Goal: Task Accomplishment & Management: Manage account settings

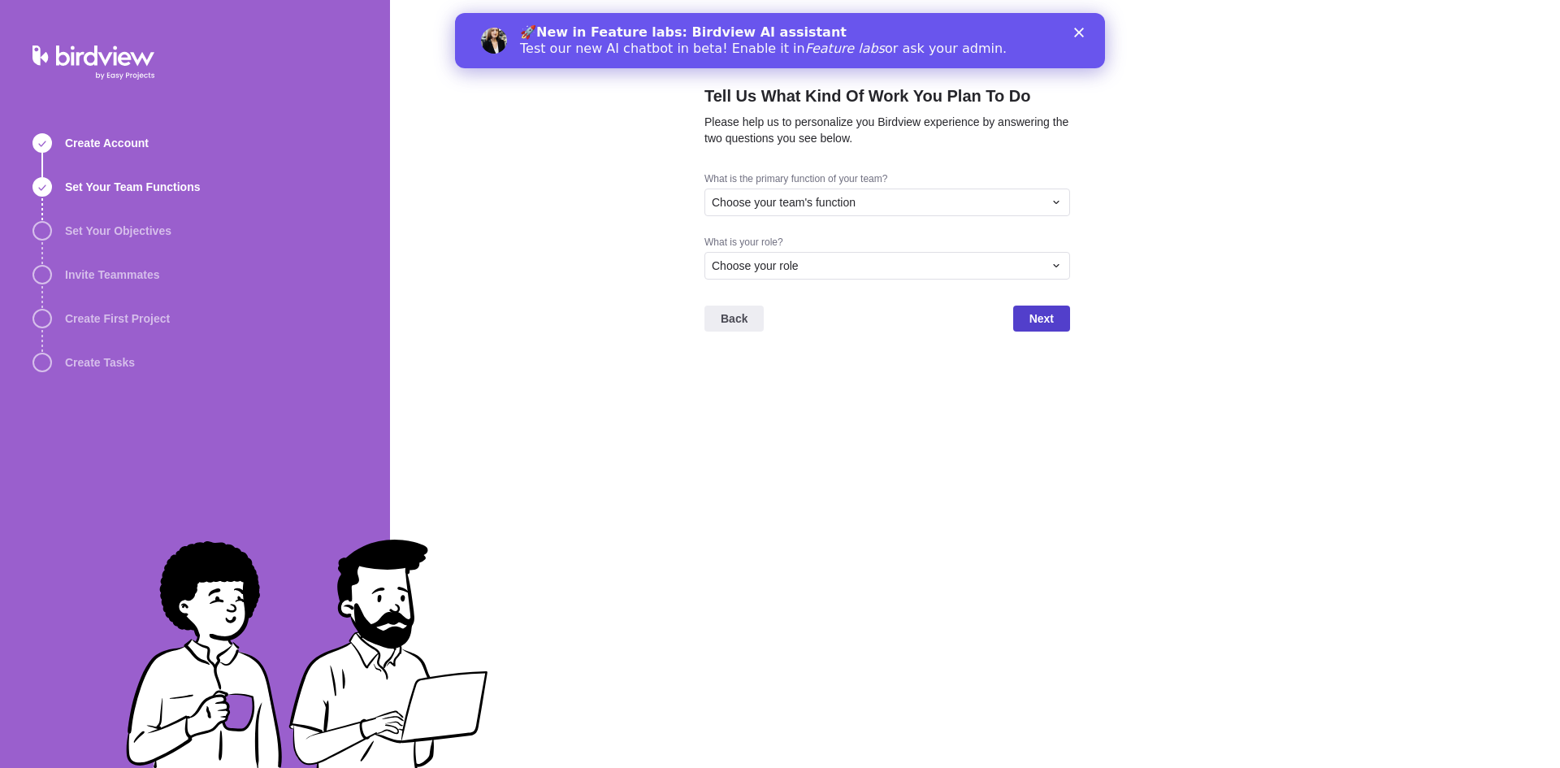
click at [1039, 312] on span "Next" at bounding box center [1042, 319] width 24 height 20
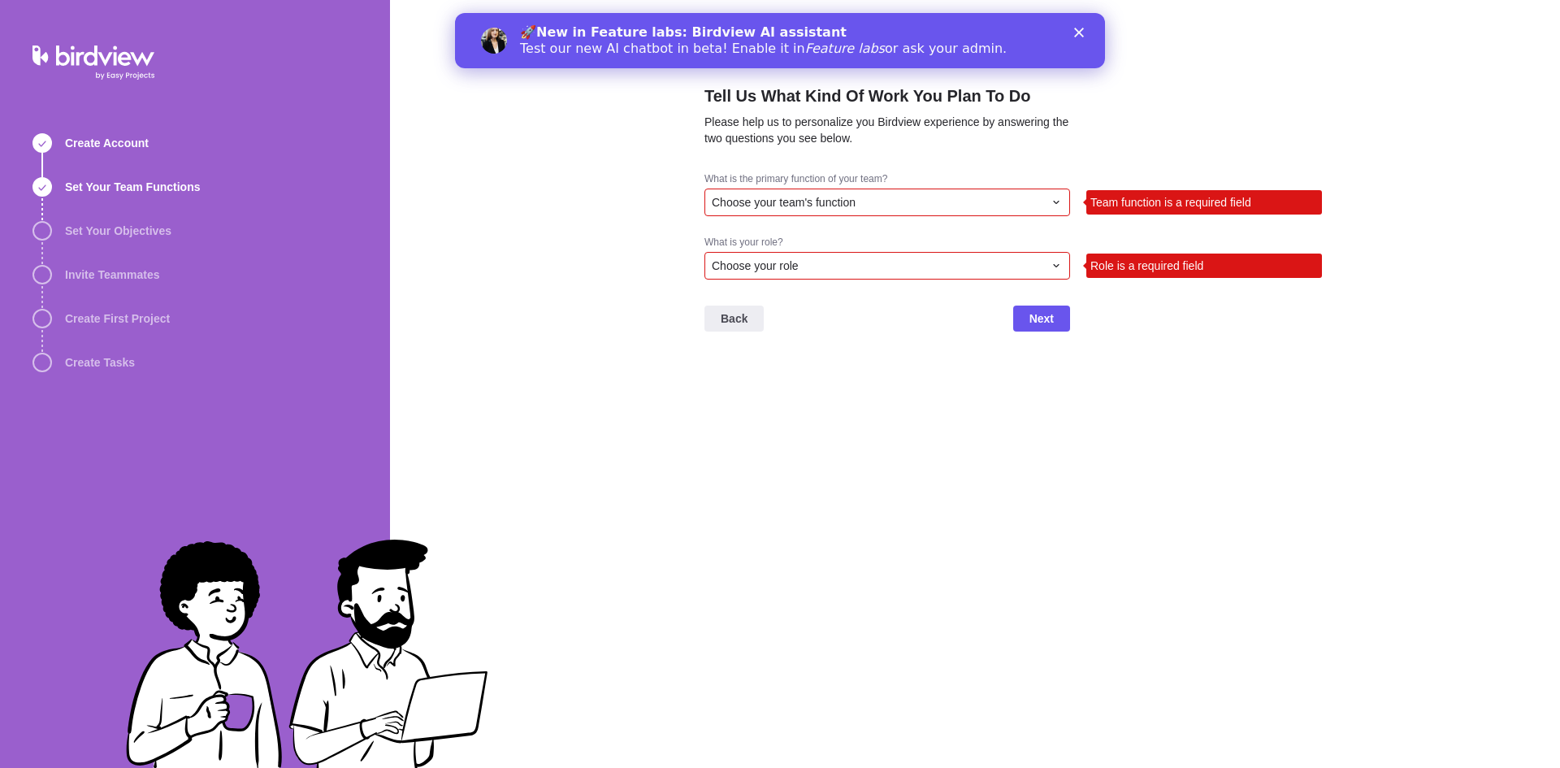
click at [962, 205] on div "Choose your team's function" at bounding box center [878, 202] width 332 height 16
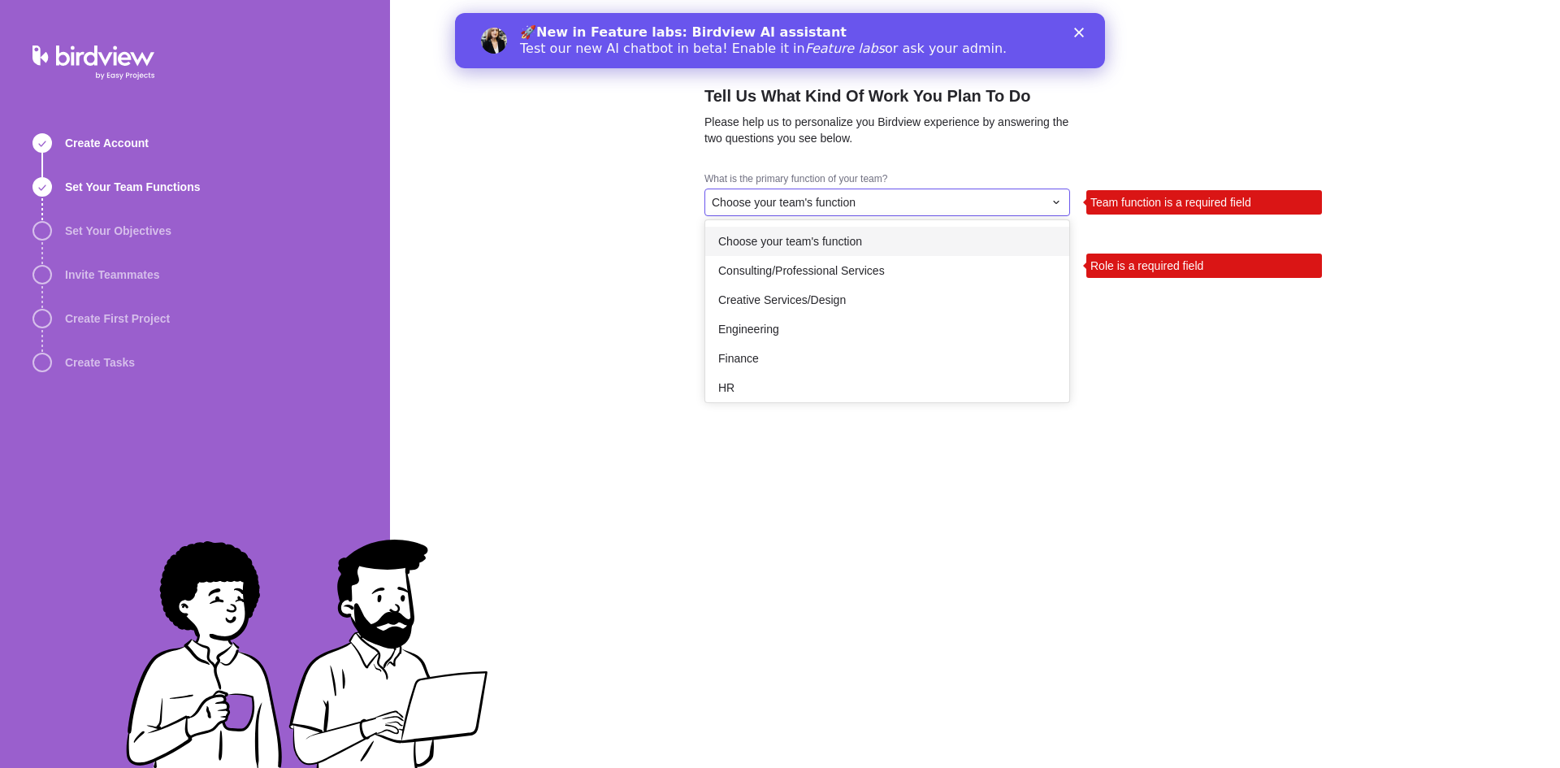
click at [784, 234] on span "Choose your team's function" at bounding box center [790, 241] width 144 height 16
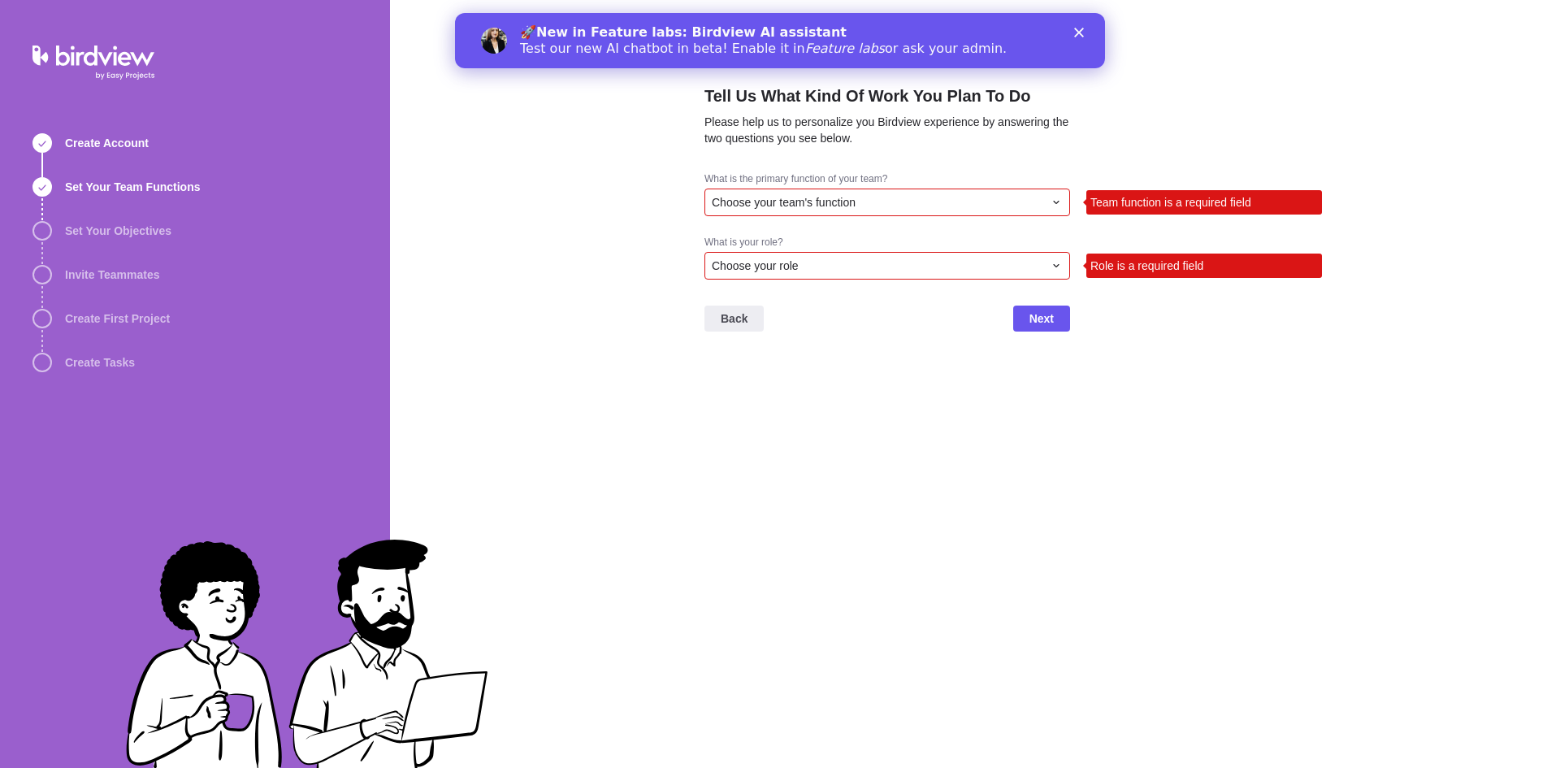
click at [770, 272] on span "Choose your role" at bounding box center [755, 266] width 87 height 16
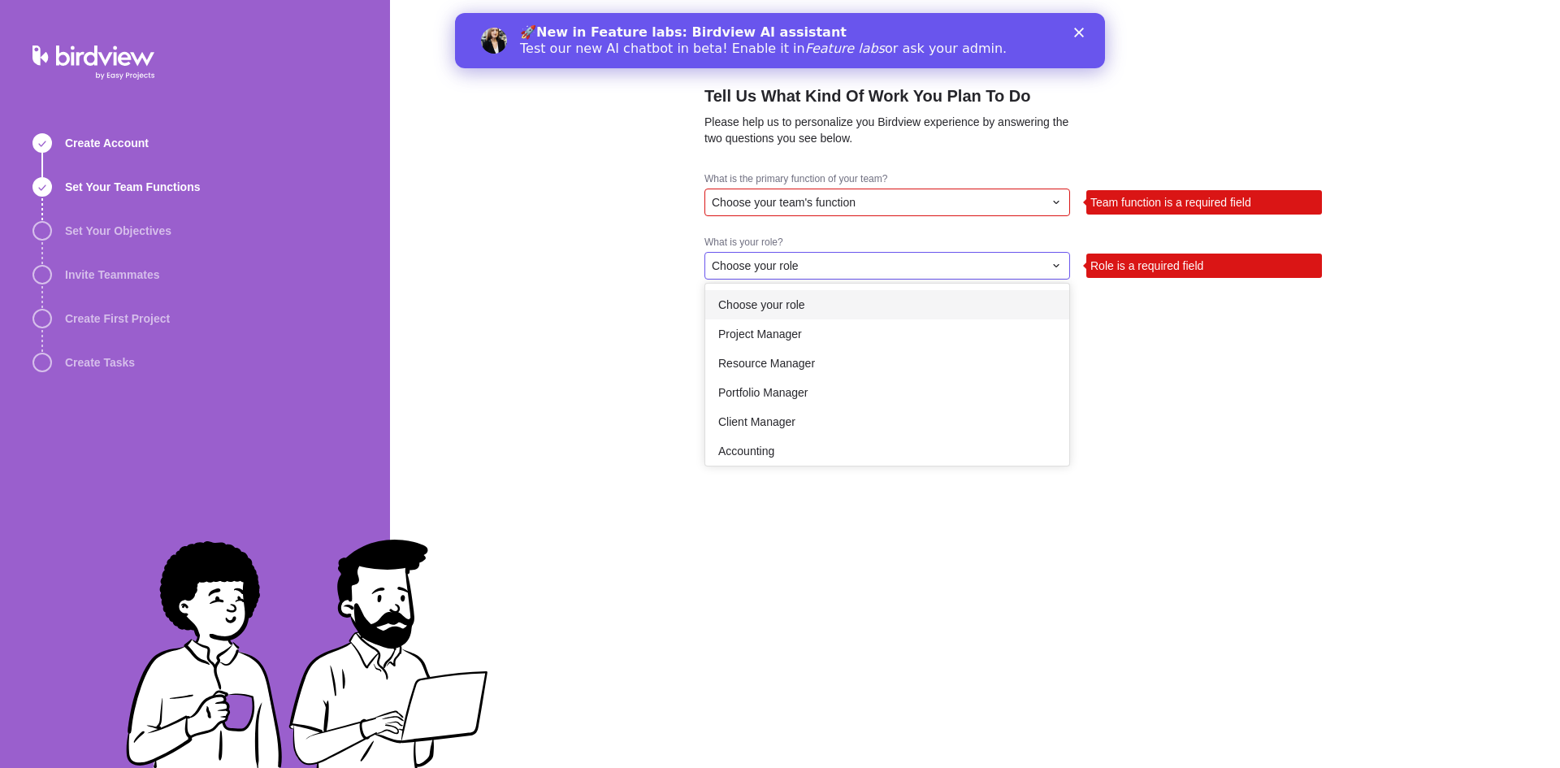
click at [771, 297] on span "Choose your role" at bounding box center [761, 305] width 87 height 16
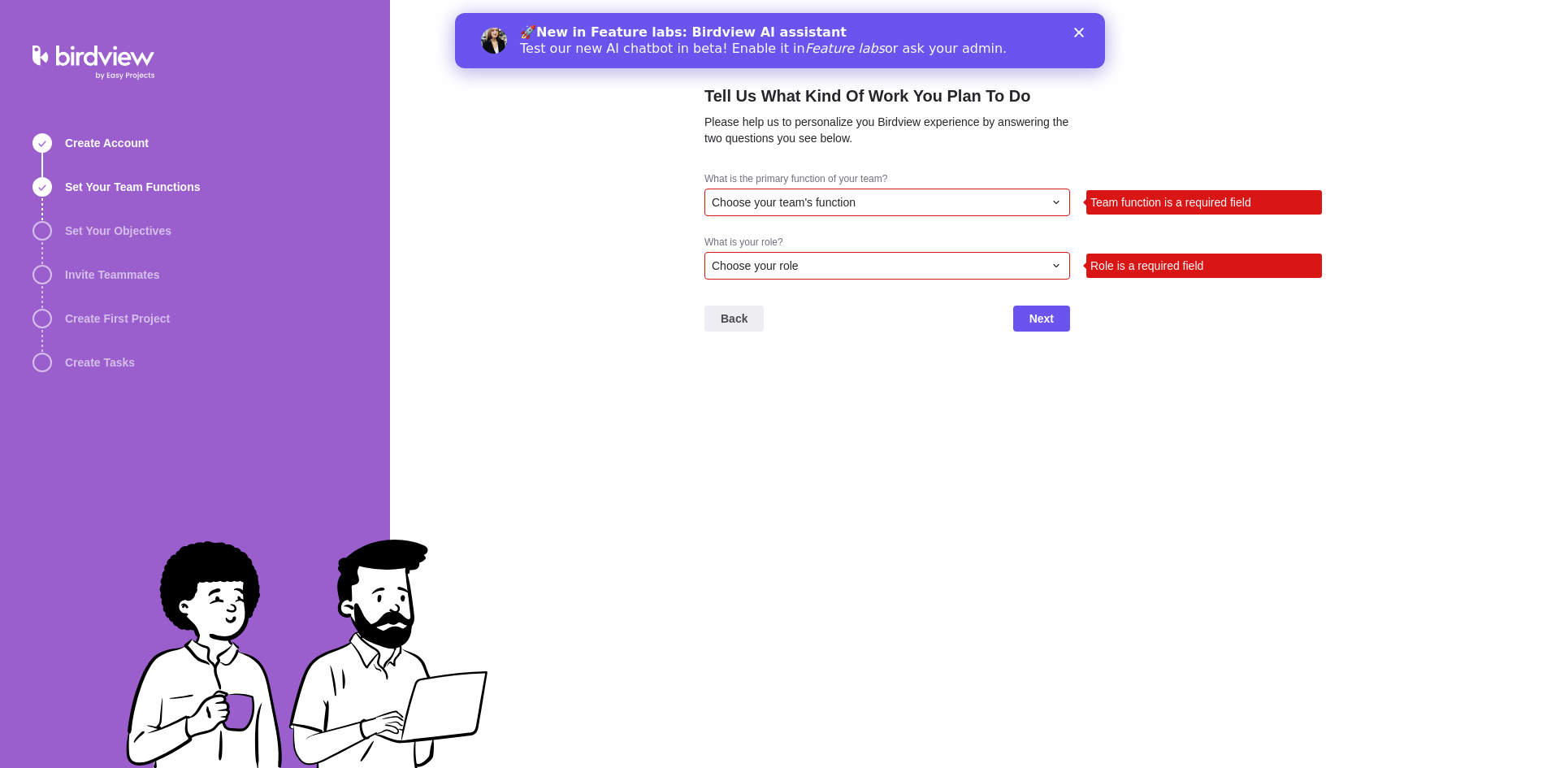
click at [880, 271] on div "Choose your role" at bounding box center [878, 266] width 332 height 16
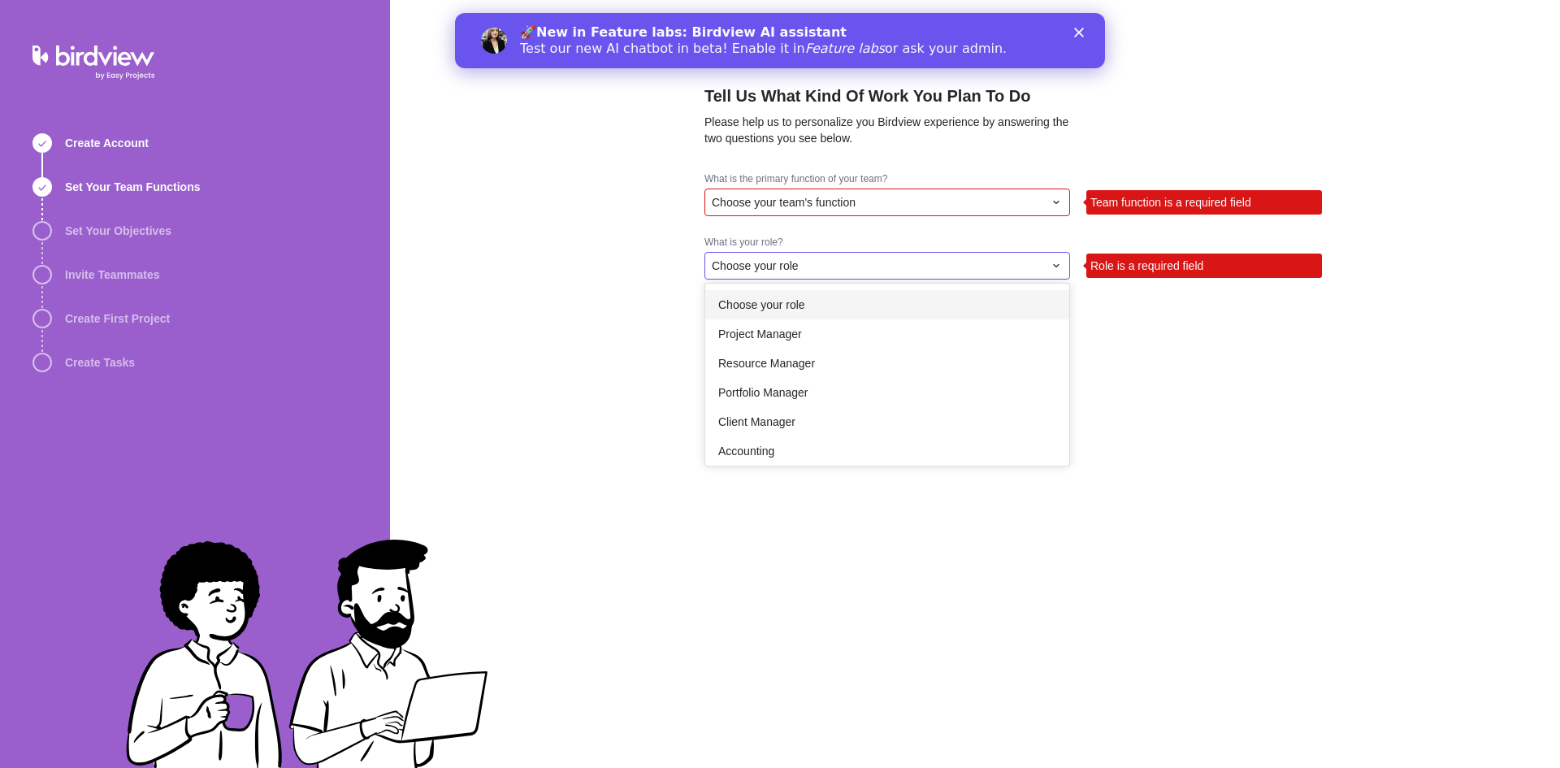
click at [838, 323] on div "Project Manager" at bounding box center [887, 333] width 364 height 29
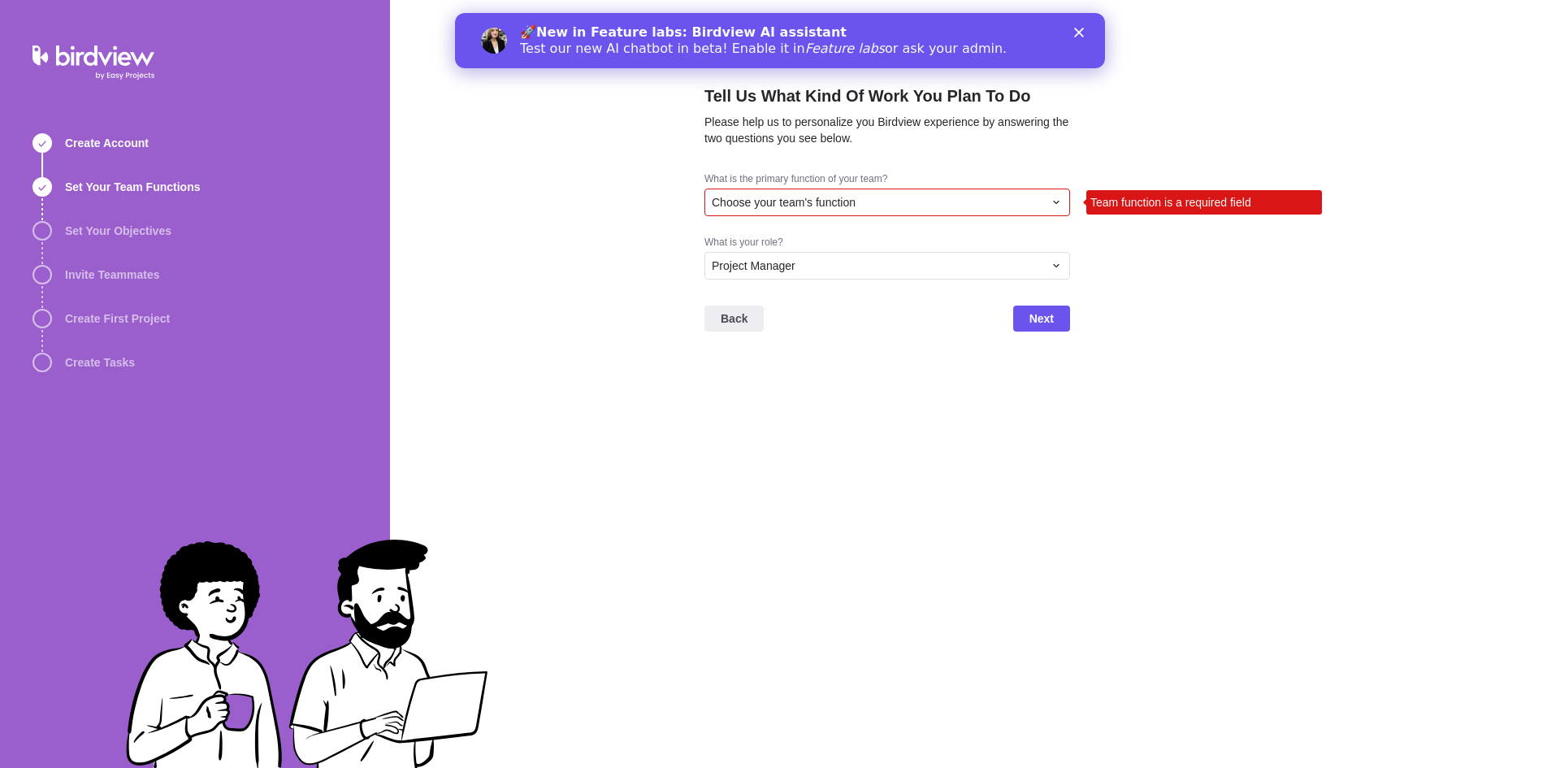
click at [924, 218] on div "What is the primary function of your team? Choose your team's function Team fun…" at bounding box center [888, 203] width 366 height 63
click at [891, 213] on div "Choose your team's function" at bounding box center [888, 203] width 366 height 28
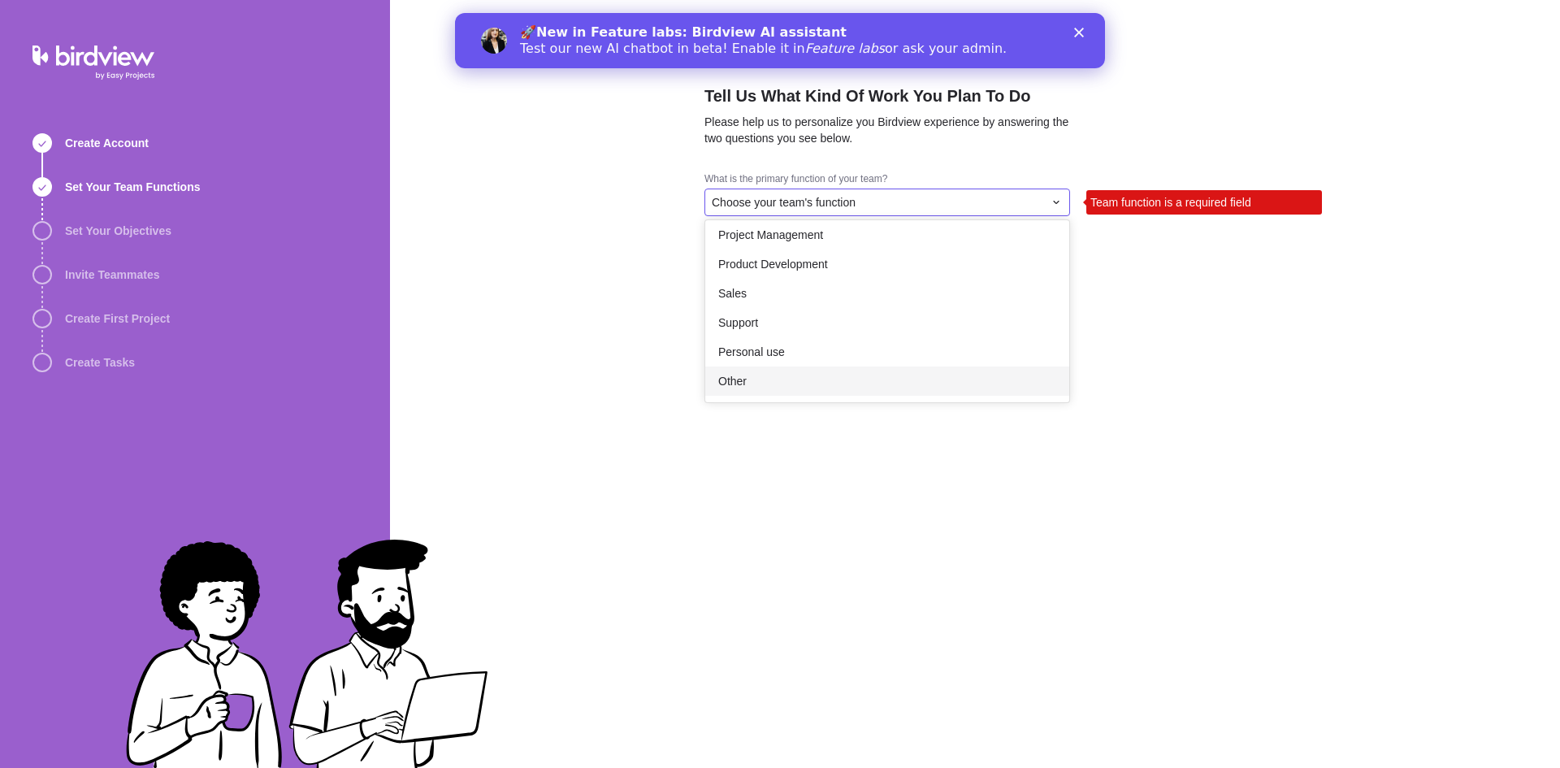
click at [732, 380] on span "Other" at bounding box center [732, 381] width 28 height 16
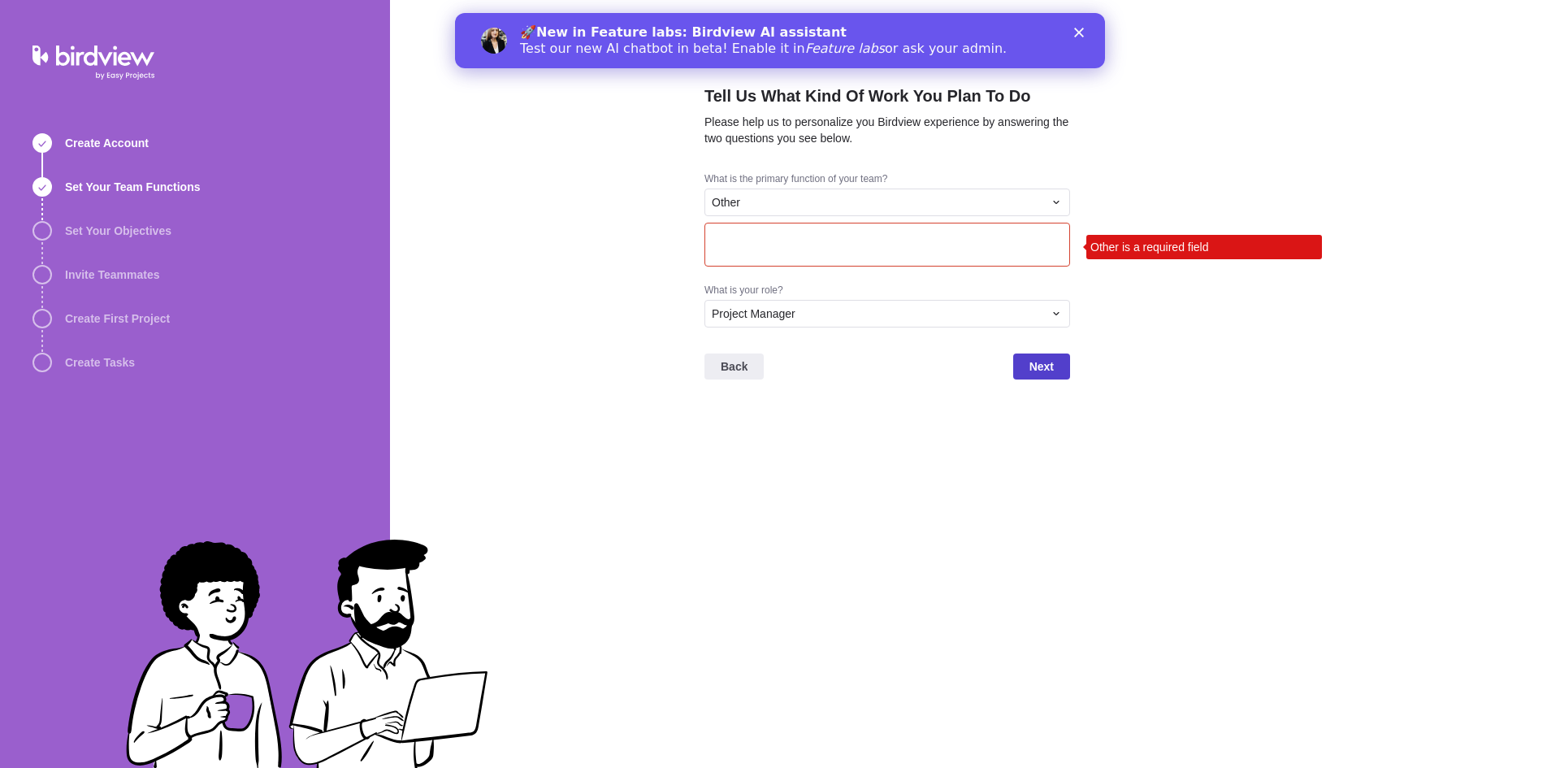
click at [1033, 371] on span "Next" at bounding box center [1042, 367] width 24 height 20
click at [765, 205] on div "Other" at bounding box center [878, 202] width 332 height 16
click at [764, 205] on div "Other" at bounding box center [878, 202] width 332 height 16
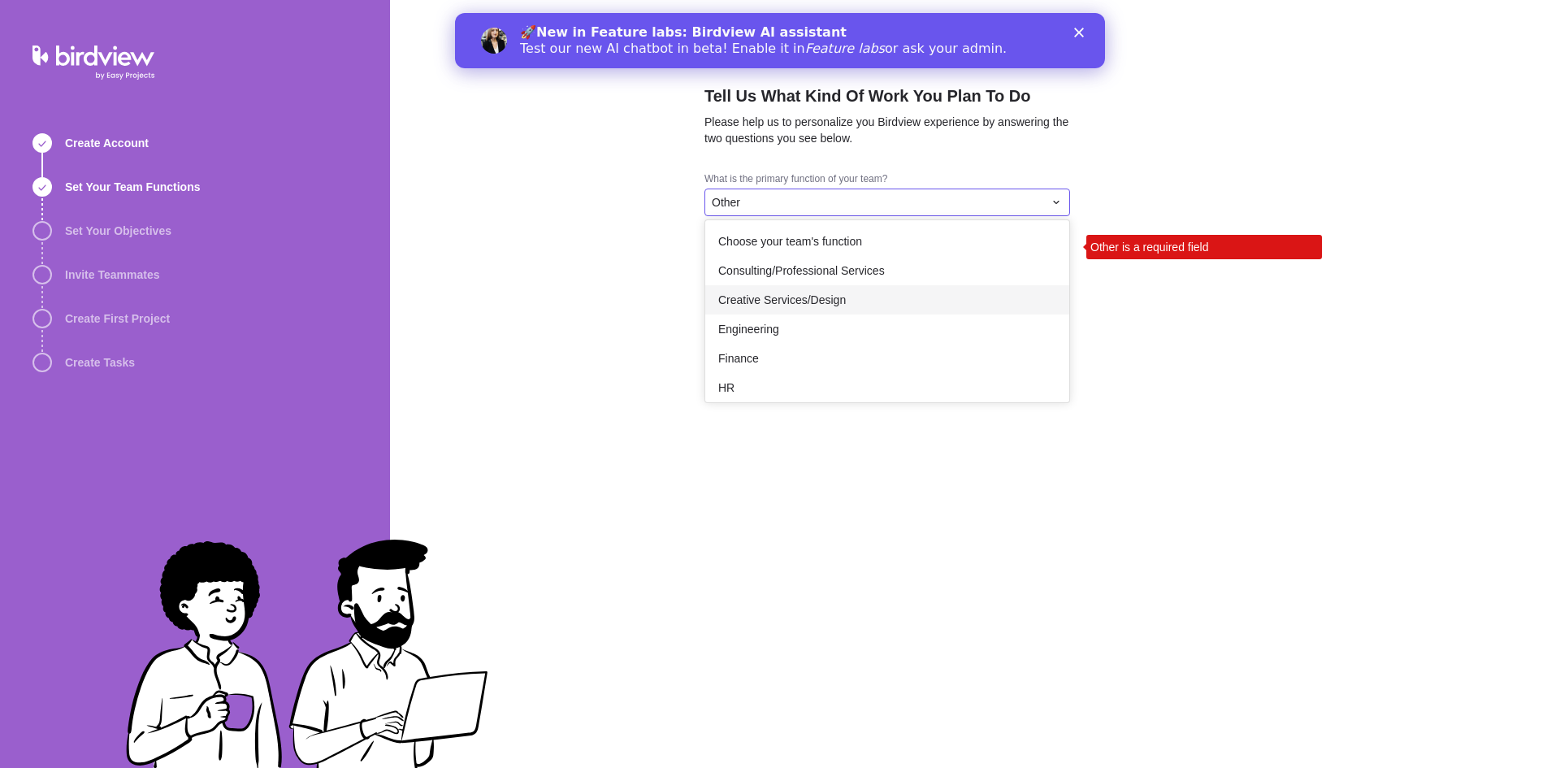
click at [790, 297] on span "Creative Services/Design" at bounding box center [782, 300] width 128 height 16
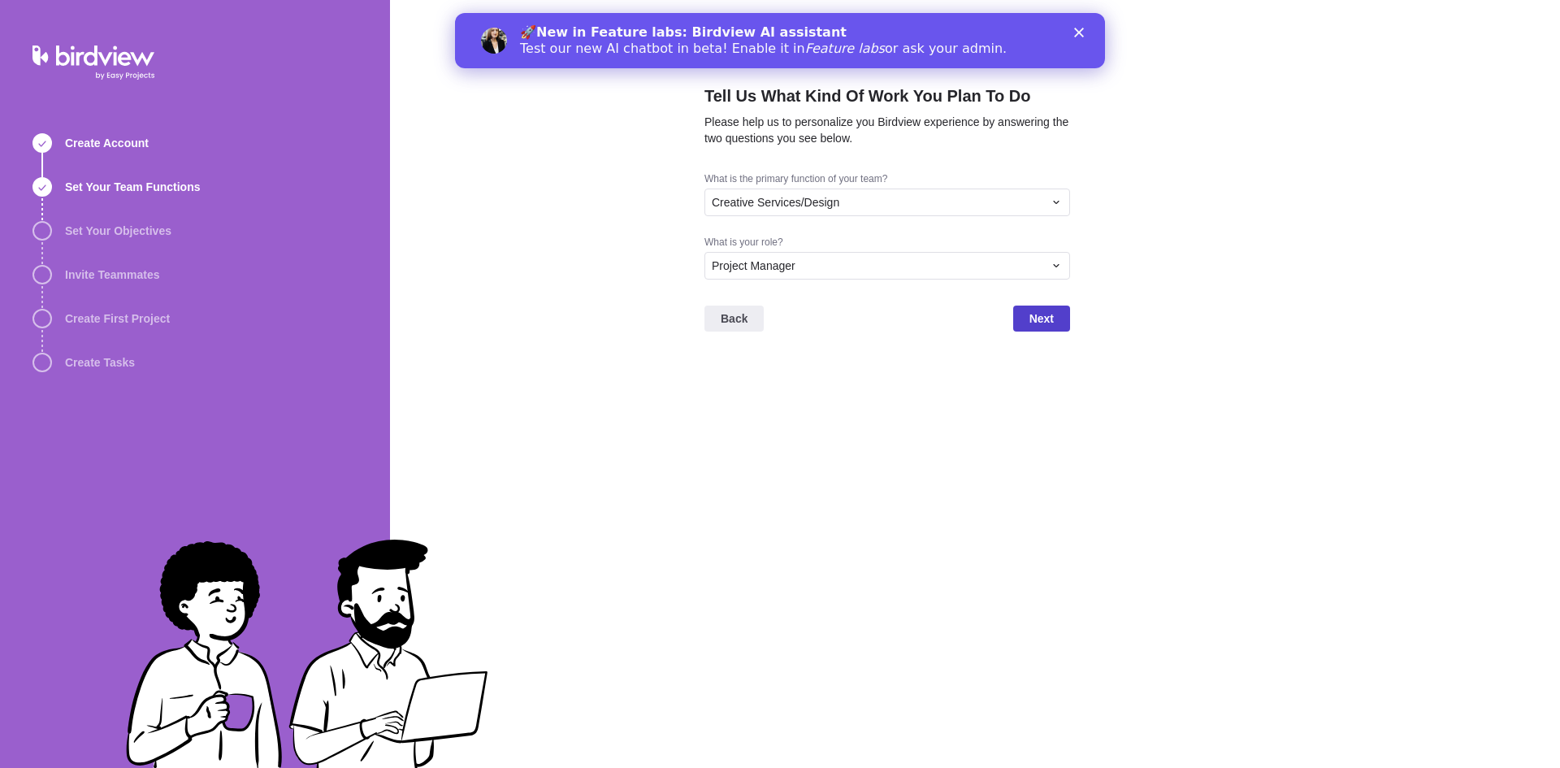
click at [1034, 314] on span "Next" at bounding box center [1042, 319] width 24 height 20
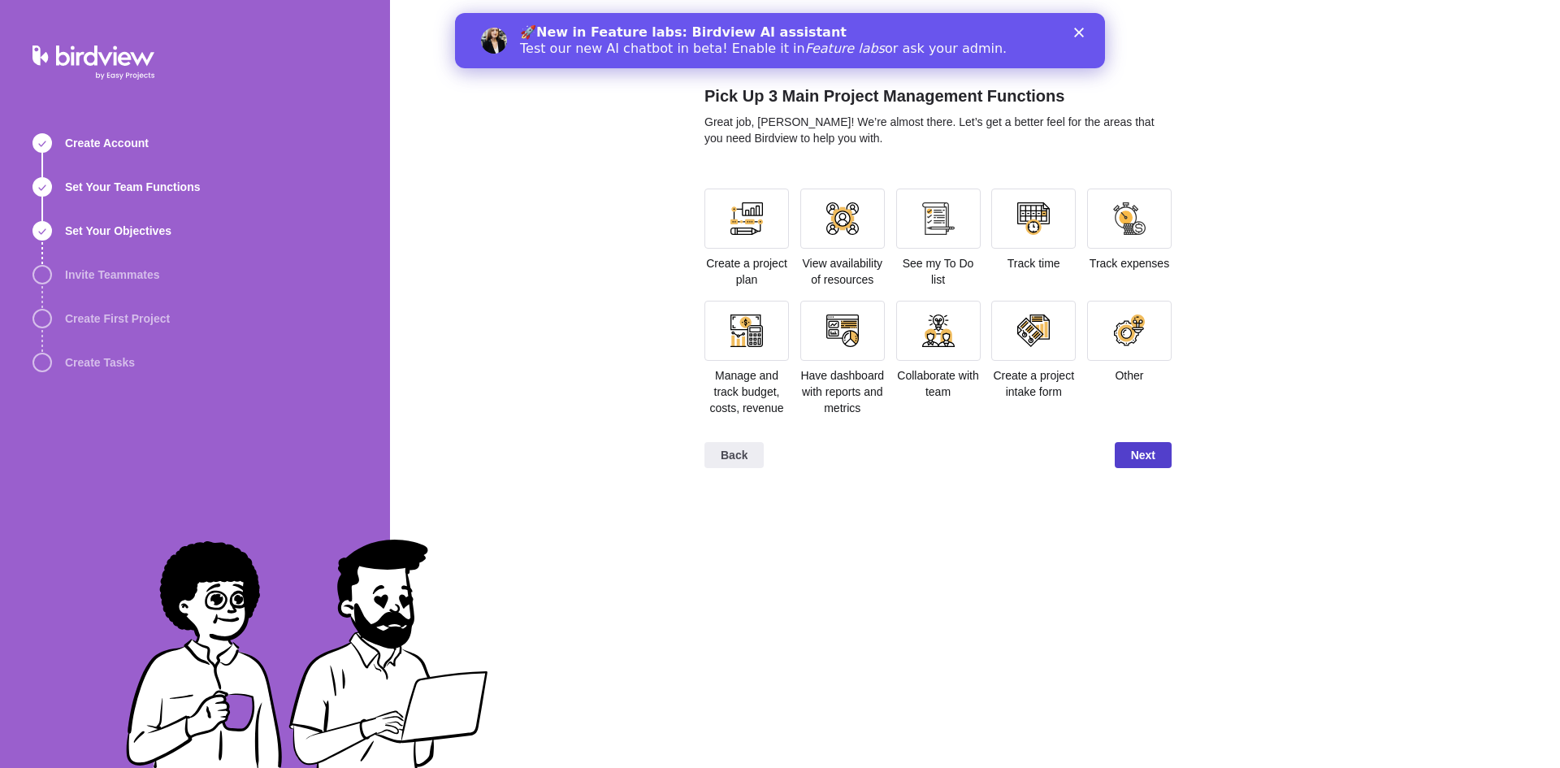
click at [1137, 447] on span "Next" at bounding box center [1143, 455] width 24 height 20
click at [765, 216] on div at bounding box center [747, 219] width 85 height 60
click at [1031, 230] on div at bounding box center [1033, 218] width 33 height 33
click at [1127, 249] on div "Track expenses" at bounding box center [1129, 230] width 85 height 83
click at [1125, 236] on div at bounding box center [1129, 219] width 85 height 60
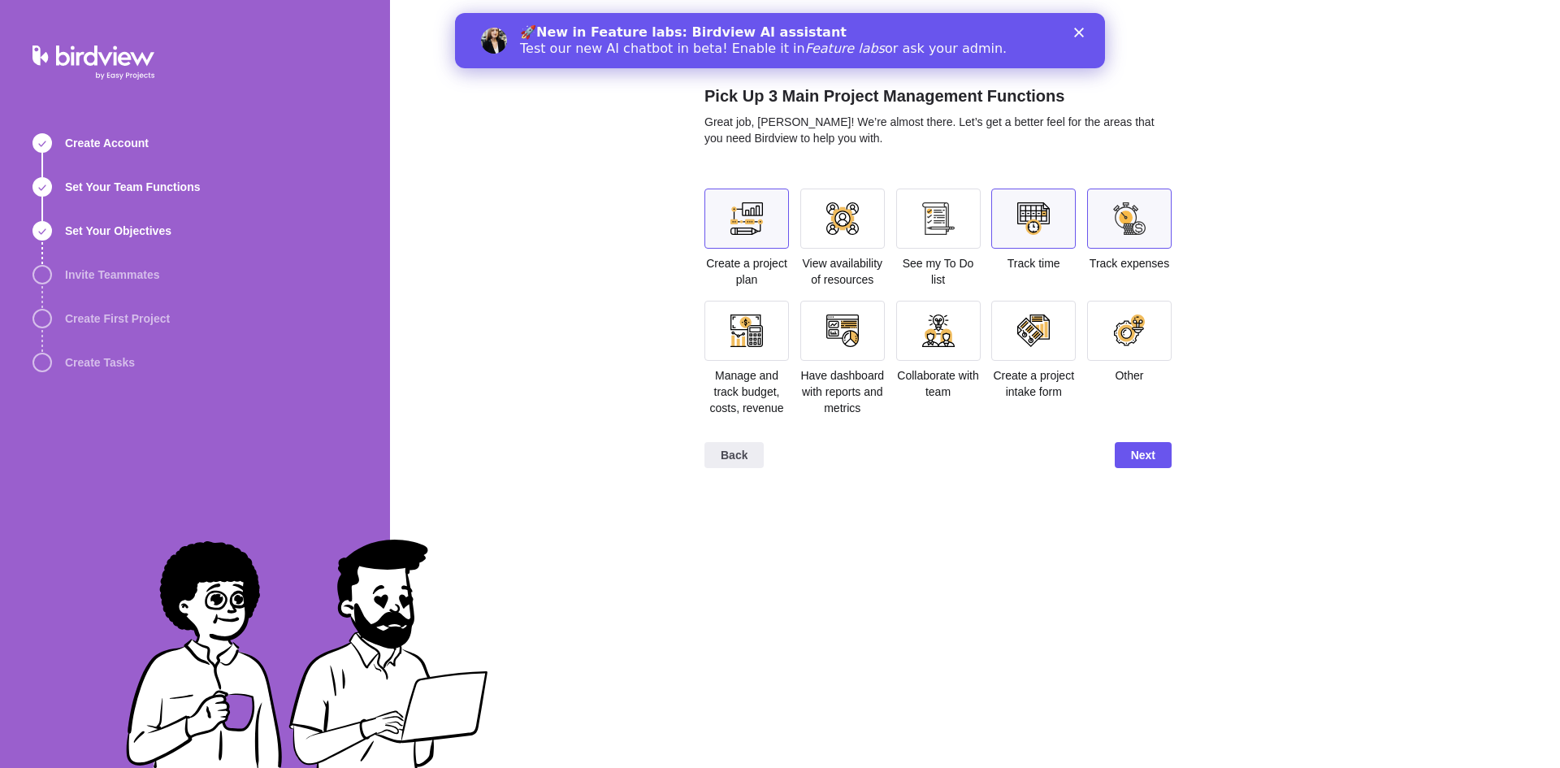
click at [744, 362] on div "Manage and track budget, costs, revenue" at bounding box center [747, 358] width 85 height 115
click at [757, 346] on div at bounding box center [747, 330] width 33 height 33
click at [852, 233] on div at bounding box center [842, 218] width 33 height 33
click at [930, 231] on div at bounding box center [938, 218] width 33 height 33
click at [766, 328] on div at bounding box center [747, 331] width 85 height 60
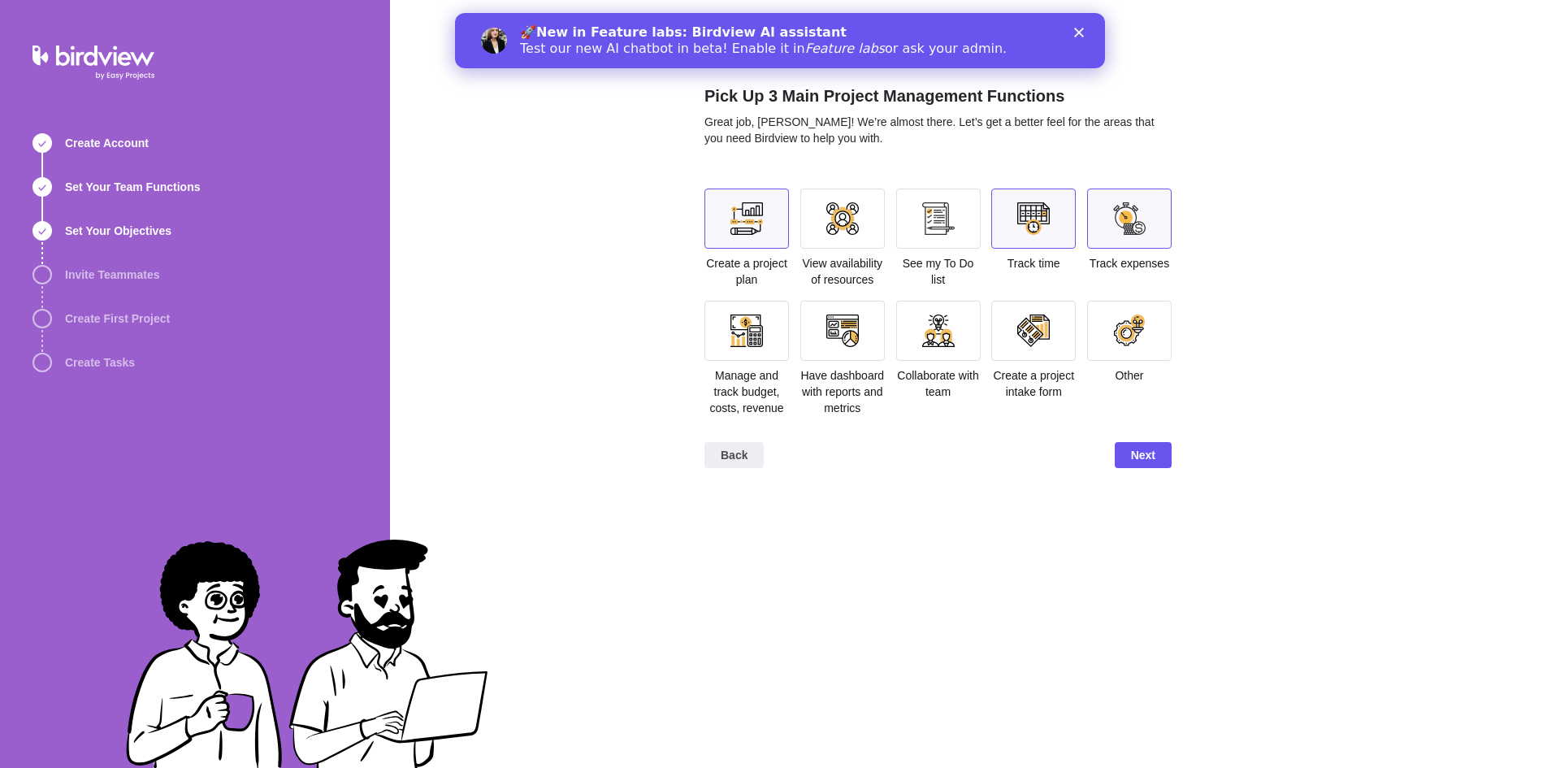
click at [1121, 237] on div at bounding box center [1129, 219] width 85 height 60
click at [1122, 236] on div at bounding box center [1129, 219] width 85 height 60
click at [1149, 460] on span "Next" at bounding box center [1143, 455] width 24 height 20
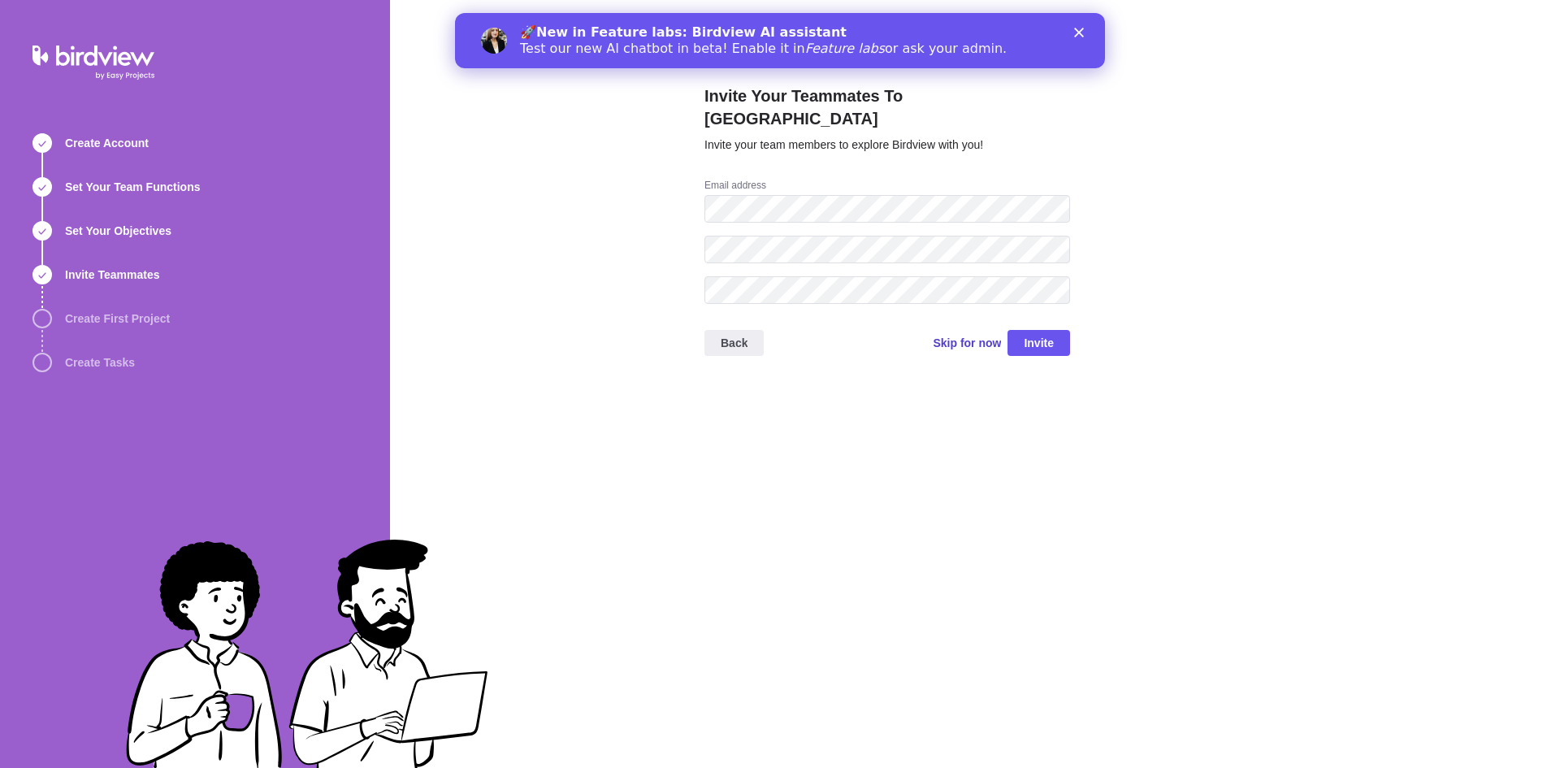
click at [998, 335] on span "Skip for now" at bounding box center [967, 343] width 68 height 16
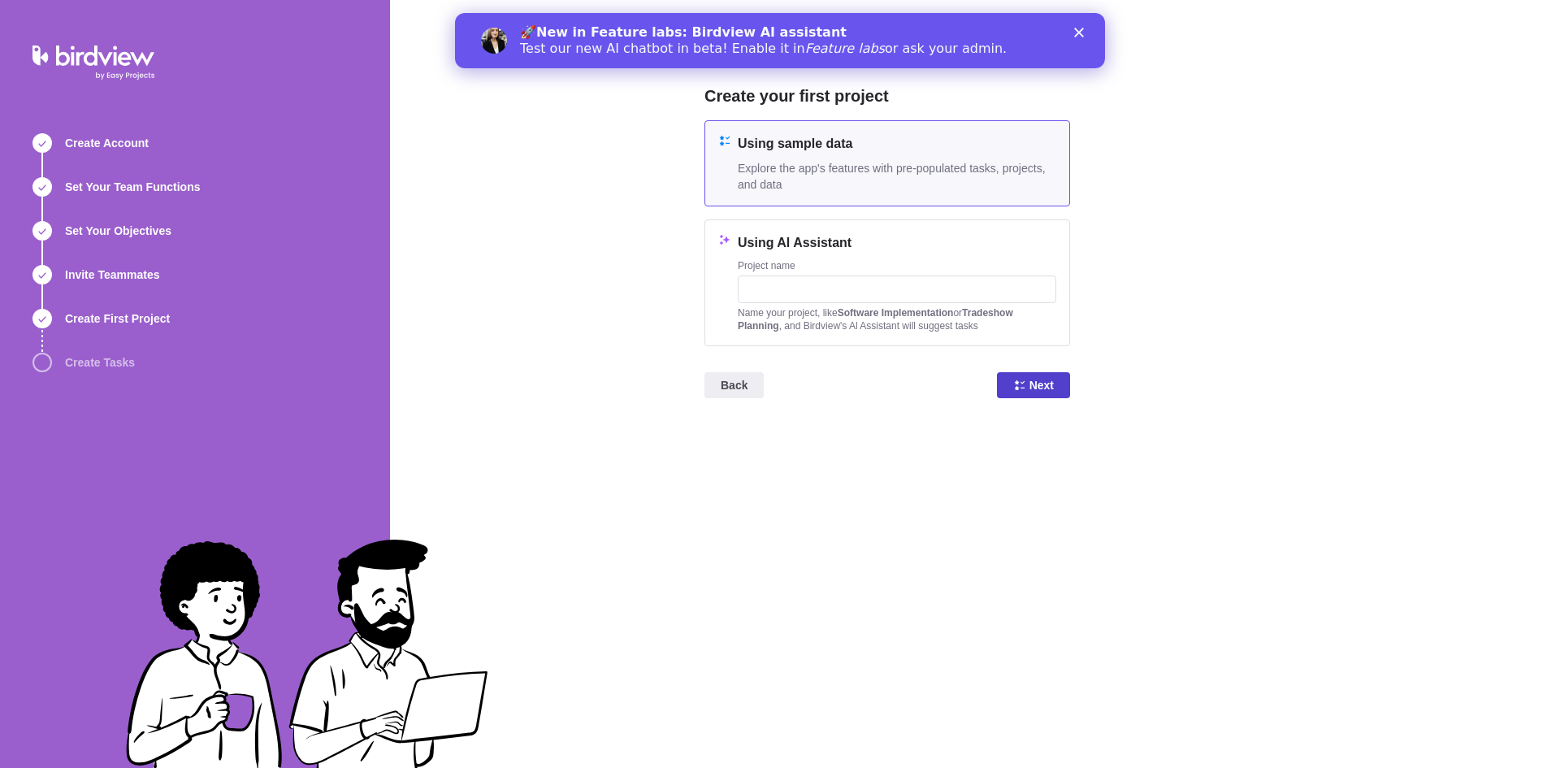
click at [1036, 385] on span "Next" at bounding box center [1042, 385] width 24 height 20
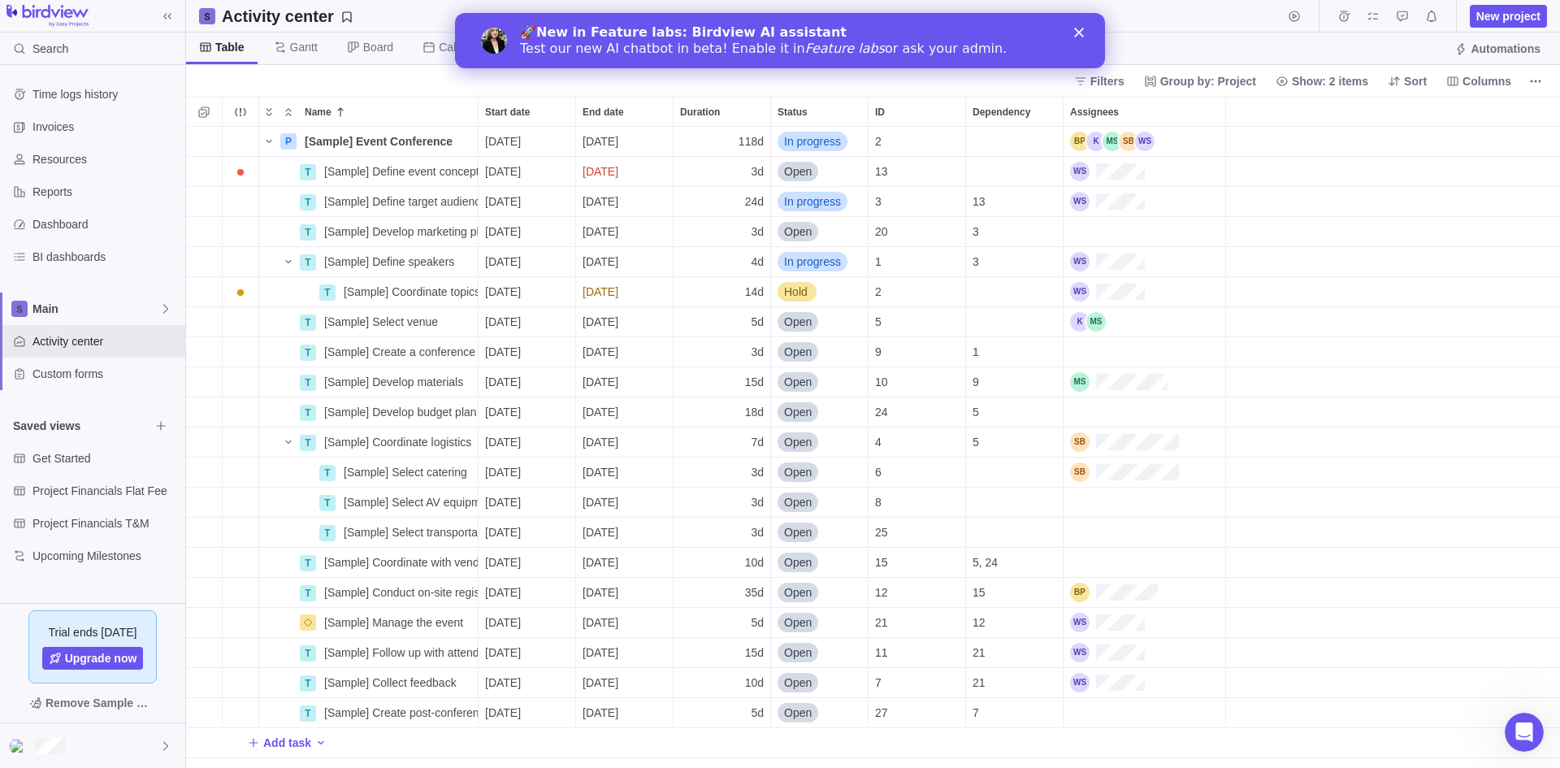
scroll to position [629, 1362]
click at [1069, 35] on div "🚀 New in Feature labs: Birdview AI assistant Test our new AI chatbot in beta! E…" at bounding box center [780, 41] width 650 height 42
click at [1076, 27] on div "🚀 New in Feature labs: Birdview AI assistant Test our new AI chatbot in beta! E…" at bounding box center [780, 41] width 650 height 42
click at [898, 243] on div "20" at bounding box center [917, 231] width 97 height 29
click at [1078, 31] on polygon "Close" at bounding box center [1079, 33] width 10 height 10
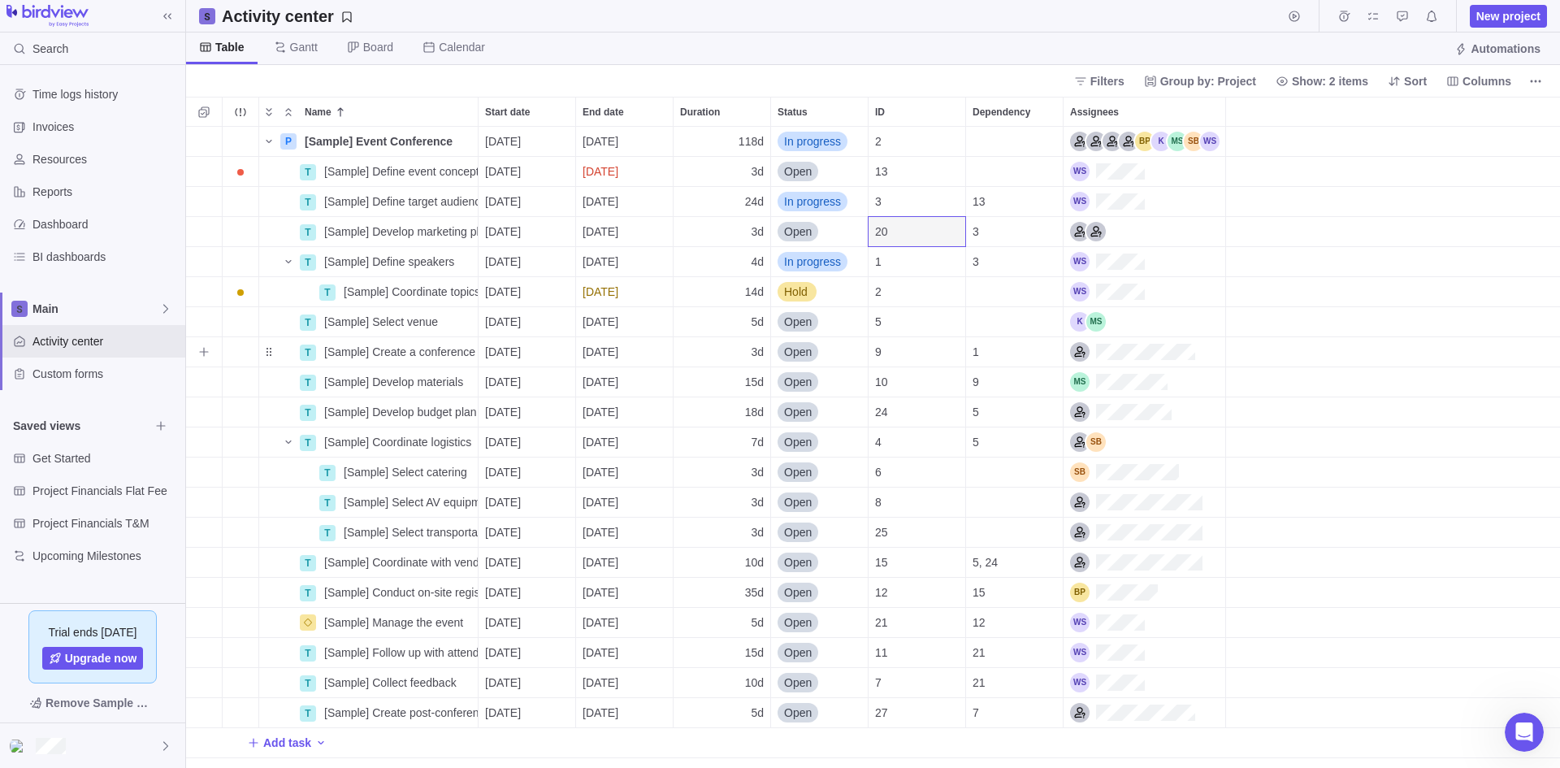
click at [1133, 351] on div "Assignees" at bounding box center [1132, 352] width 125 height 20
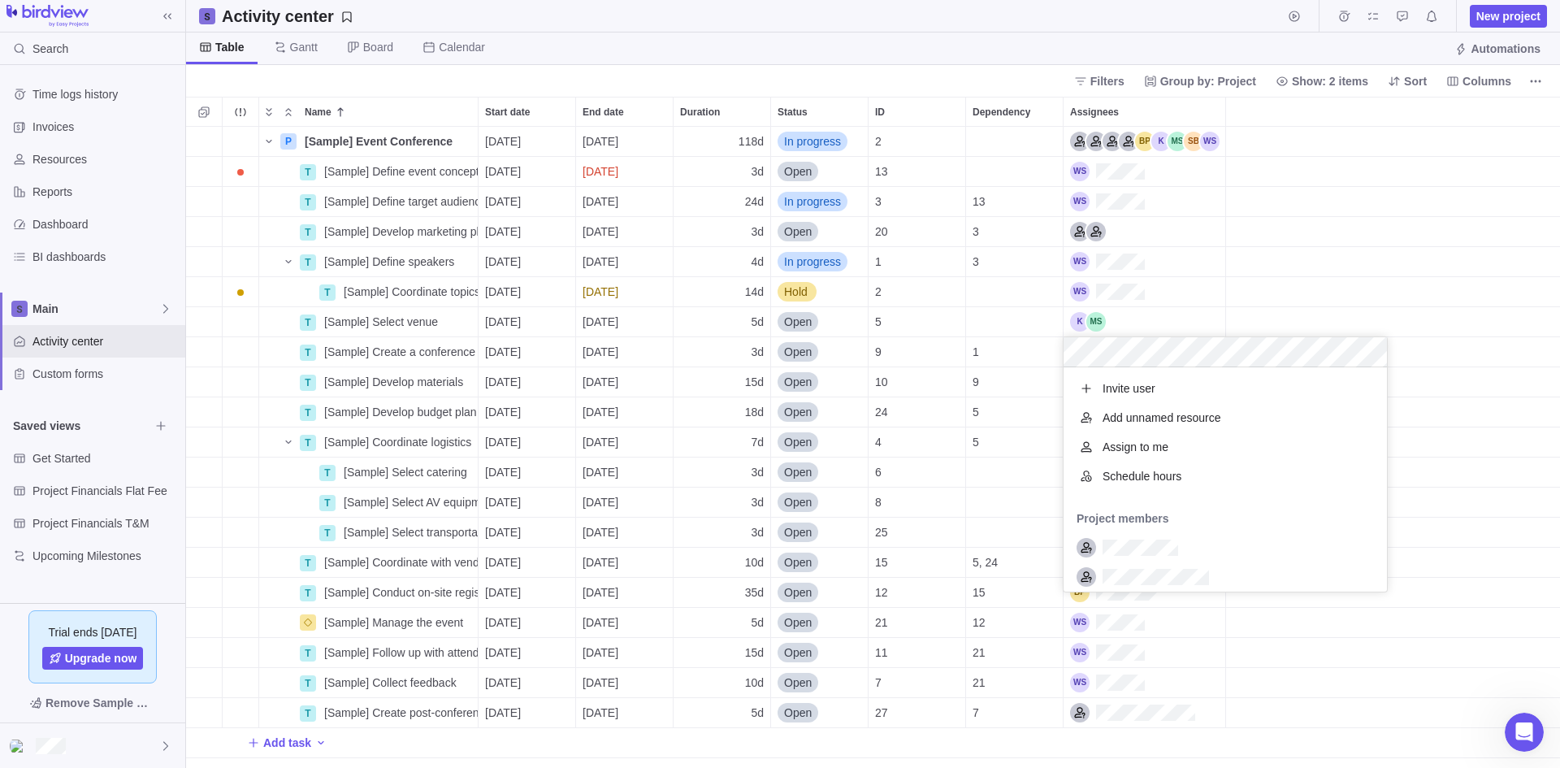
scroll to position [212, 311]
click at [1233, 288] on div "Name Start date End date Duration Status ID Dependency Assignees P [Sample] Eve…" at bounding box center [873, 432] width 1374 height 671
drag, startPoint x: 210, startPoint y: 97, endPoint x: 503, endPoint y: 325, distance: 371.1
click at [503, 325] on div "Name Start date End date Duration Status ID Dependency Assignees P [Sample] Eve…" at bounding box center [873, 432] width 1374 height 671
drag, startPoint x: 441, startPoint y: 239, endPoint x: 220, endPoint y: 245, distance: 221.1
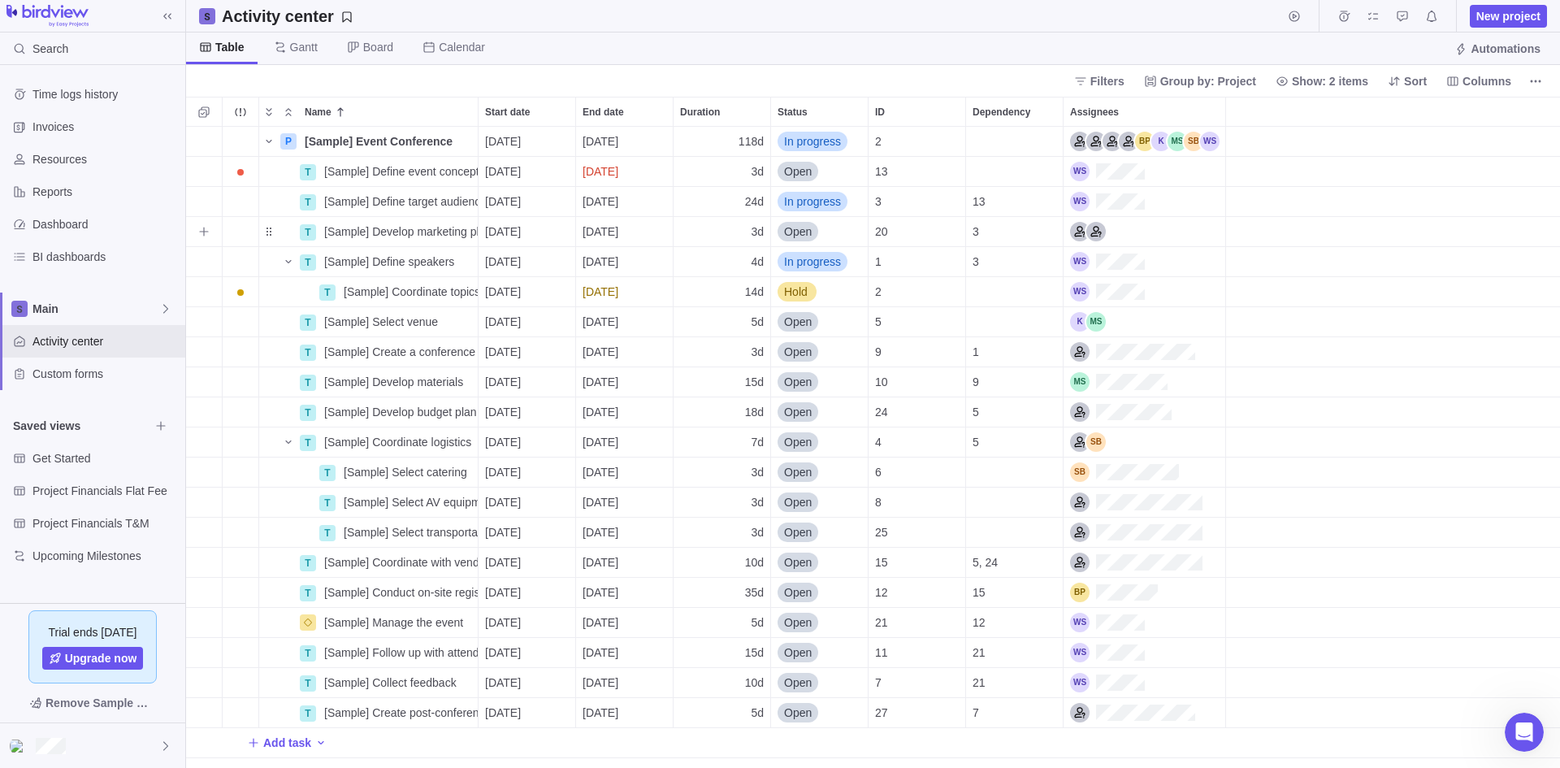
click at [219, 245] on div "grid" at bounding box center [204, 231] width 36 height 29
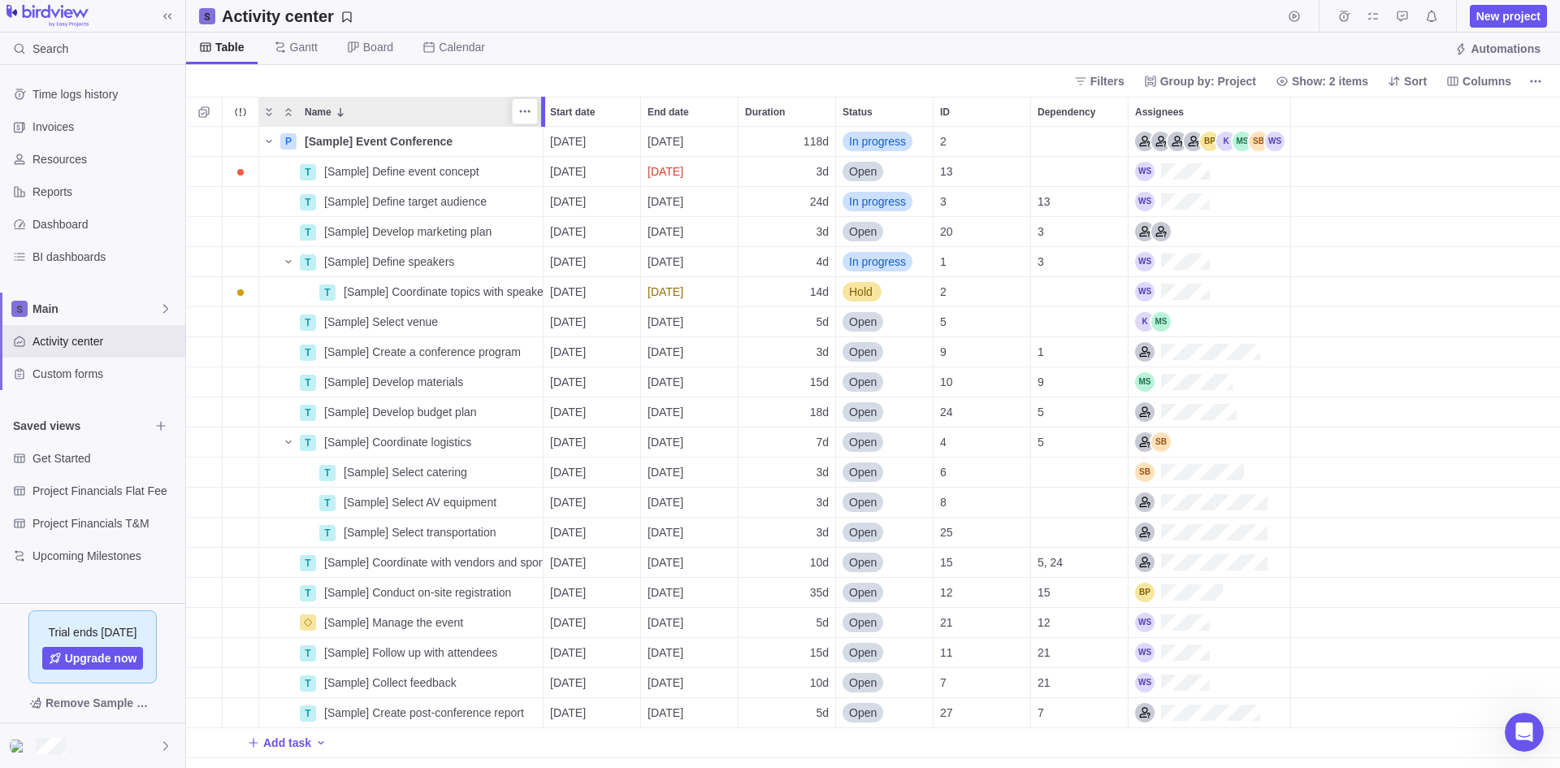
drag, startPoint x: 483, startPoint y: 100, endPoint x: 562, endPoint y: 101, distance: 79.6
click at [552, 101] on div at bounding box center [545, 112] width 13 height 30
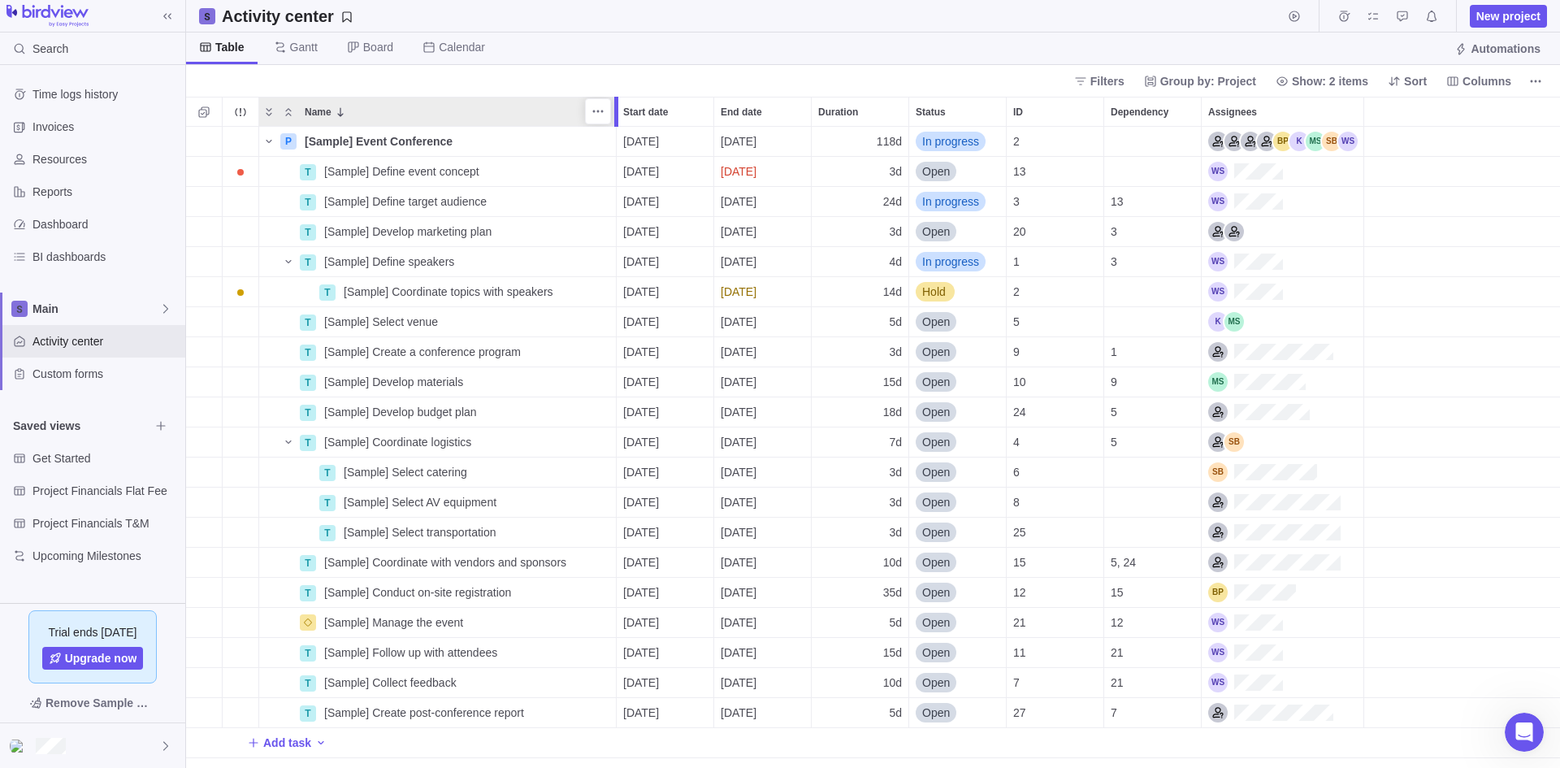
drag, startPoint x: 562, startPoint y: 101, endPoint x: 618, endPoint y: 101, distance: 56.1
click at [618, 101] on div at bounding box center [618, 112] width 13 height 30
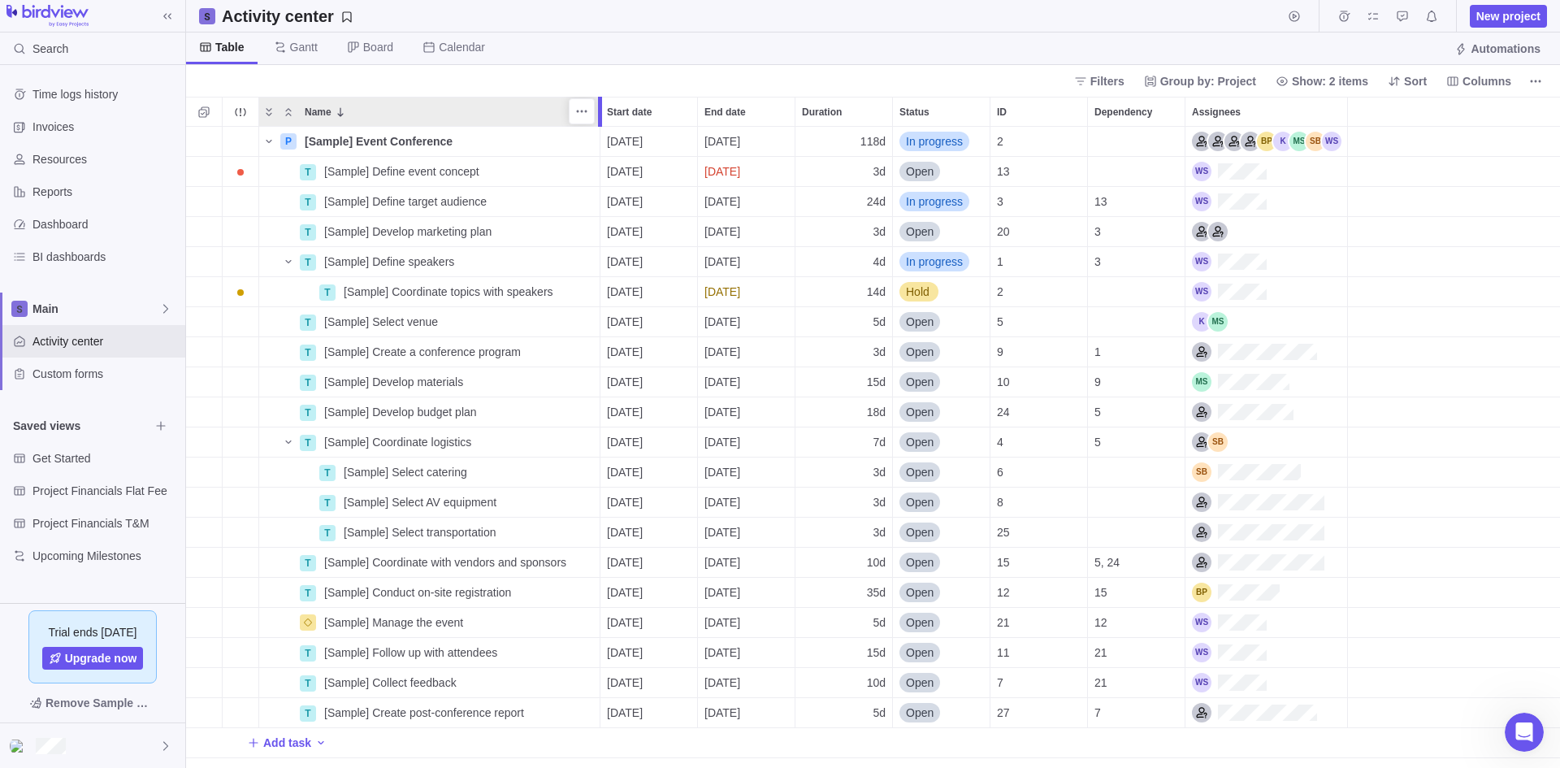
drag, startPoint x: 614, startPoint y: 101, endPoint x: 599, endPoint y: 105, distance: 15.2
click at [599, 105] on div at bounding box center [600, 112] width 4 height 30
click at [341, 353] on span "[Sample] Create a conference program" at bounding box center [422, 352] width 197 height 16
click at [86, 457] on body "Search Time logs history Invoices Resources Reports Dashboard BI dashboards Mai…" at bounding box center [780, 384] width 1560 height 768
click at [86, 457] on span "Get Started" at bounding box center [106, 458] width 146 height 16
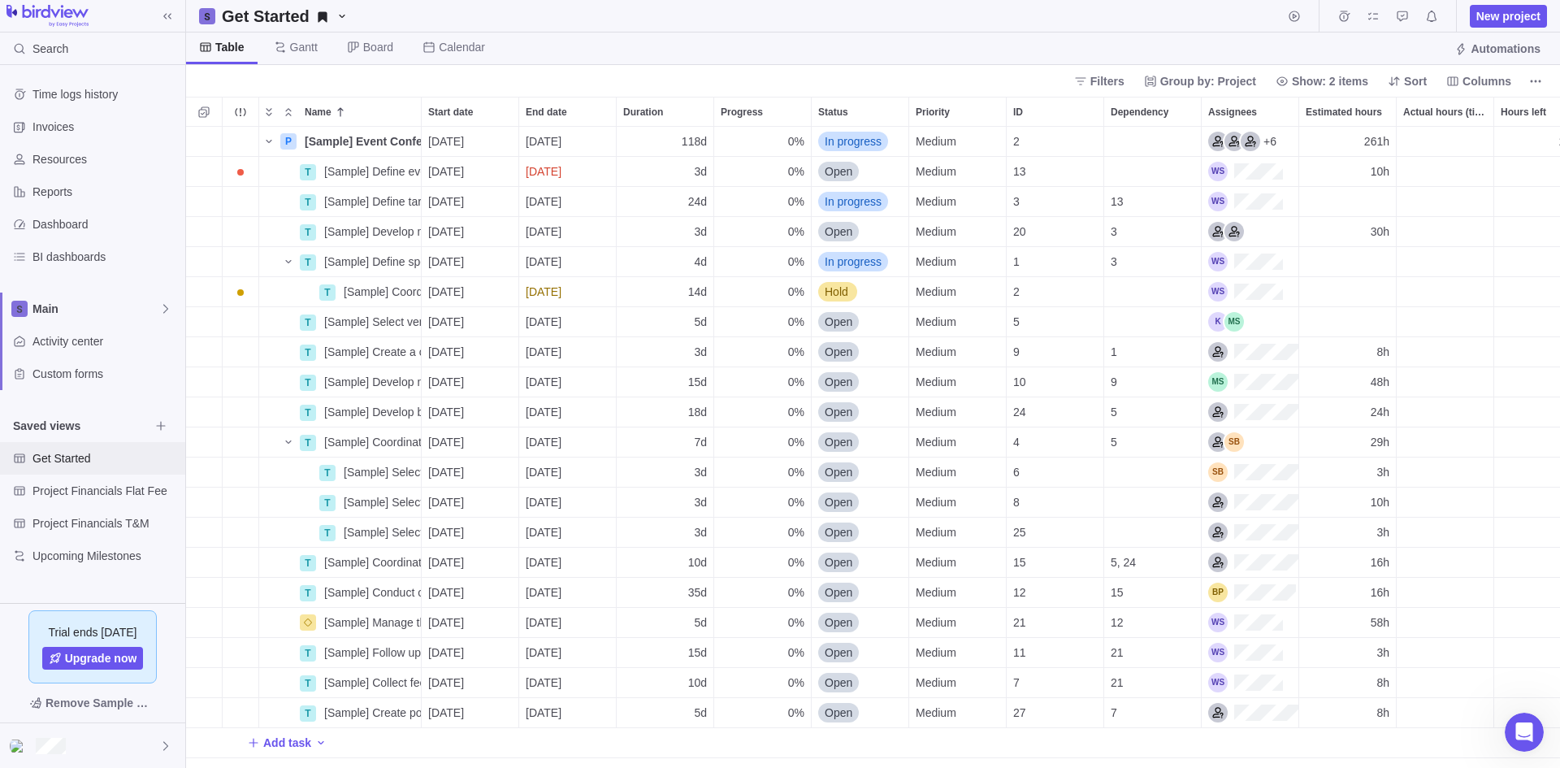
scroll to position [13, 13]
click at [86, 457] on span "Get Started" at bounding box center [106, 458] width 146 height 16
click at [53, 129] on span "Invoices" at bounding box center [106, 127] width 146 height 16
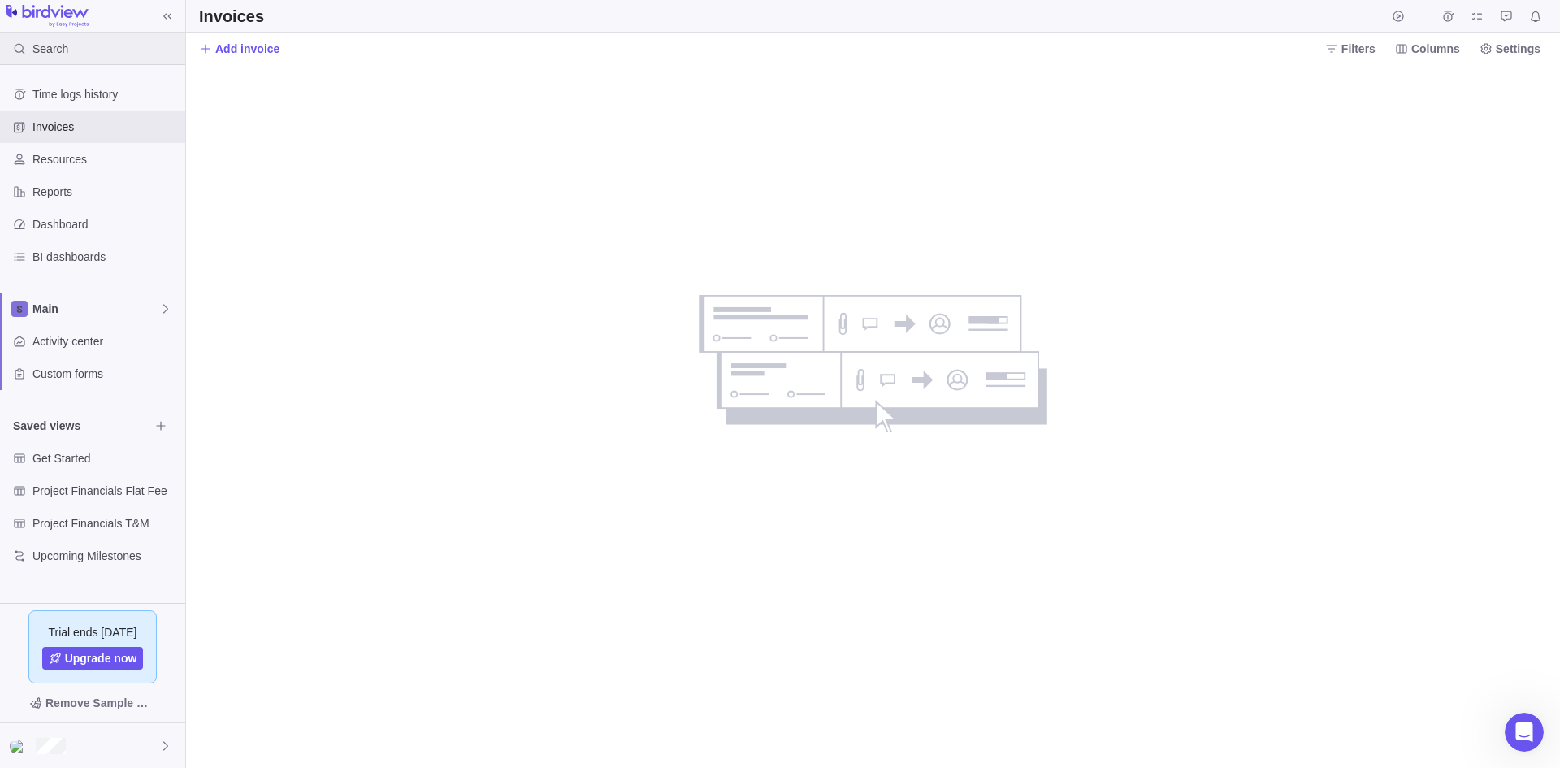
click at [58, 47] on span "Search" at bounding box center [51, 49] width 36 height 16
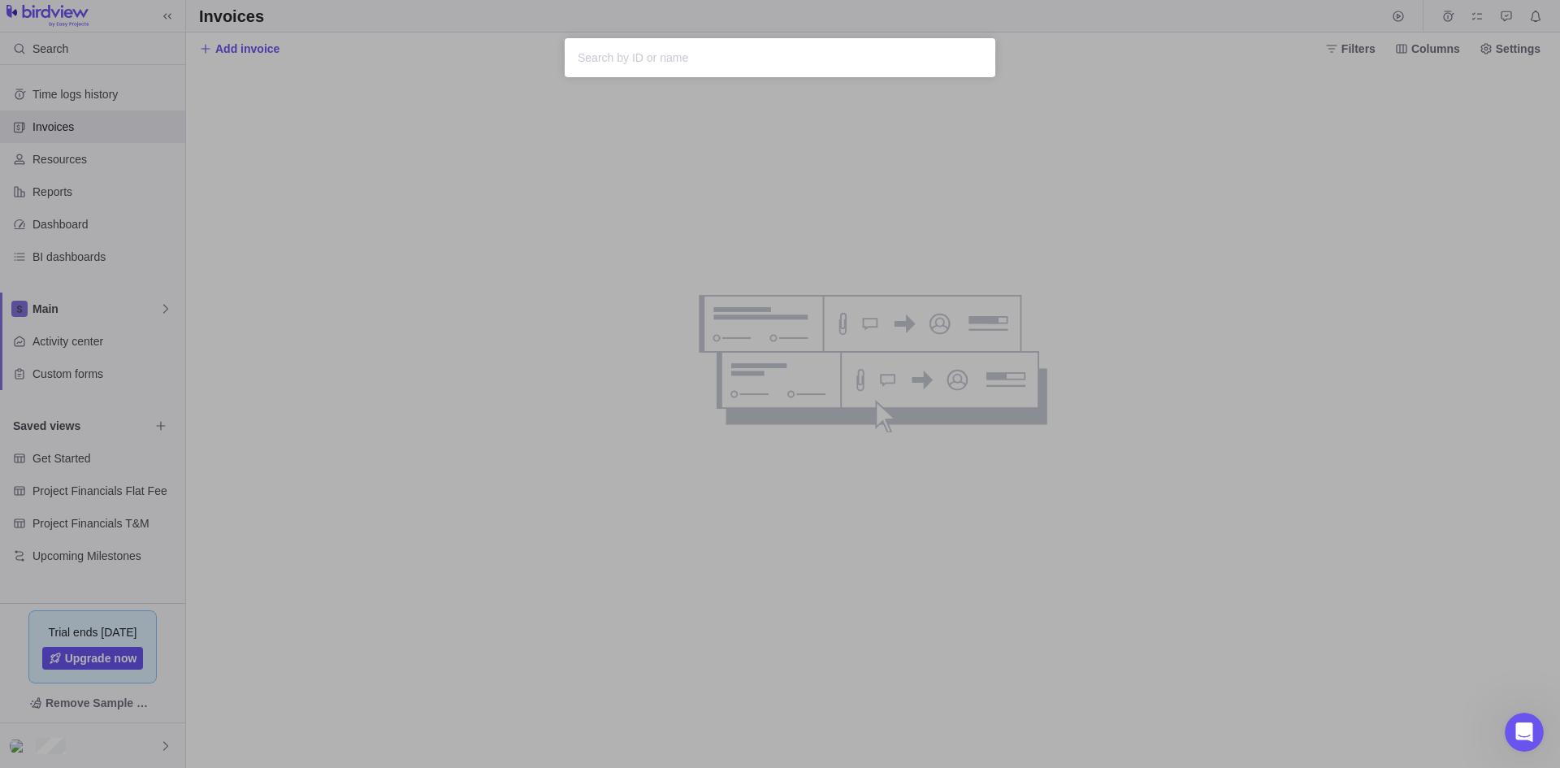
click at [620, 70] on div at bounding box center [780, 57] width 431 height 39
click at [636, 62] on input "text" at bounding box center [780, 58] width 405 height 20
click at [541, 212] on div "Sorry, nothing was found" at bounding box center [780, 384] width 1560 height 768
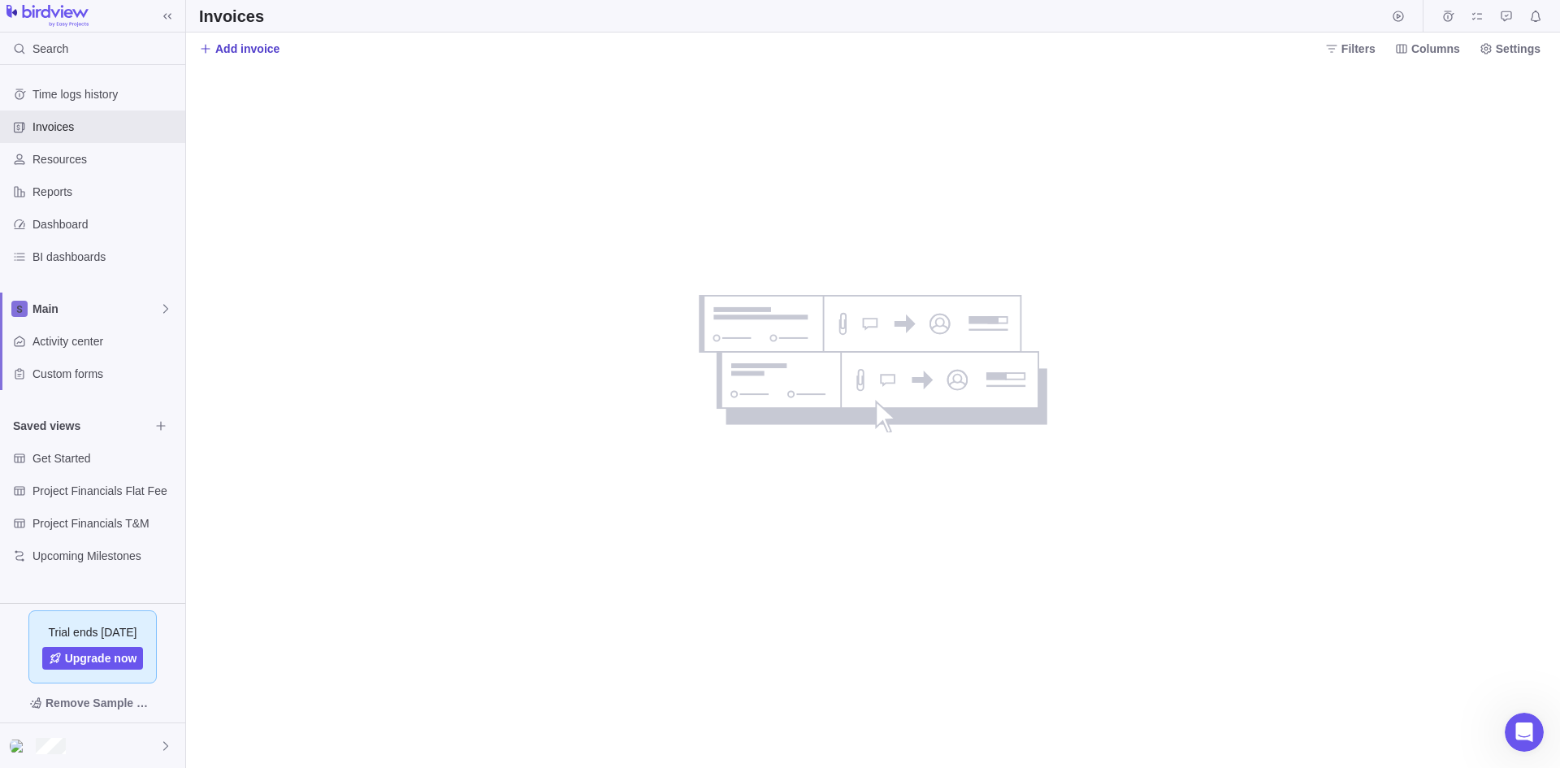
click at [232, 44] on span "Add invoice" at bounding box center [247, 49] width 64 height 16
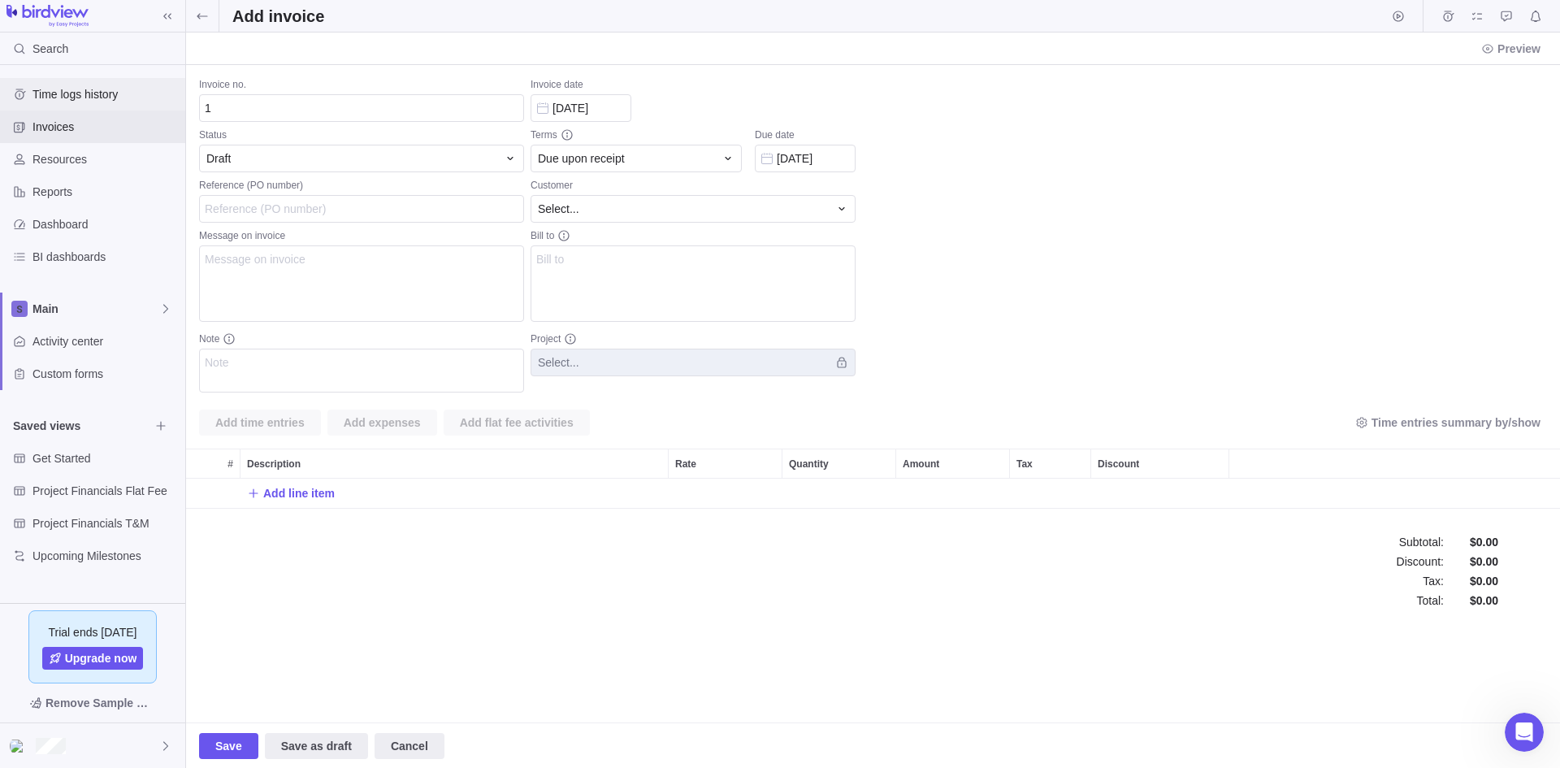
scroll to position [30, 1362]
click at [85, 99] on span "Time logs history" at bounding box center [106, 94] width 146 height 16
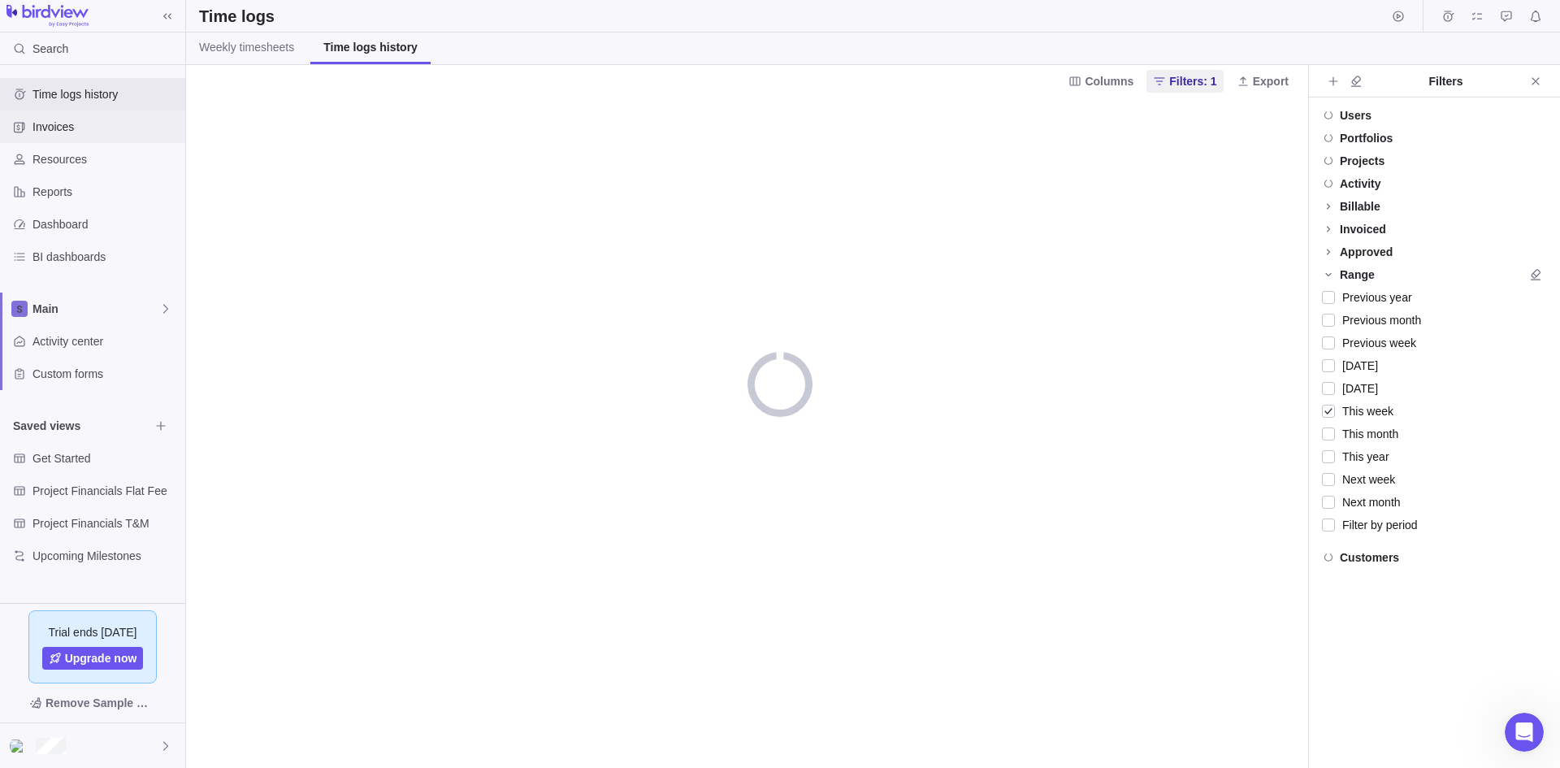
click at [98, 119] on span "Invoices" at bounding box center [106, 127] width 146 height 16
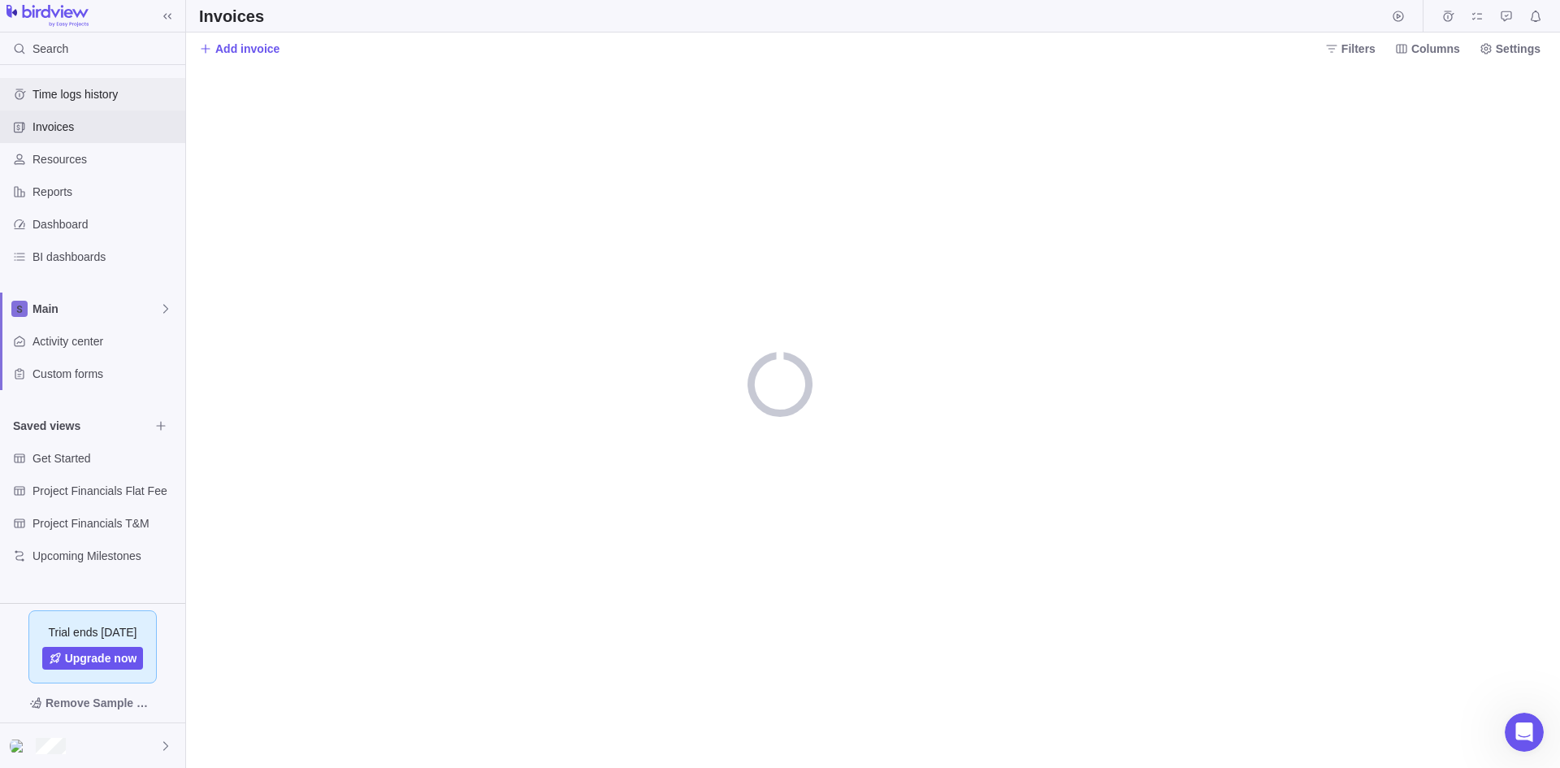
click at [110, 89] on span "Time logs history" at bounding box center [106, 94] width 146 height 16
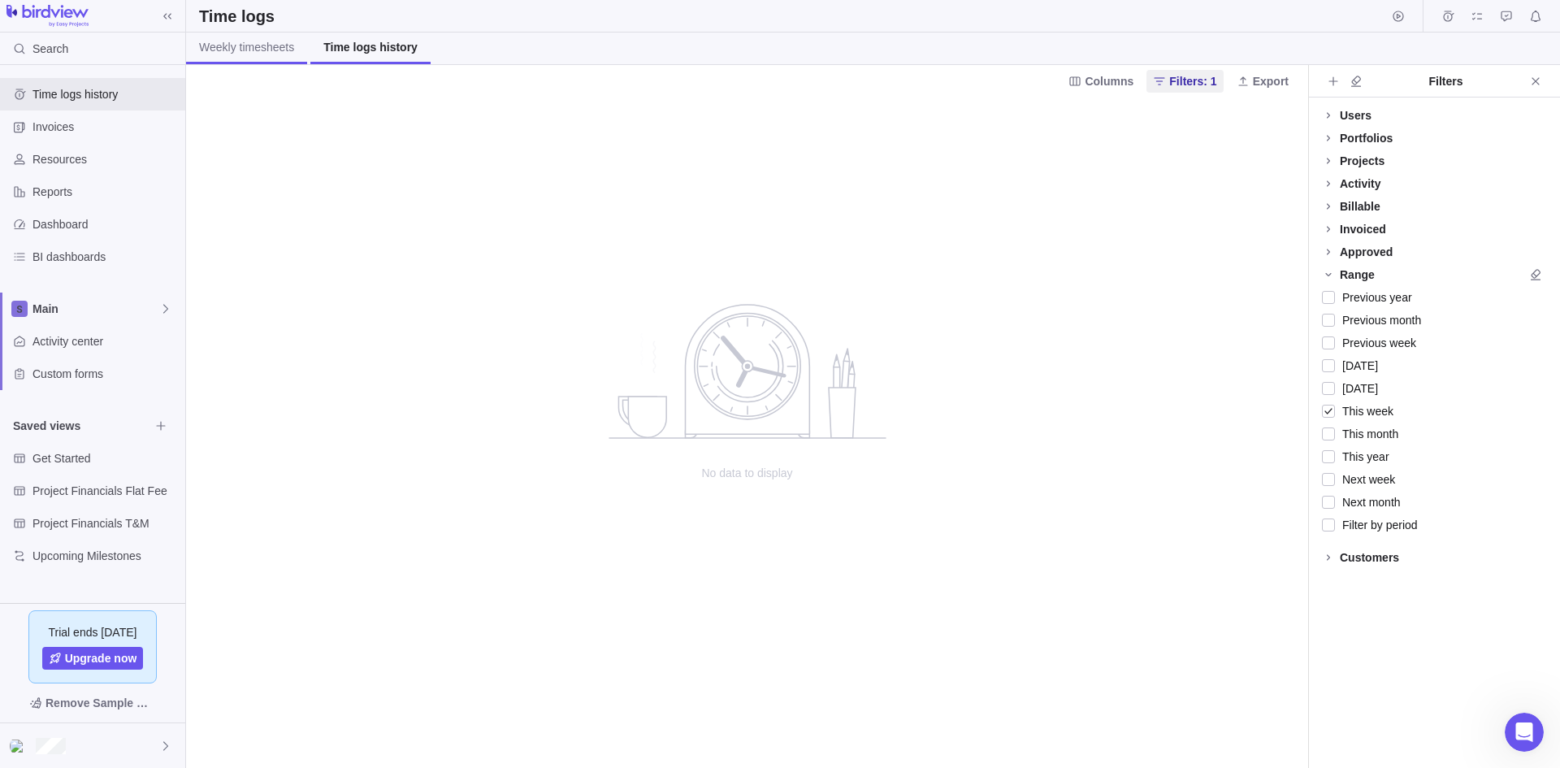
click at [272, 57] on link "Weekly timesheets" at bounding box center [246, 49] width 121 height 32
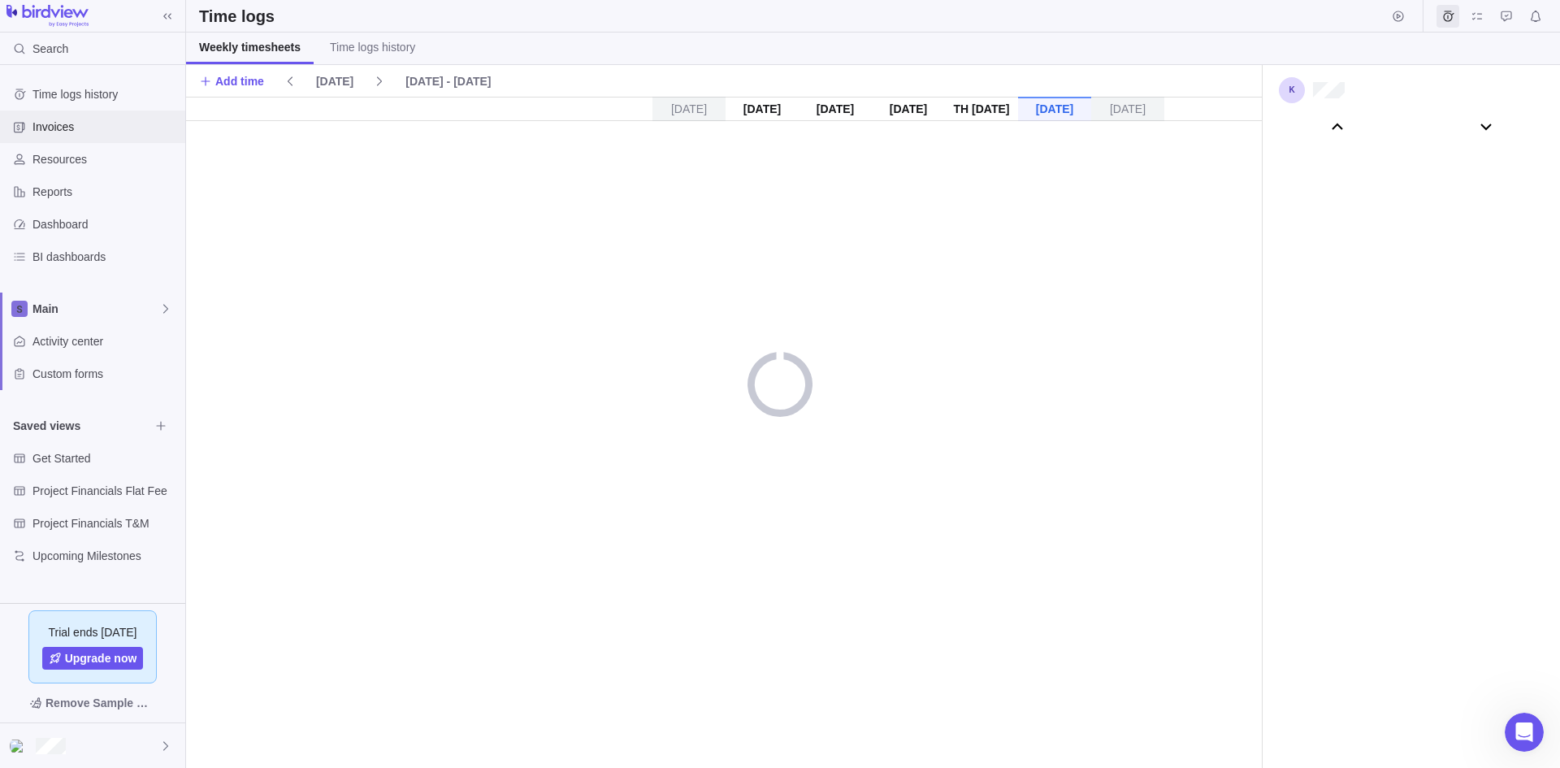
scroll to position [90559, 0]
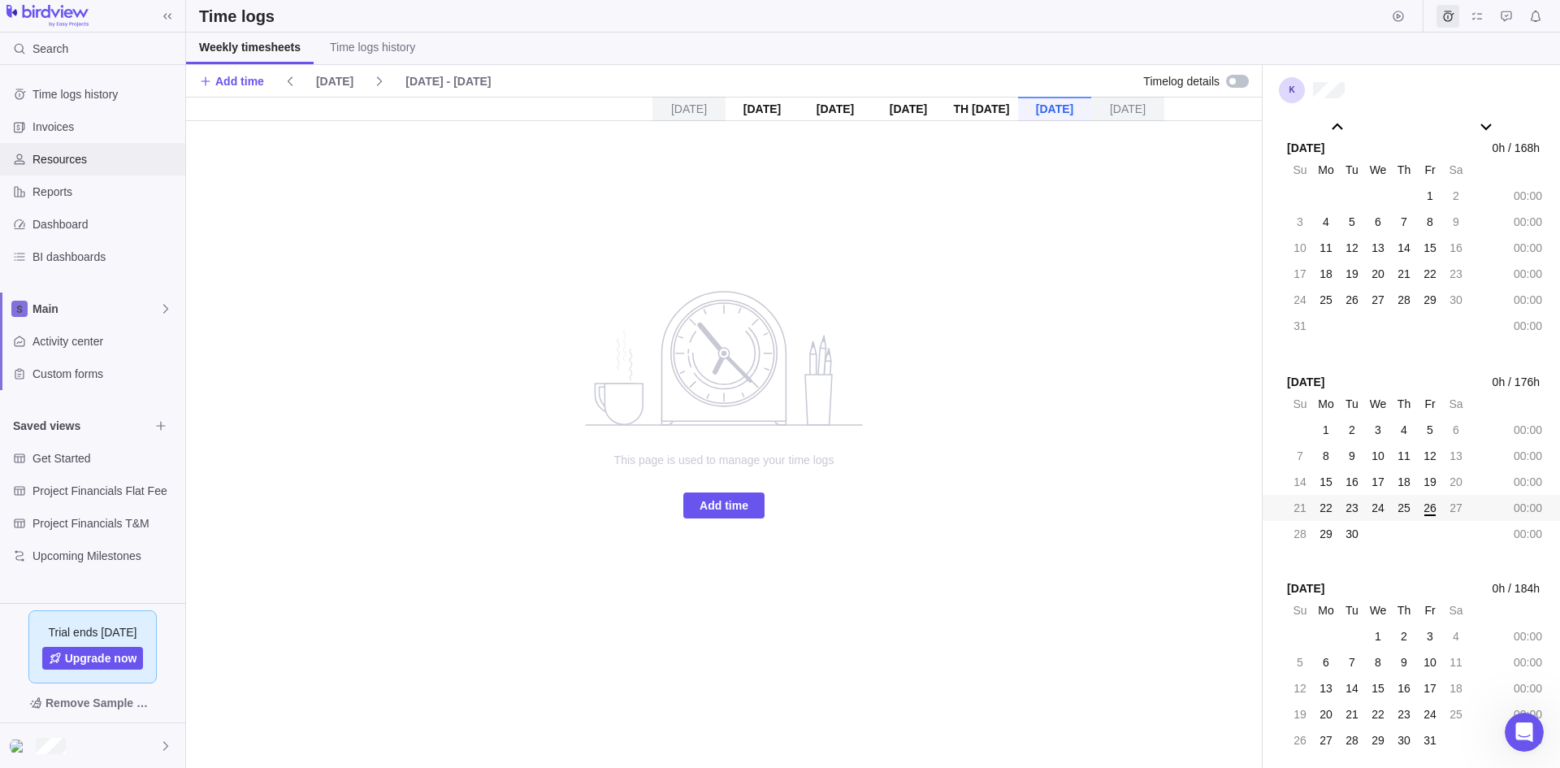
click at [92, 145] on div "Resources" at bounding box center [92, 159] width 185 height 33
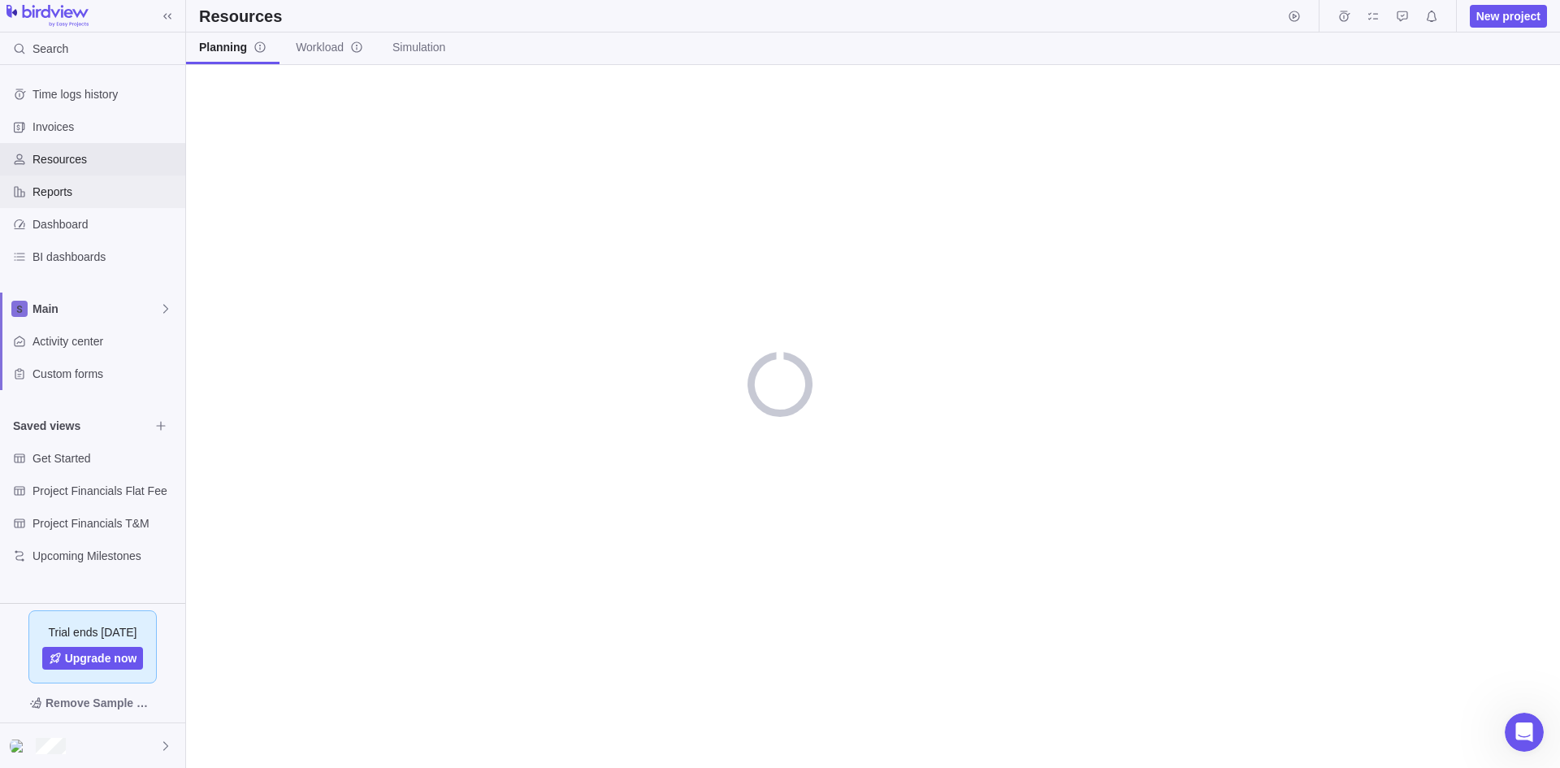
click at [85, 189] on span "Reports" at bounding box center [106, 192] width 146 height 16
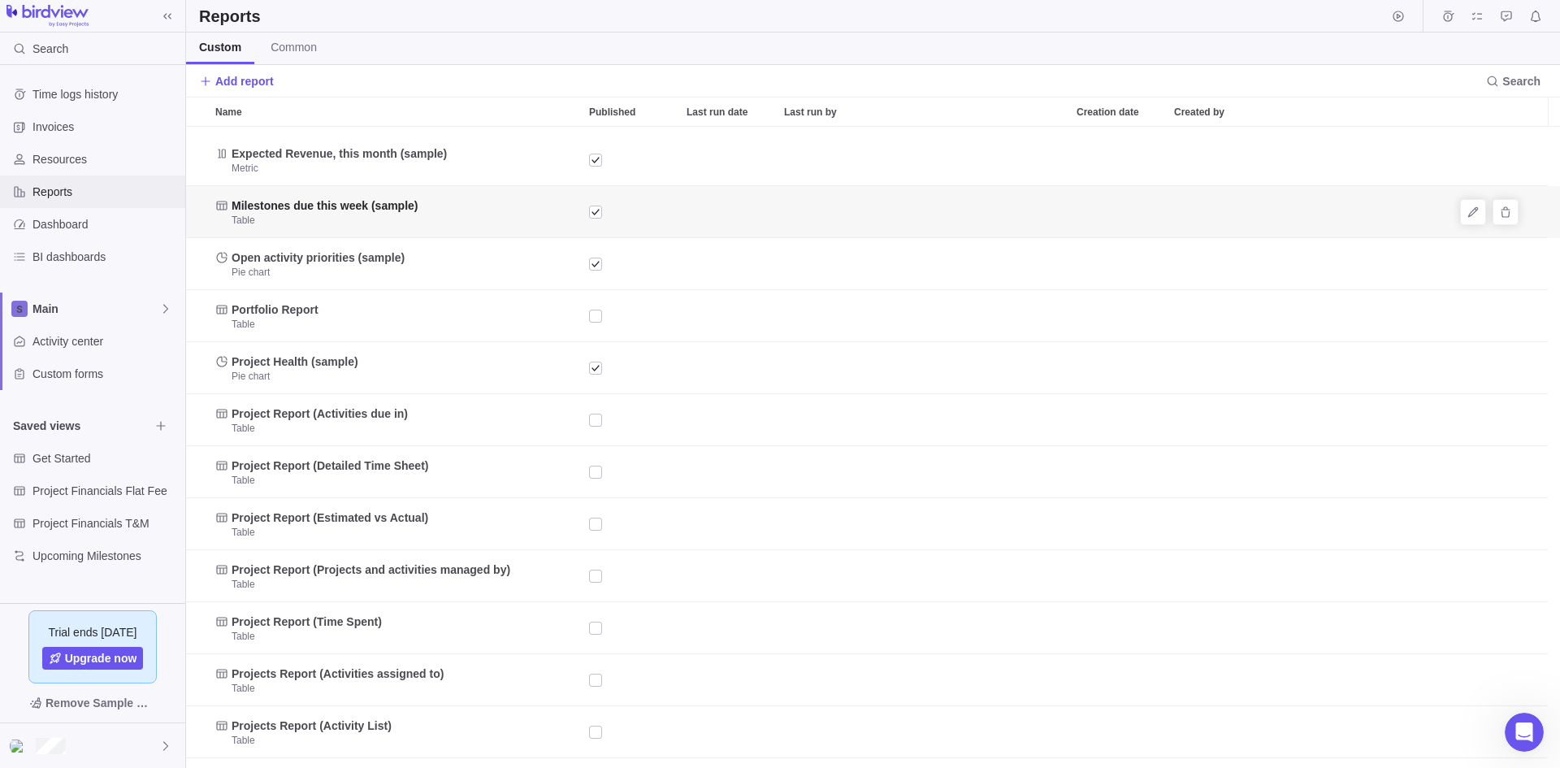
scroll to position [87, 0]
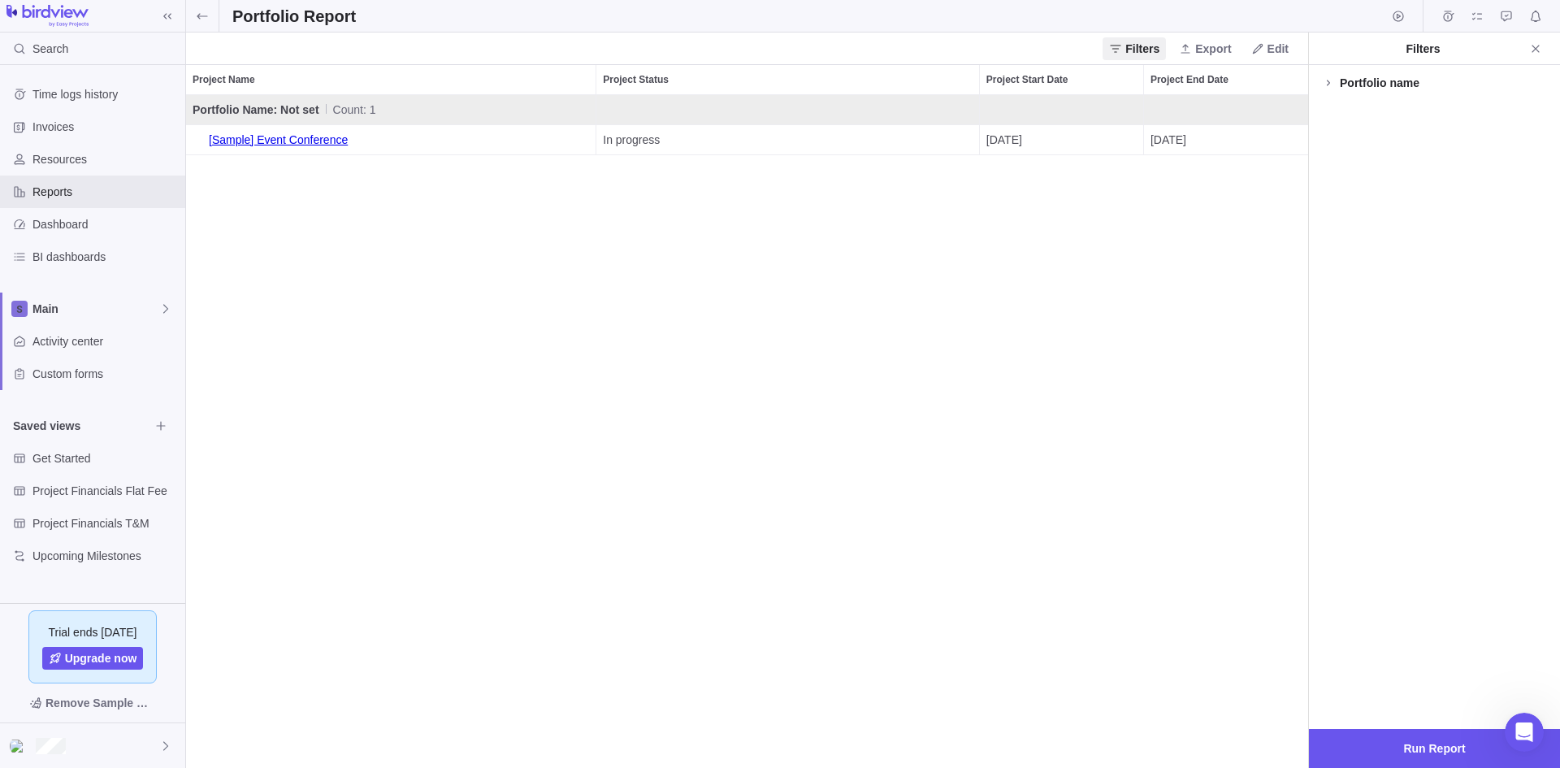
scroll to position [661, 1110]
click at [124, 132] on span "Invoices" at bounding box center [106, 127] width 146 height 16
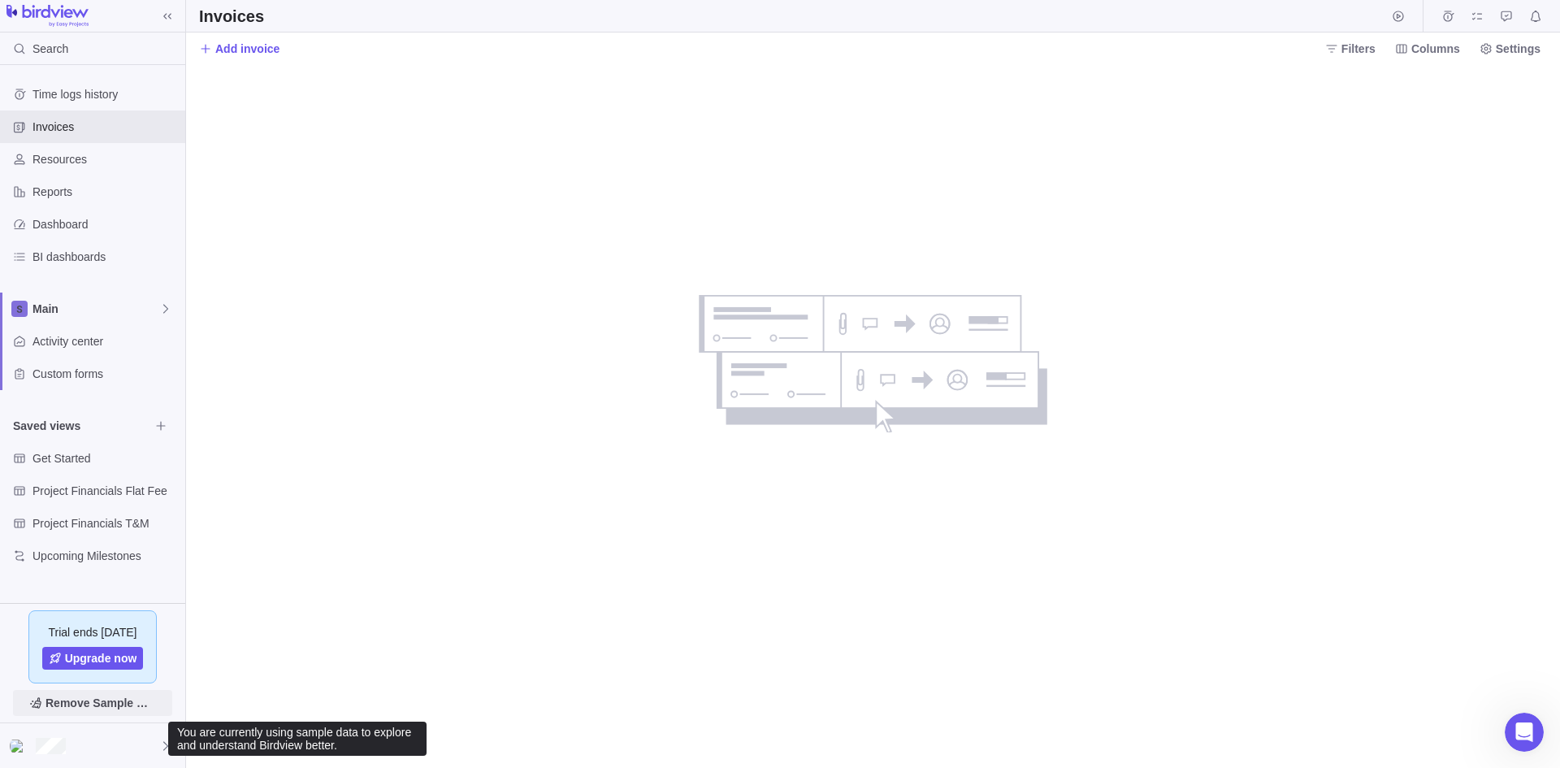
click at [20, 693] on span "Remove Sample Data" at bounding box center [92, 703] width 159 height 26
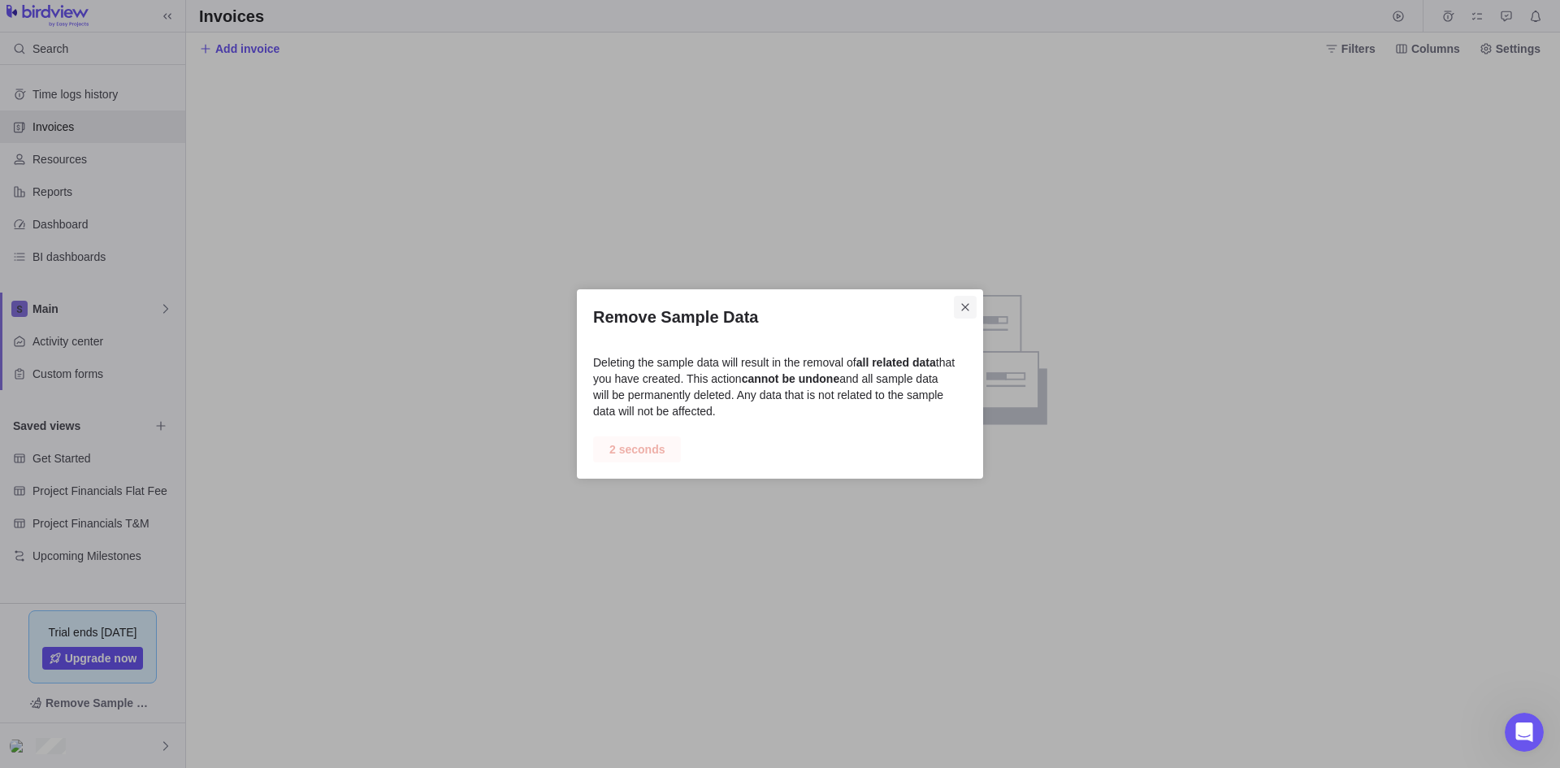
click at [970, 307] on icon "Close" at bounding box center [965, 307] width 13 height 13
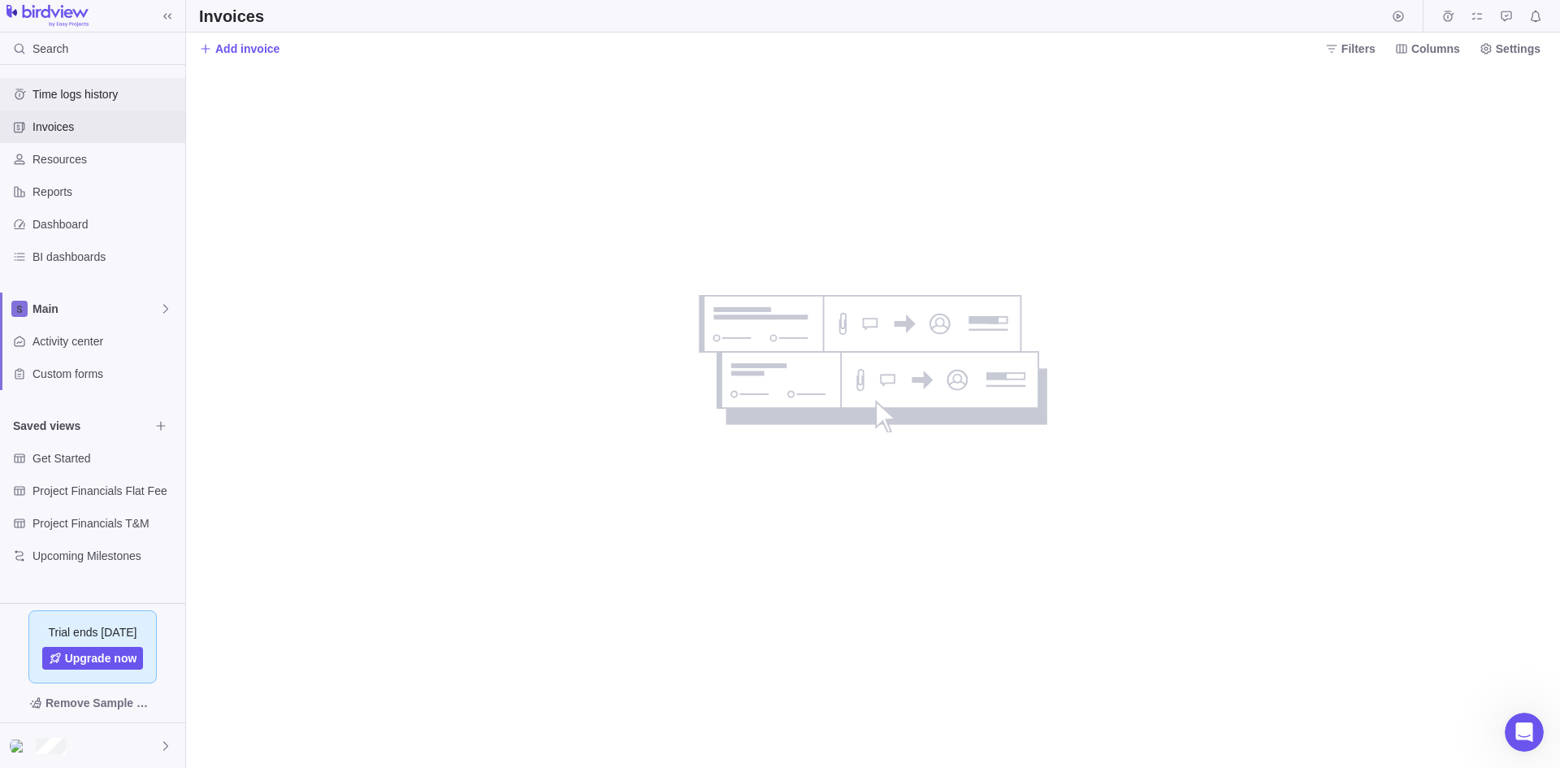
click at [82, 92] on span "Time logs history" at bounding box center [106, 94] width 146 height 16
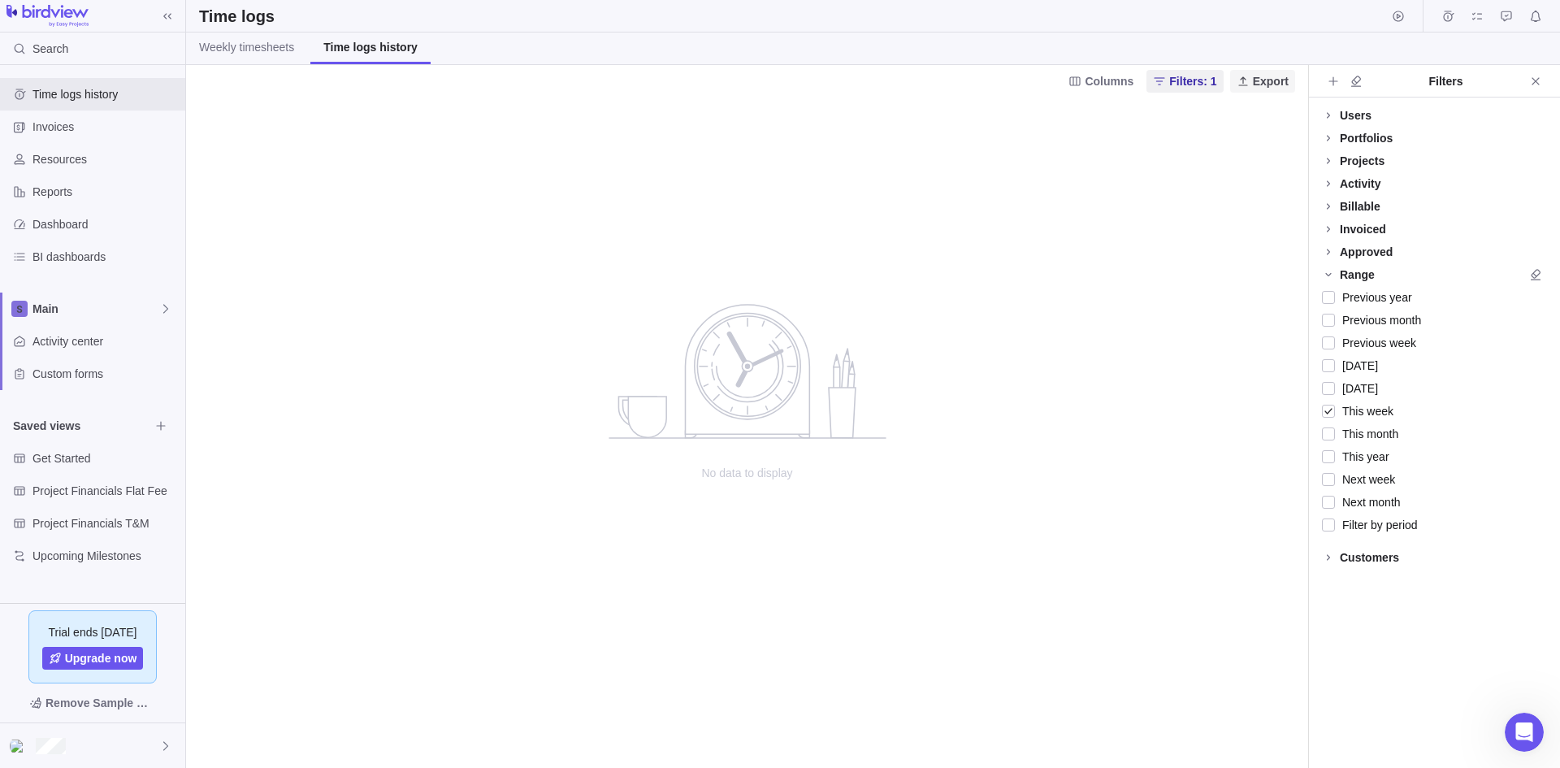
click at [1264, 81] on span "Export" at bounding box center [1271, 81] width 36 height 16
click at [1103, 202] on body "Search Time logs history Invoices Resources Reports Dashboard BI dashboards Mai…" at bounding box center [780, 384] width 1560 height 768
click at [205, 63] on link "Weekly timesheets" at bounding box center [246, 49] width 121 height 32
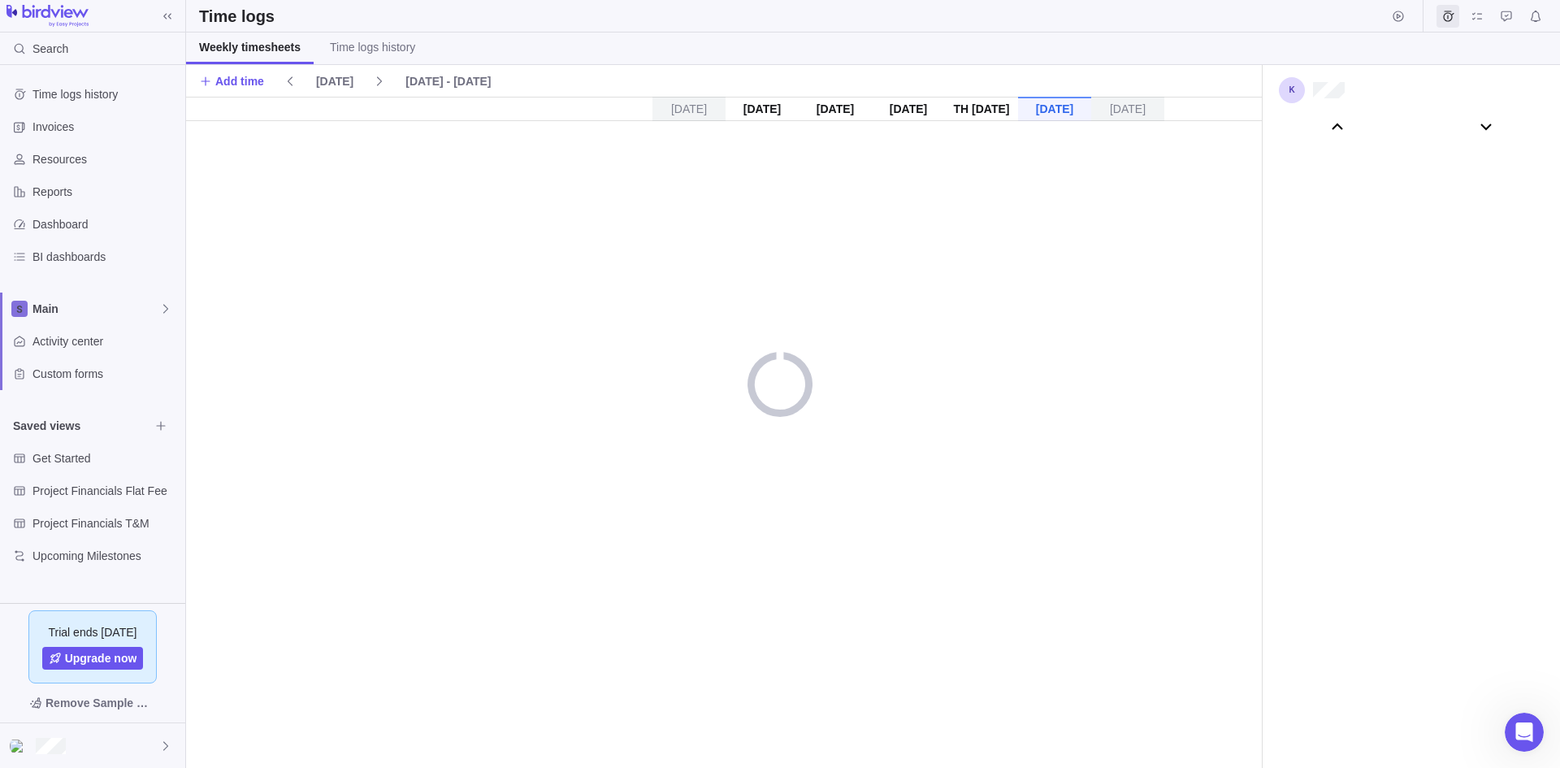
scroll to position [90559, 0]
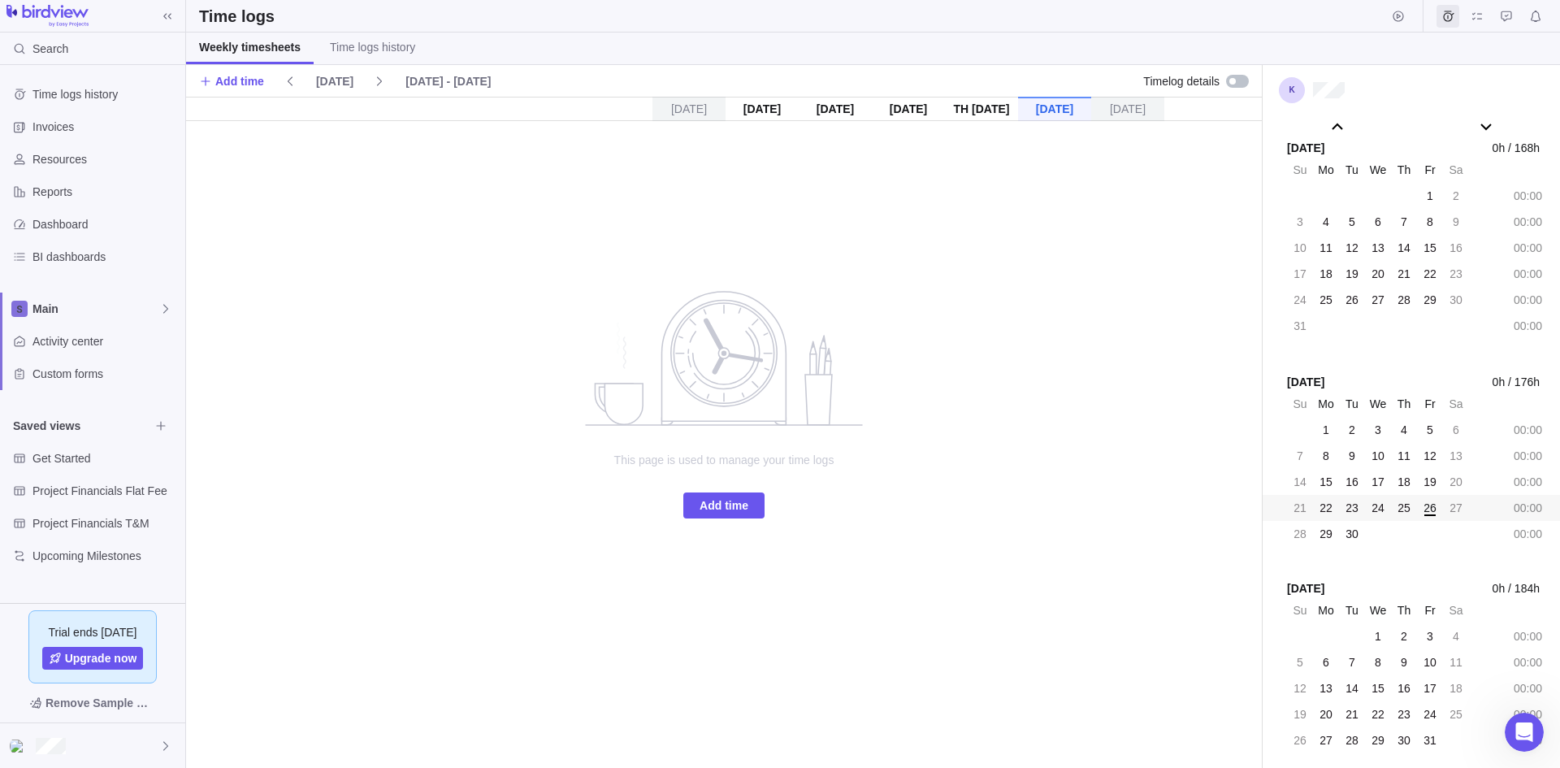
click at [741, 105] on div "[DATE]" at bounding box center [762, 109] width 73 height 24
click at [778, 108] on div "[DATE]" at bounding box center [762, 109] width 73 height 24
click at [62, 50] on span "Search" at bounding box center [51, 49] width 36 height 16
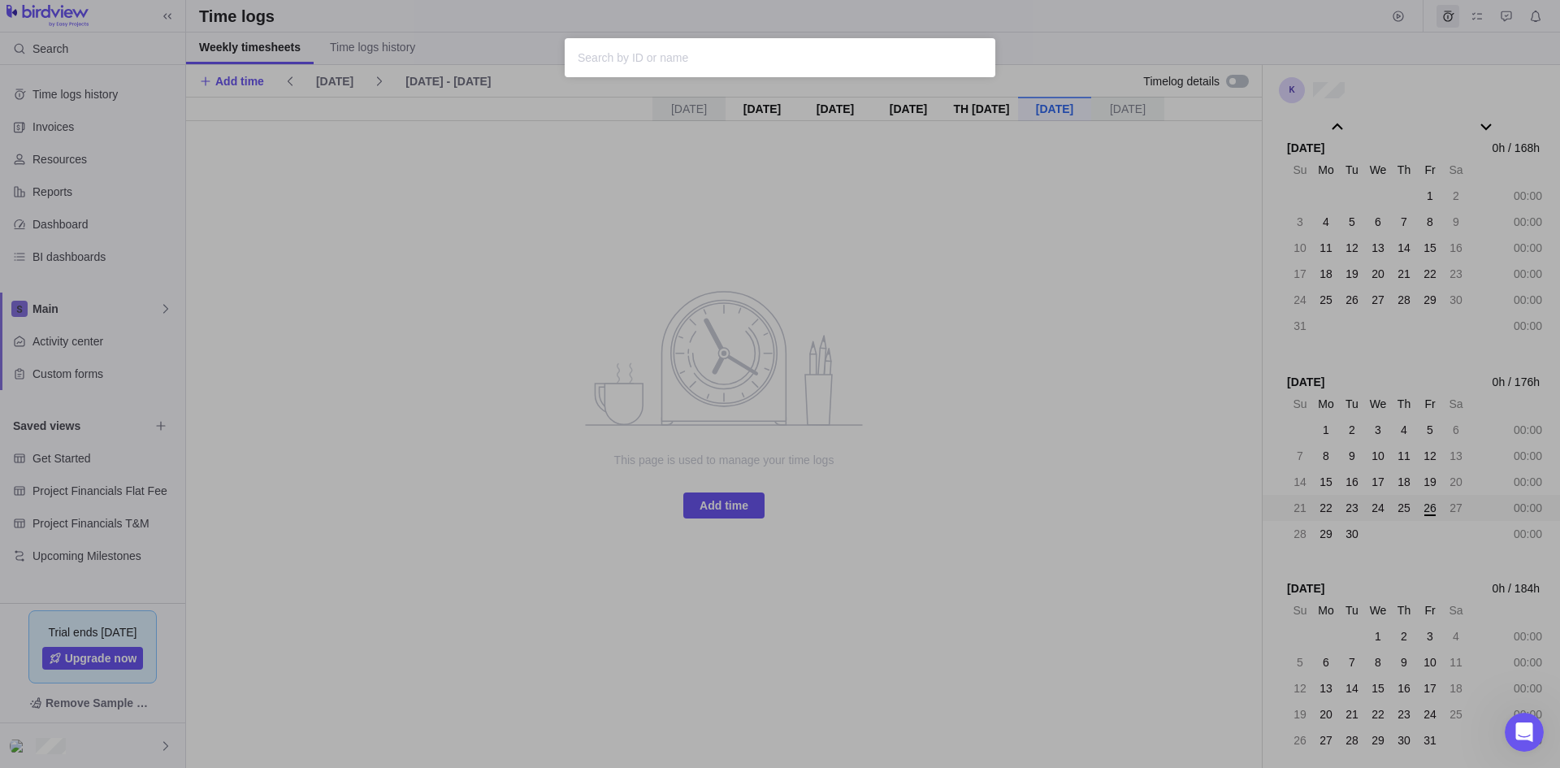
click at [670, 58] on input "text" at bounding box center [780, 58] width 405 height 20
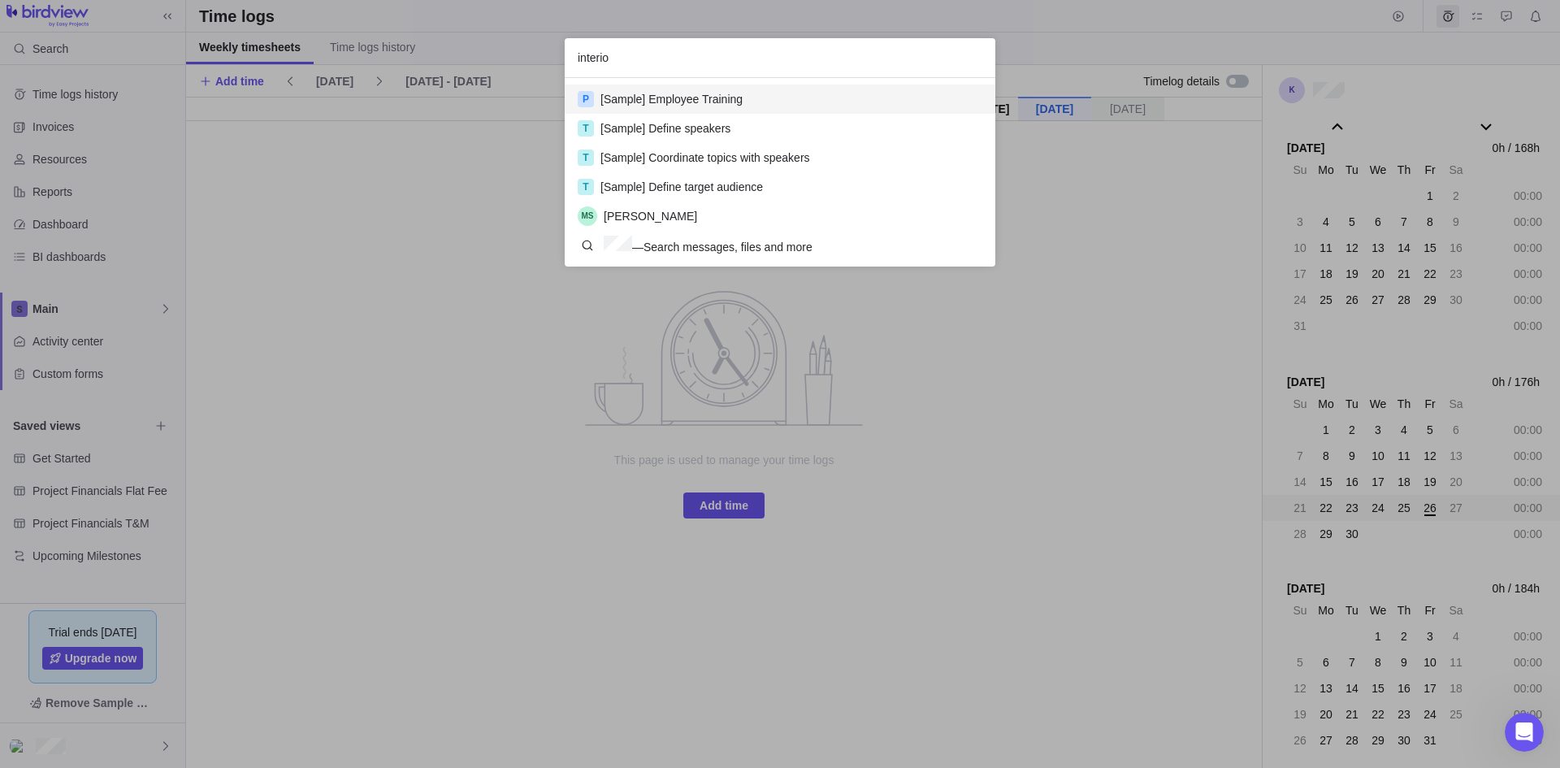
scroll to position [13, 13]
type input "interior"
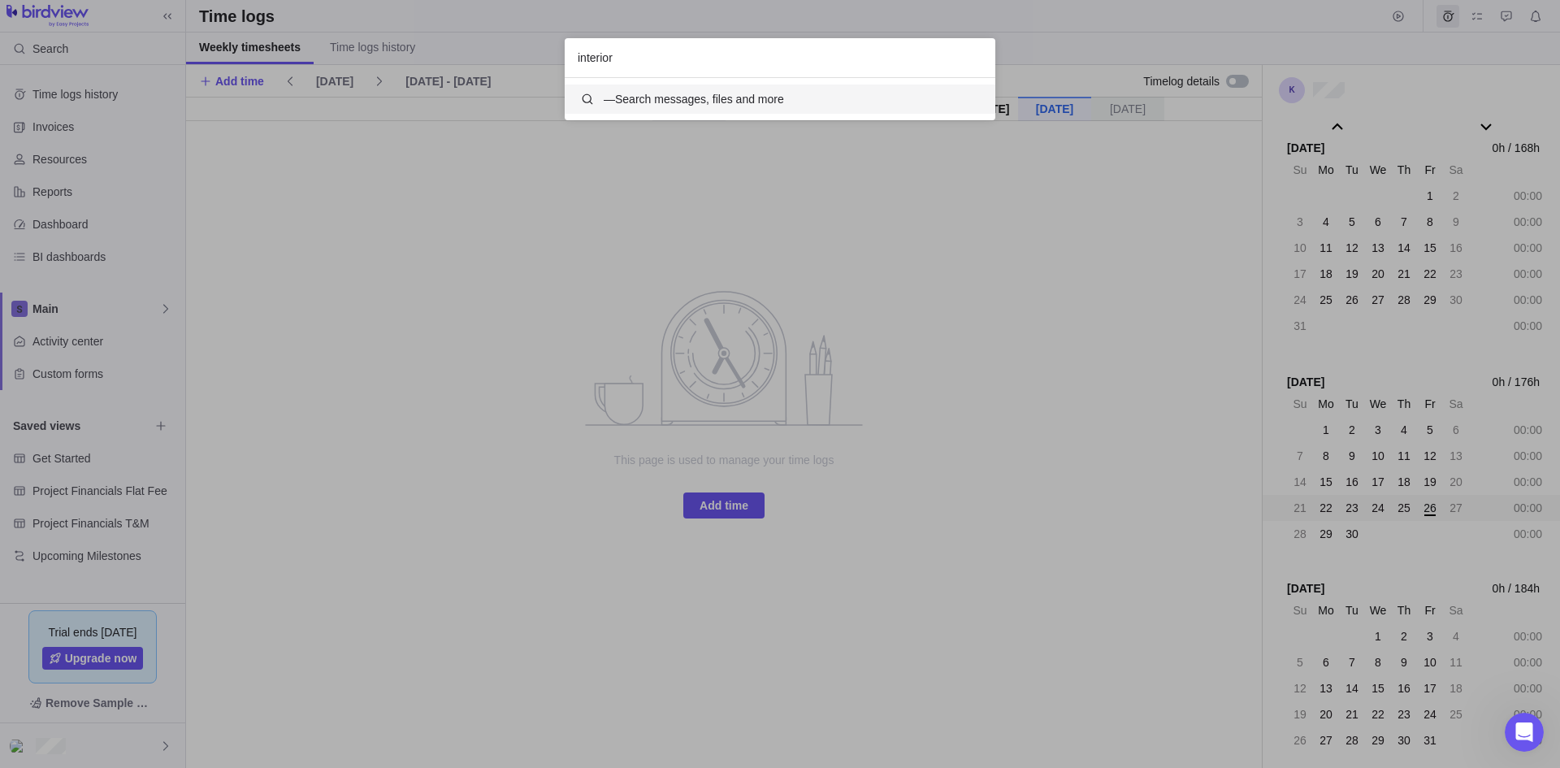
scroll to position [30, 418]
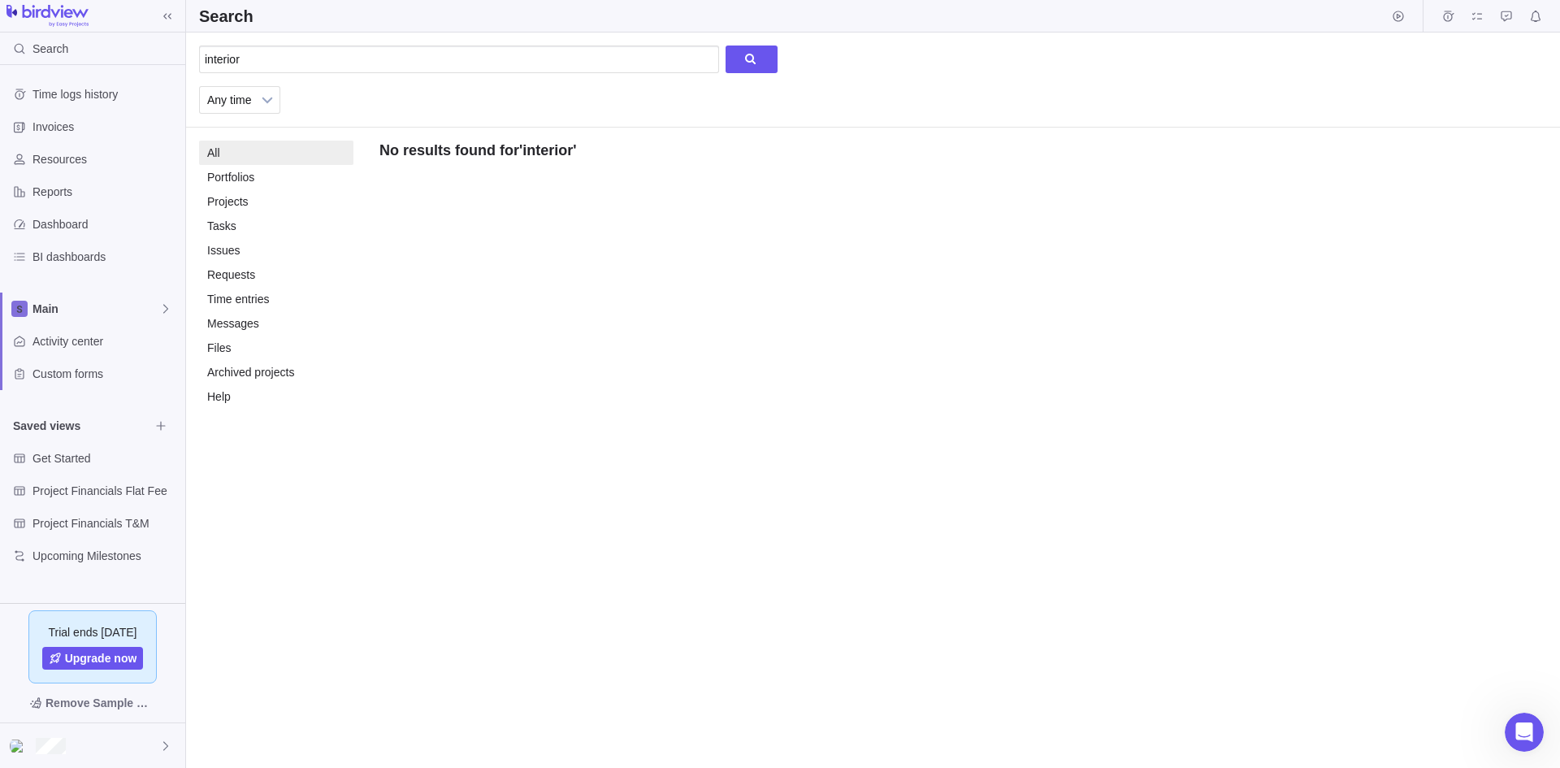
click at [233, 297] on div "Time entries" at bounding box center [238, 299] width 63 height 24
click at [229, 163] on li "All 0" at bounding box center [276, 153] width 154 height 24
click at [228, 178] on div "Portfolios" at bounding box center [230, 177] width 47 height 24
click at [167, 19] on icon at bounding box center [167, 16] width 13 height 13
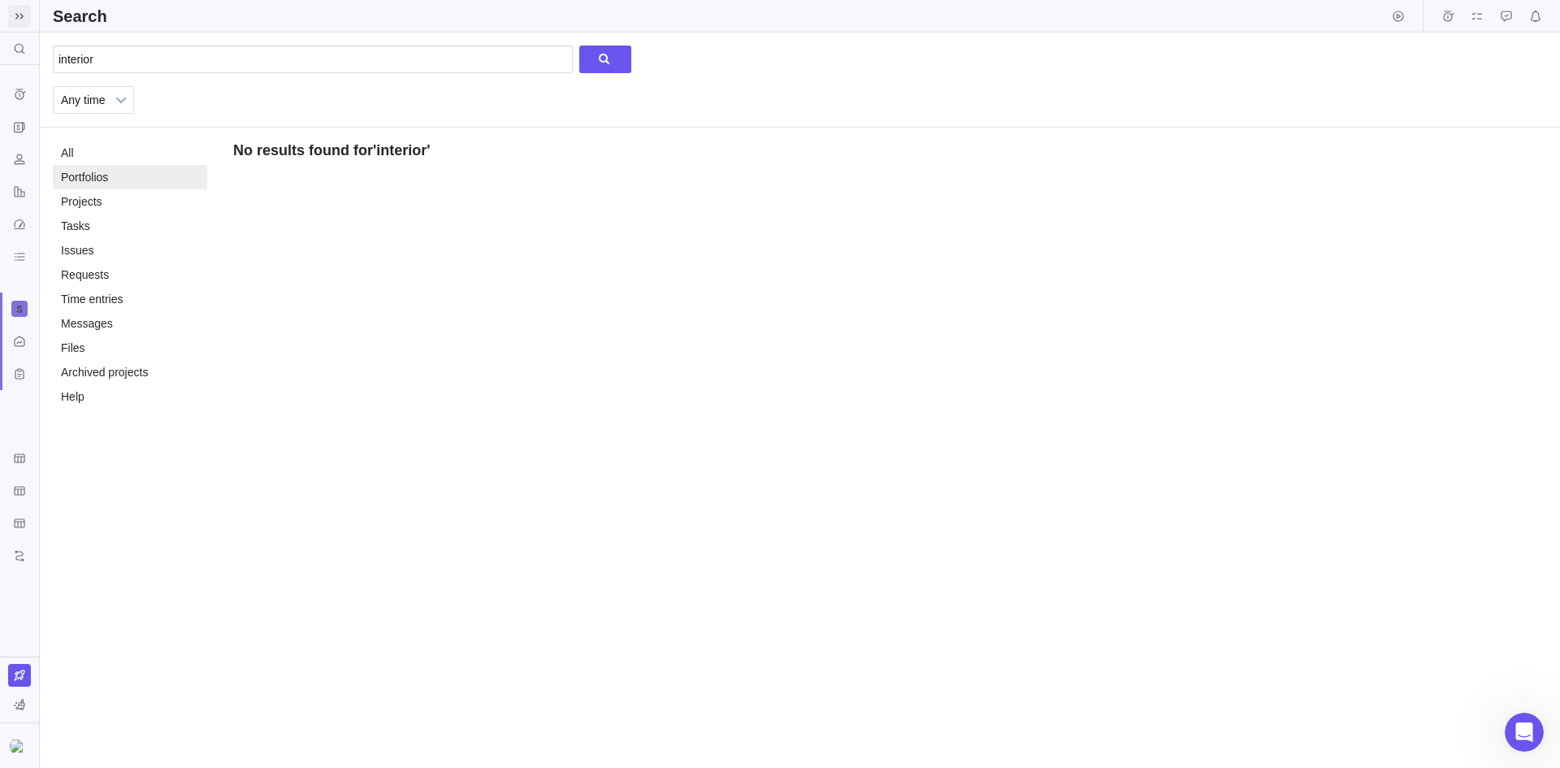
click at [14, 19] on icon at bounding box center [19, 16] width 13 height 13
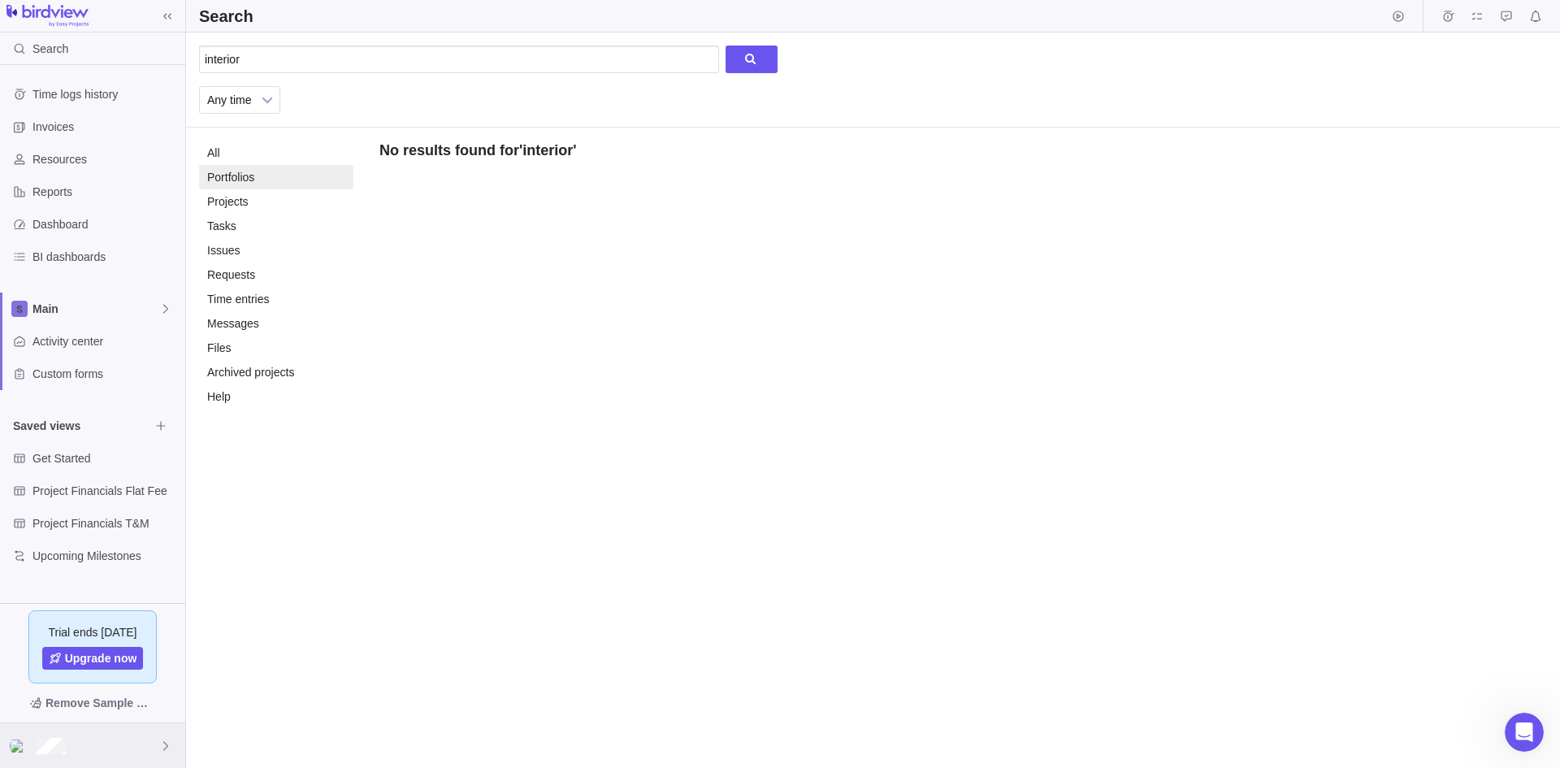
click at [133, 739] on div at bounding box center [92, 745] width 185 height 45
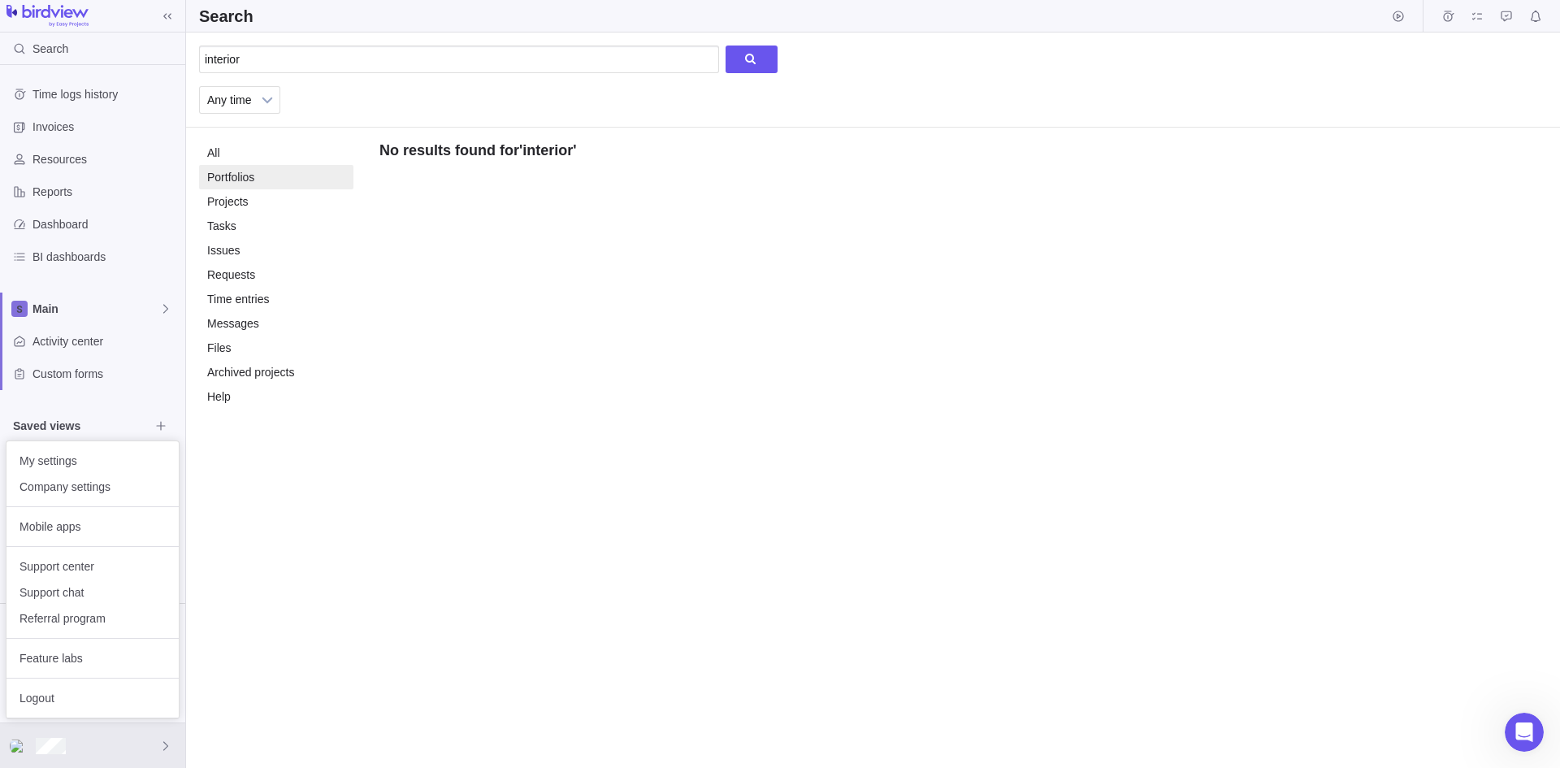
click at [414, 203] on body "Search Time logs history Invoices Resources Reports Dashboard BI dashboards Mai…" at bounding box center [780, 384] width 1560 height 768
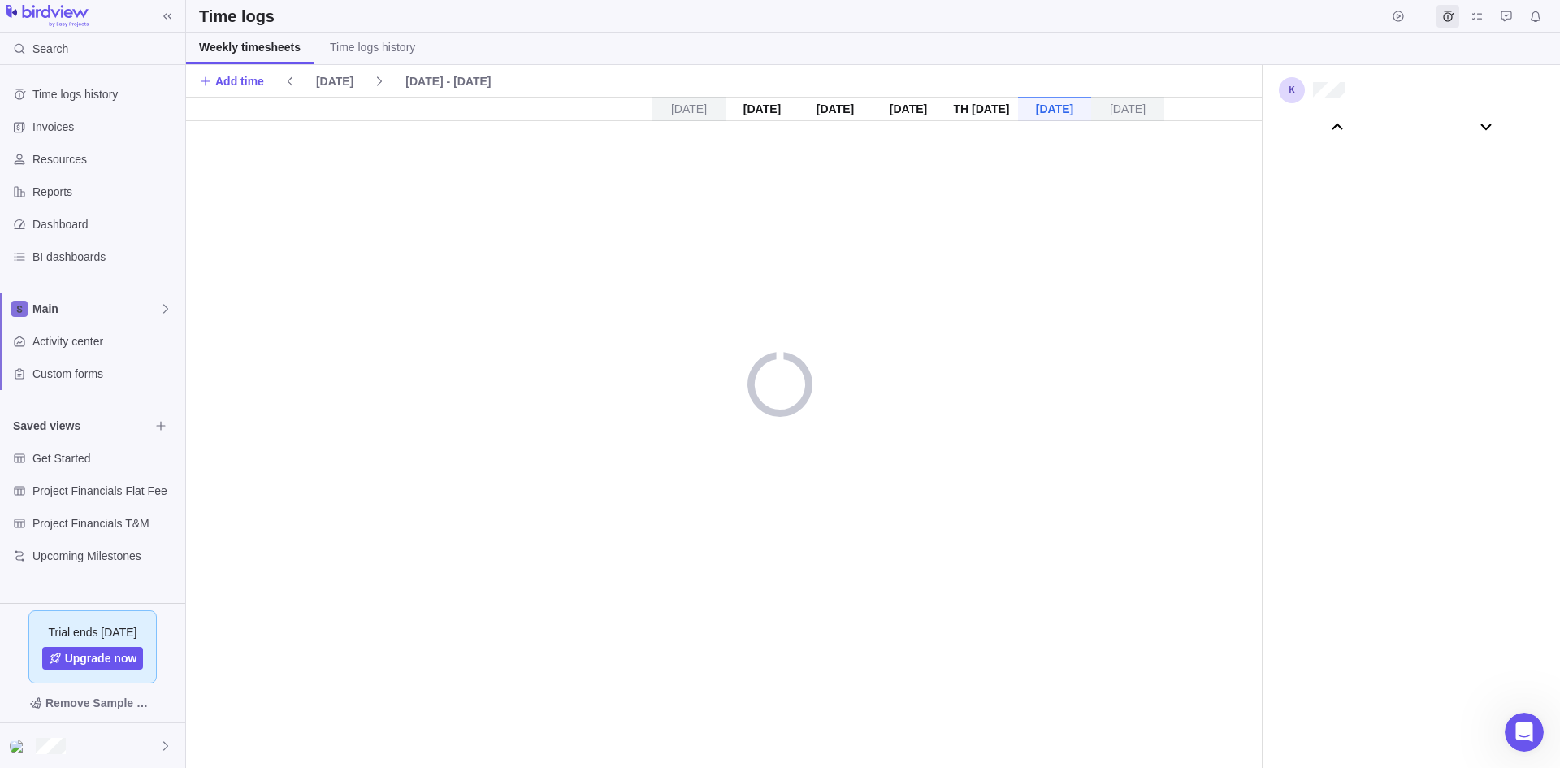
scroll to position [90559, 0]
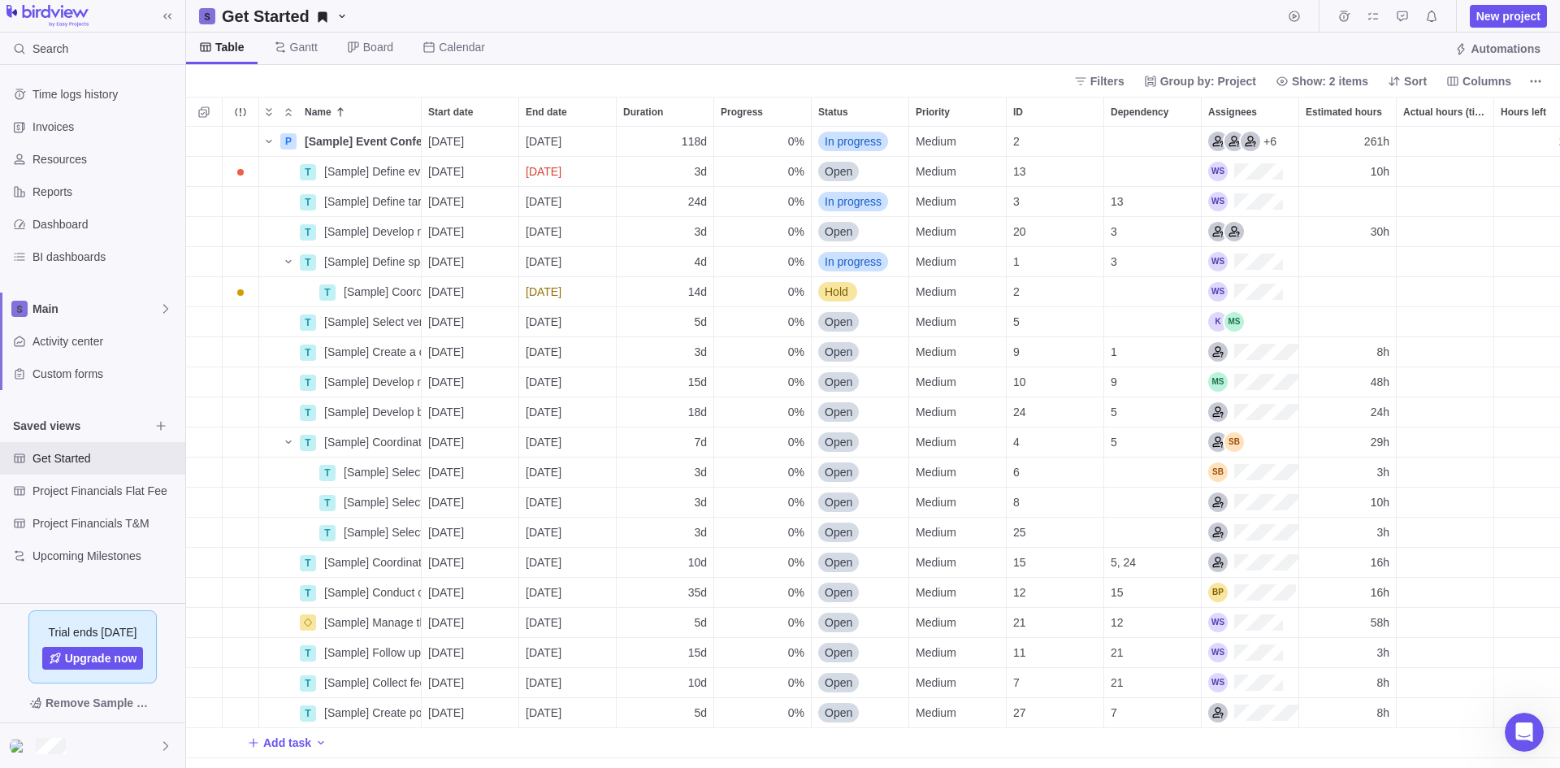
scroll to position [13, 13]
click at [319, 449] on div "[Sample] Coordinate logistics" at bounding box center [369, 441] width 103 height 29
click at [73, 490] on body "Search Time logs history Invoices Resources Reports Dashboard BI dashboards Mai…" at bounding box center [780, 384] width 1560 height 768
click at [158, 415] on span "Browse views" at bounding box center [161, 425] width 23 height 23
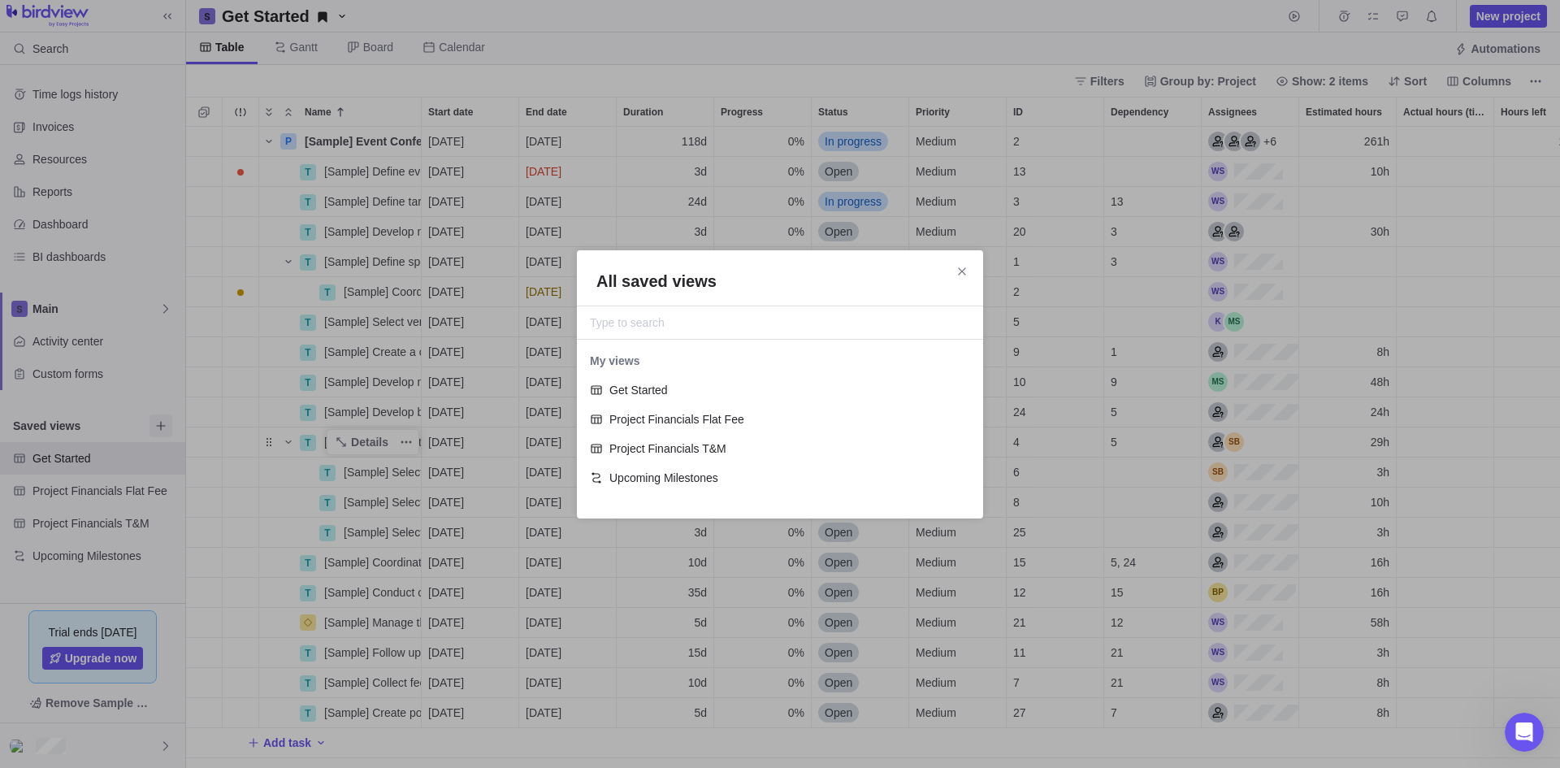
scroll to position [147, 394]
click at [627, 333] on div "All saved views" at bounding box center [780, 323] width 406 height 34
click at [625, 328] on input "All saved views" at bounding box center [780, 323] width 380 height 20
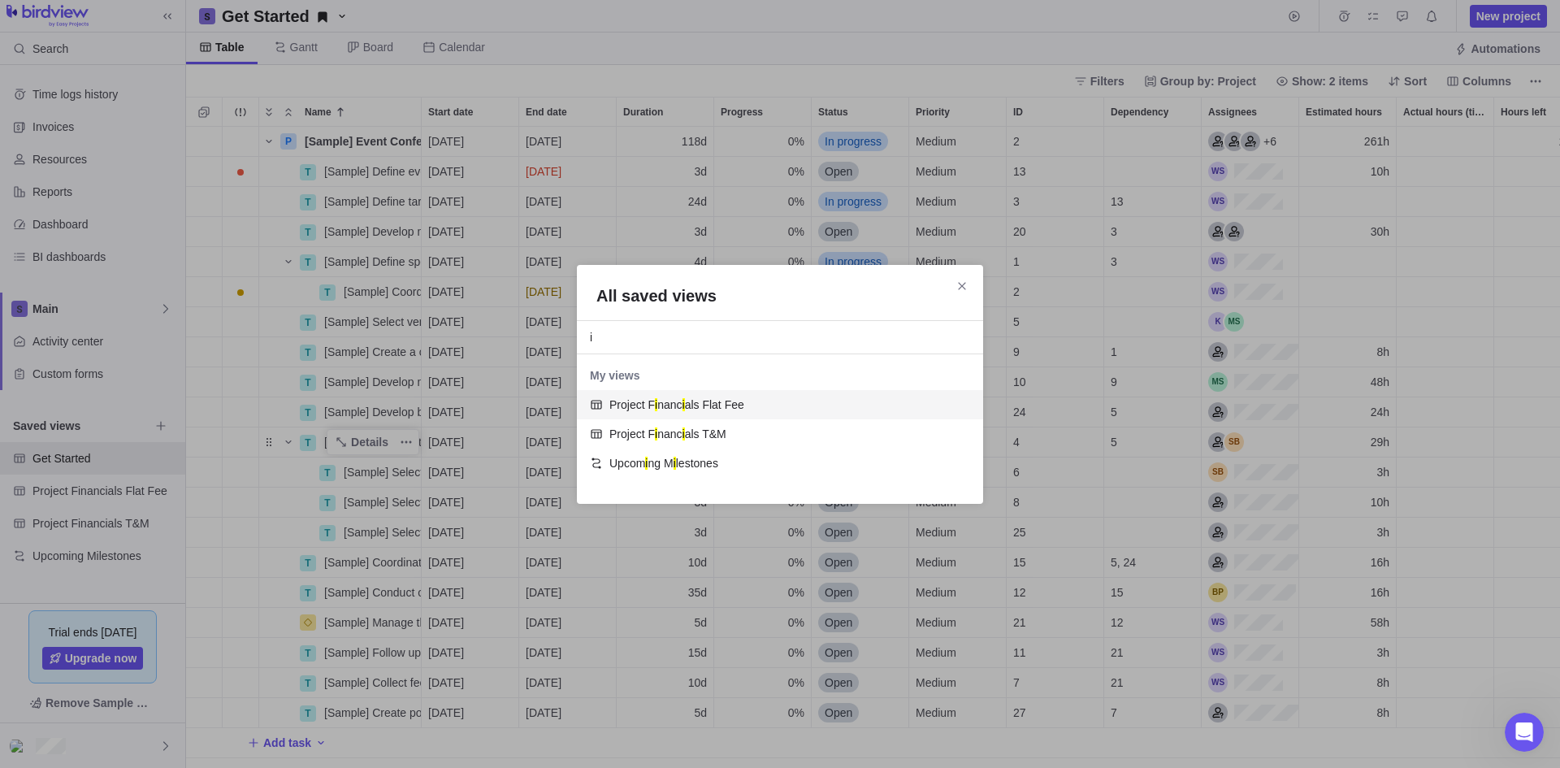
scroll to position [118, 394]
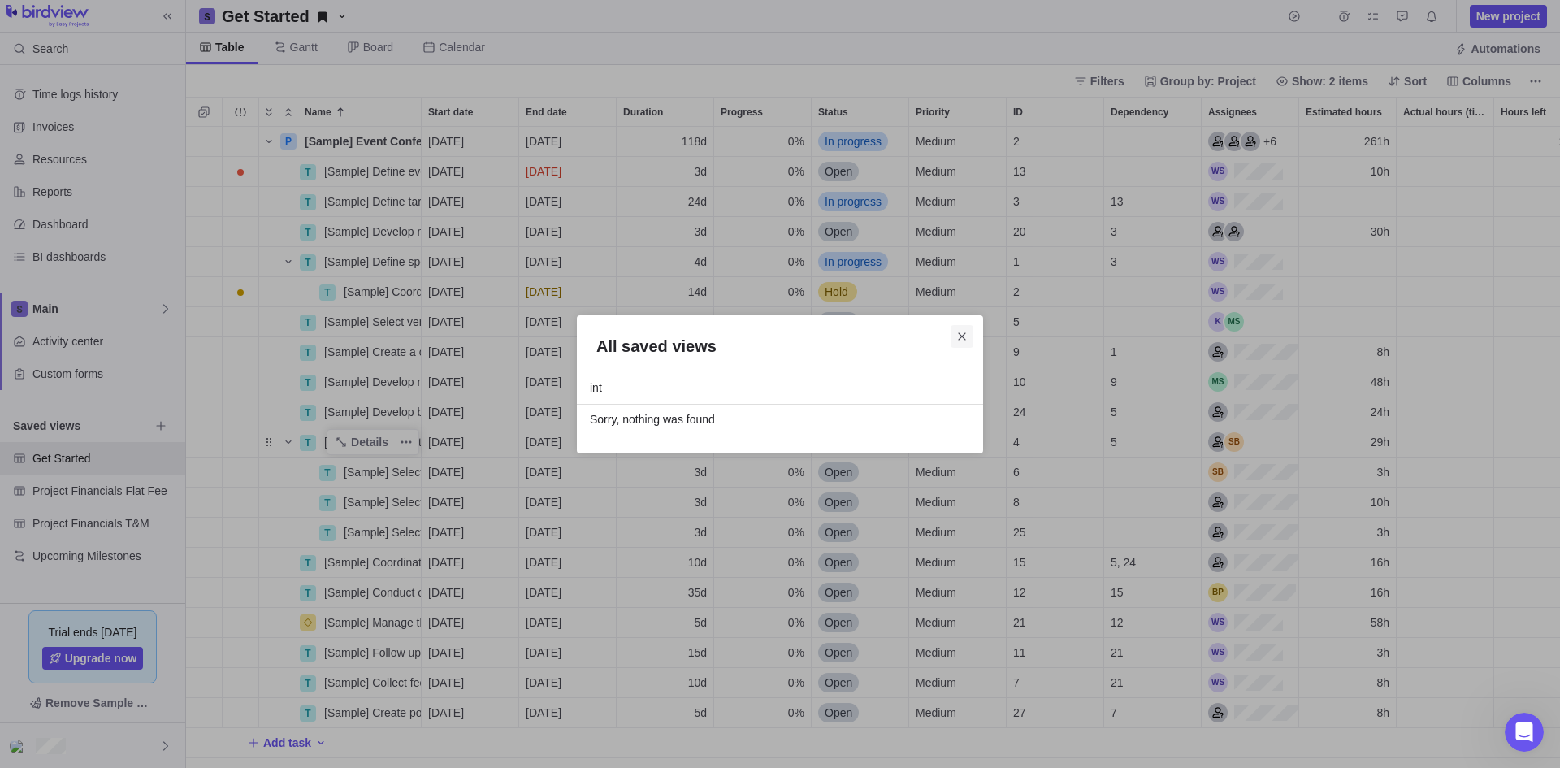
type input "int"
click at [961, 341] on icon "Close" at bounding box center [962, 336] width 13 height 13
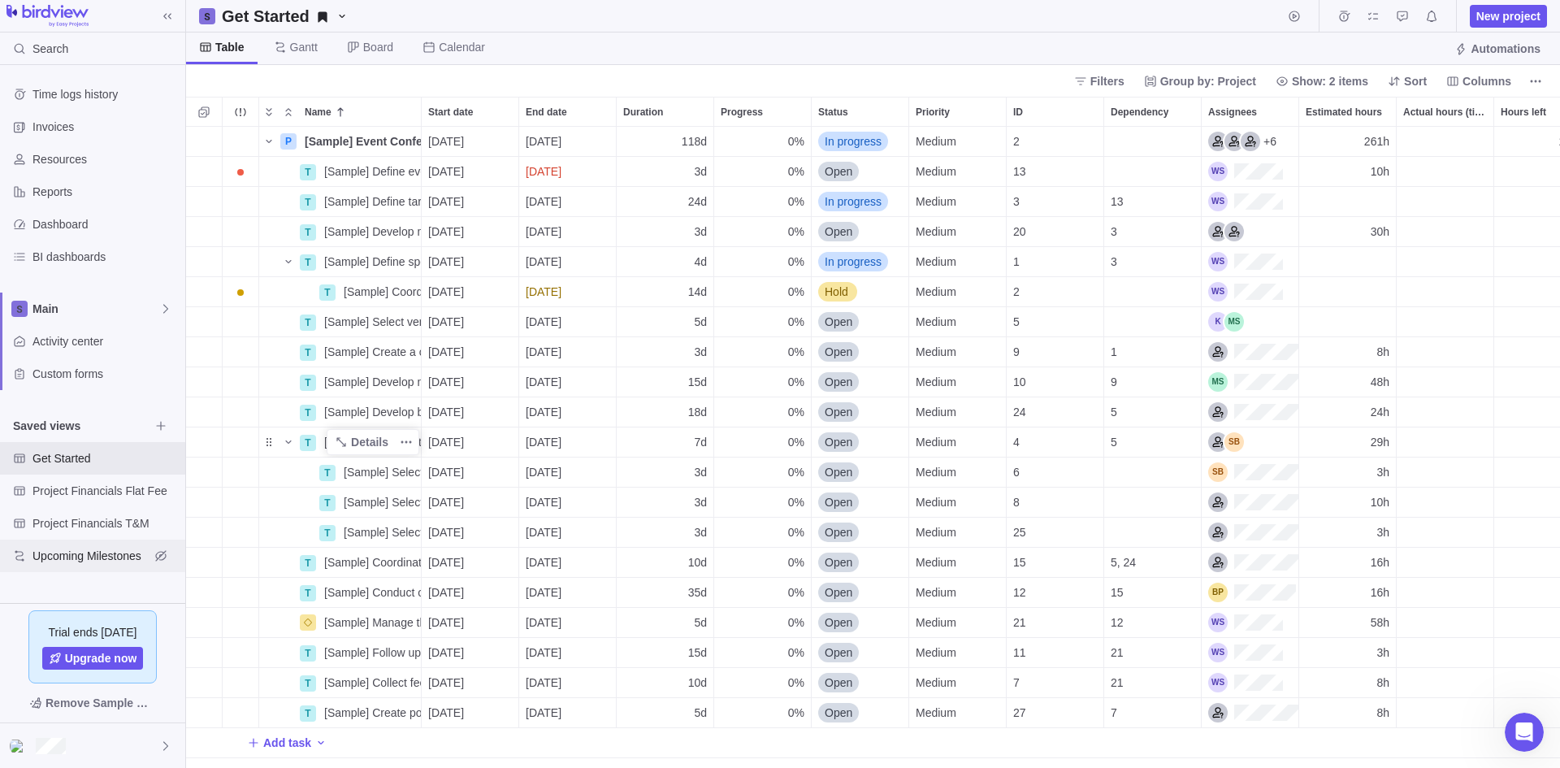
click at [110, 548] on span "Upcoming Milestones" at bounding box center [91, 556] width 117 height 16
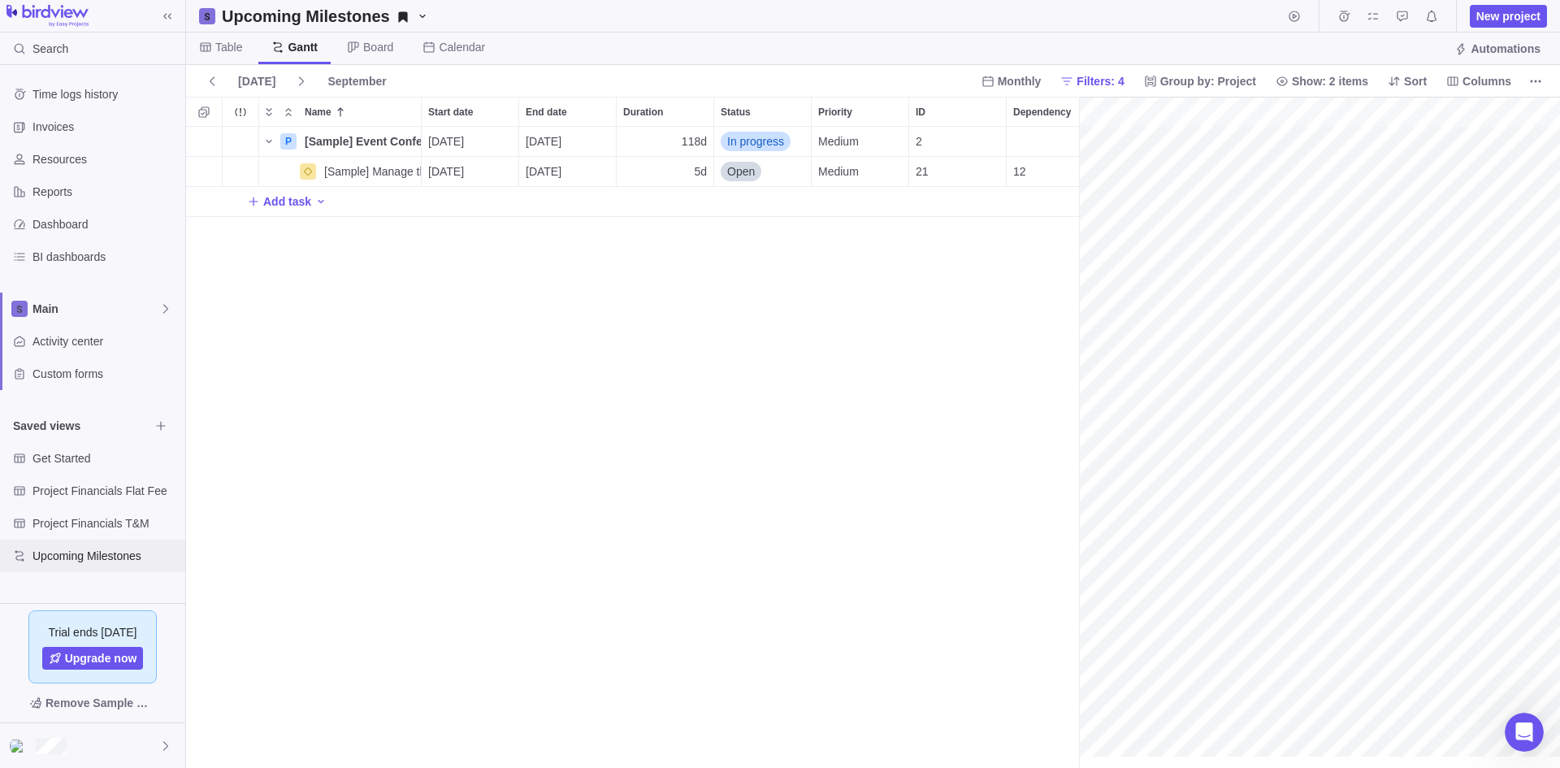
scroll to position [0, 149]
click at [99, 511] on div "Project Financials T&M" at bounding box center [92, 523] width 185 height 33
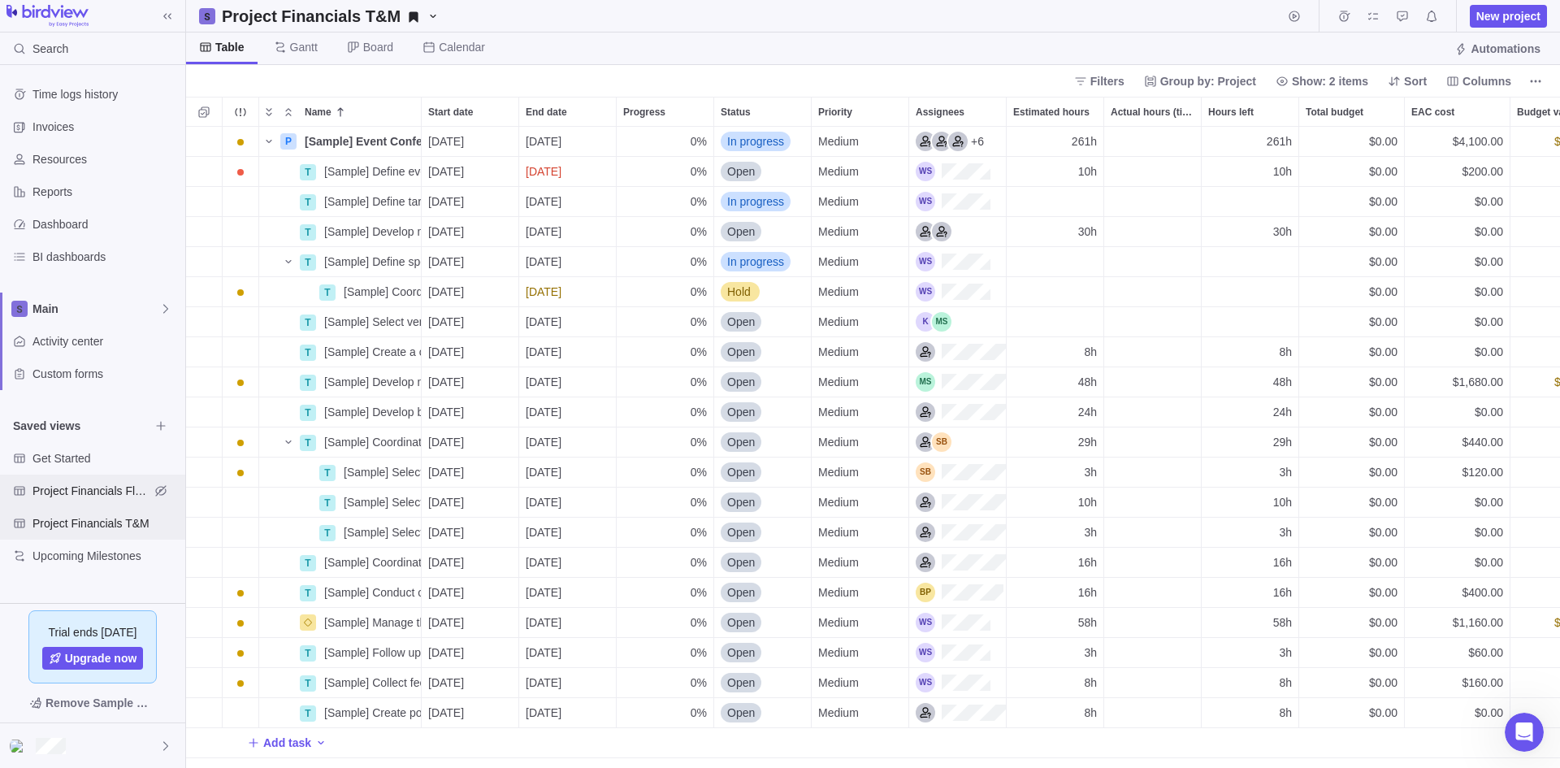
scroll to position [629, 1362]
click at [99, 492] on span "Project Financials Flat Fee" at bounding box center [91, 491] width 117 height 16
click at [326, 157] on div "[Sample] Define event concept" at bounding box center [369, 171] width 103 height 29
click at [332, 148] on div "P [Sample] Event Conference Details [DATE] [DATE] 0% In progress Medium +6 261h…" at bounding box center [873, 447] width 1374 height 641
click at [305, 224] on div "T" at bounding box center [308, 232] width 16 height 16
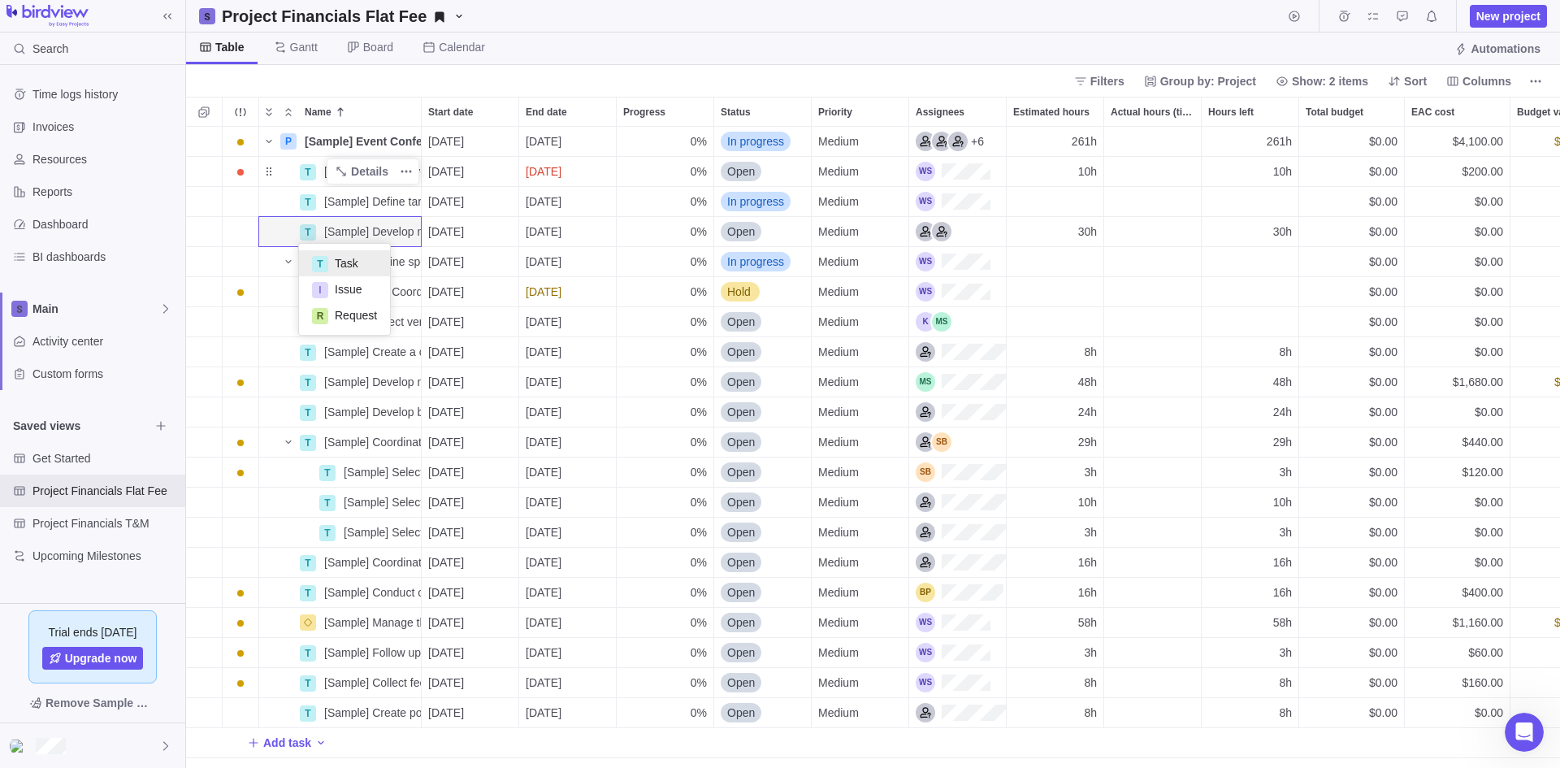
click at [76, 457] on body "Search Time logs history Invoices Resources Reports Dashboard BI dashboards Mai…" at bounding box center [780, 384] width 1560 height 768
click at [76, 457] on span "Get Started" at bounding box center [106, 458] width 146 height 16
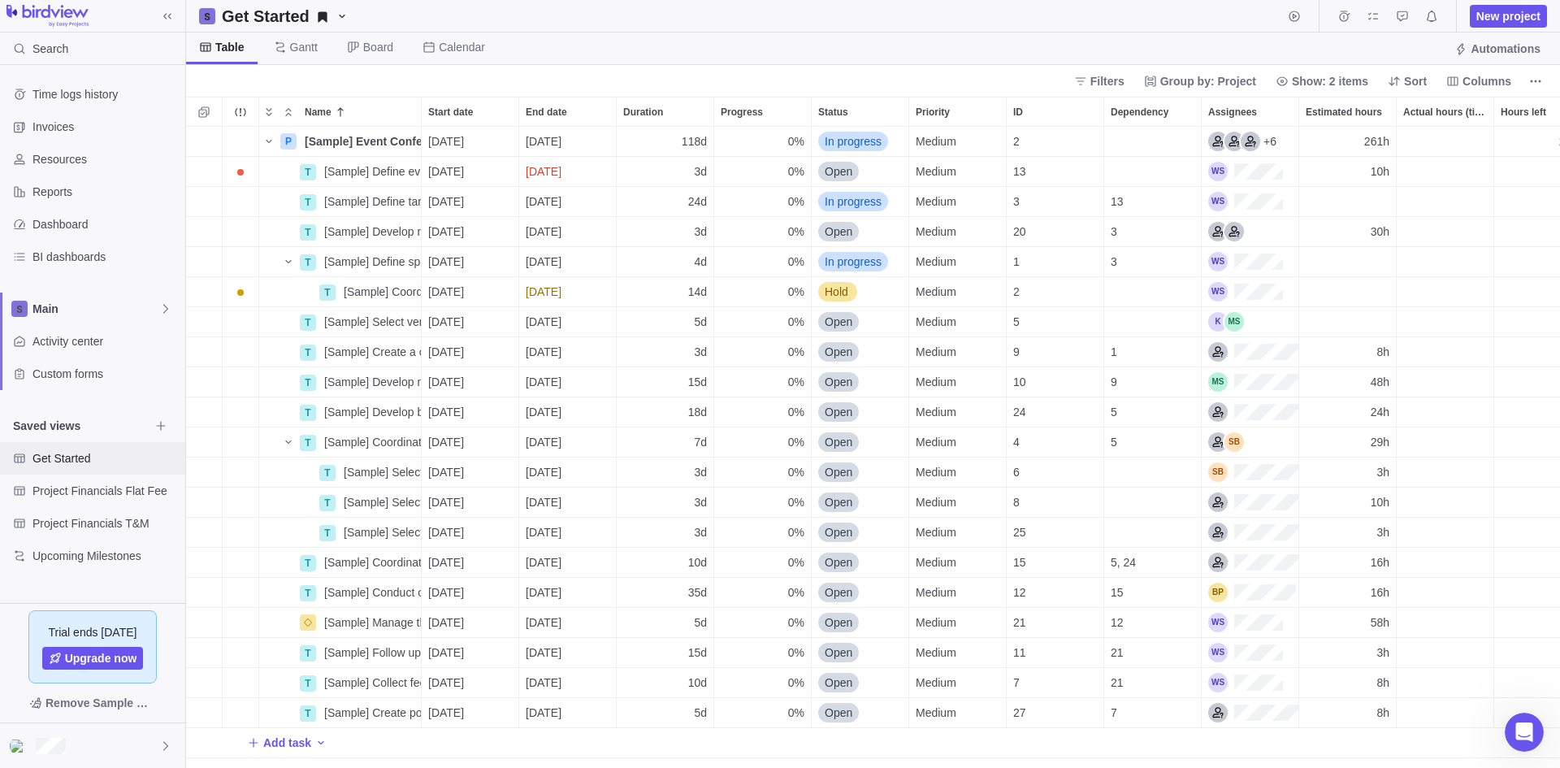
scroll to position [13, 13]
click at [1538, 75] on icon "More actions" at bounding box center [1535, 81] width 13 height 13
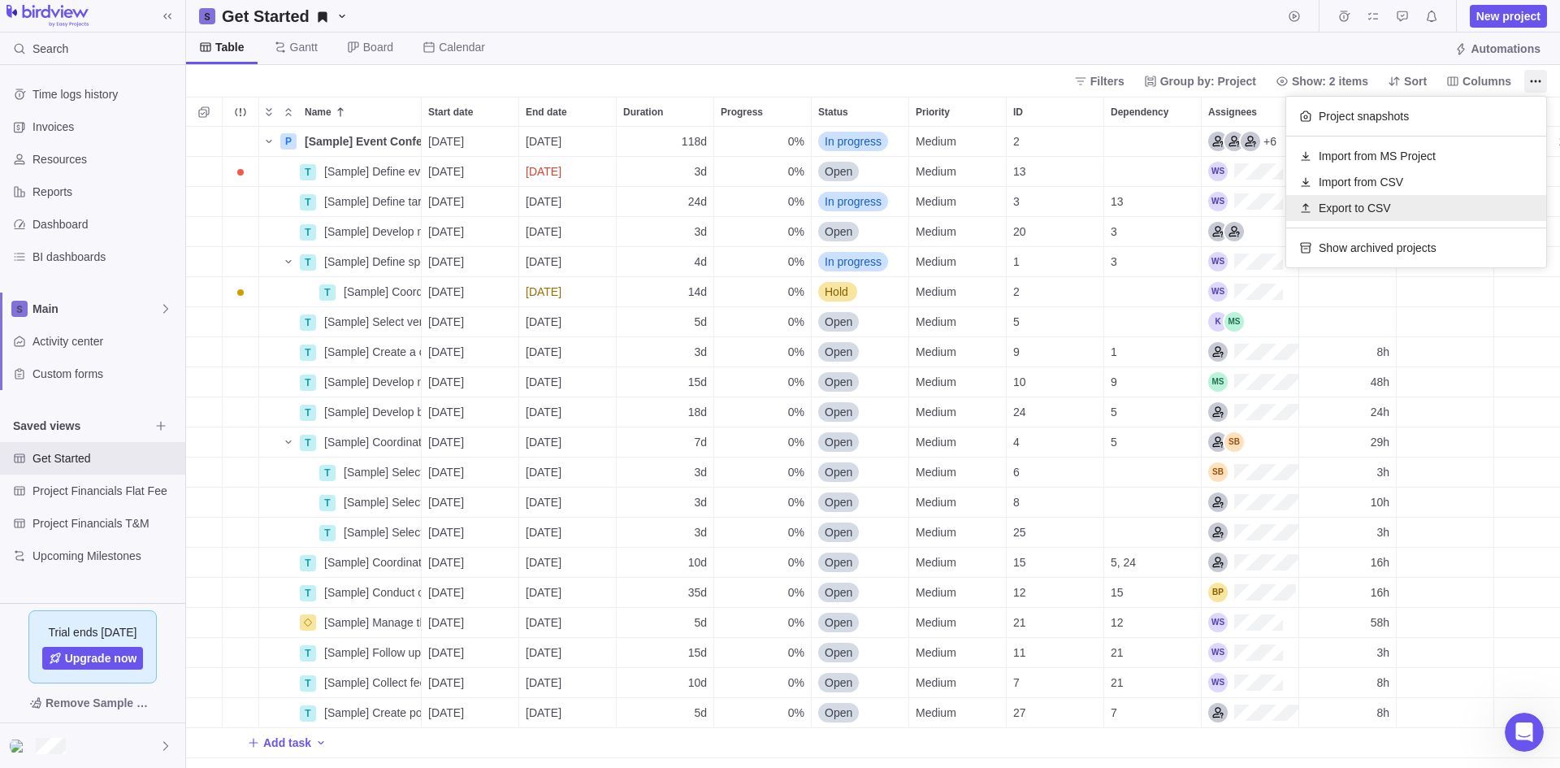
click at [1339, 205] on span "Export to CSV" at bounding box center [1355, 208] width 72 height 16
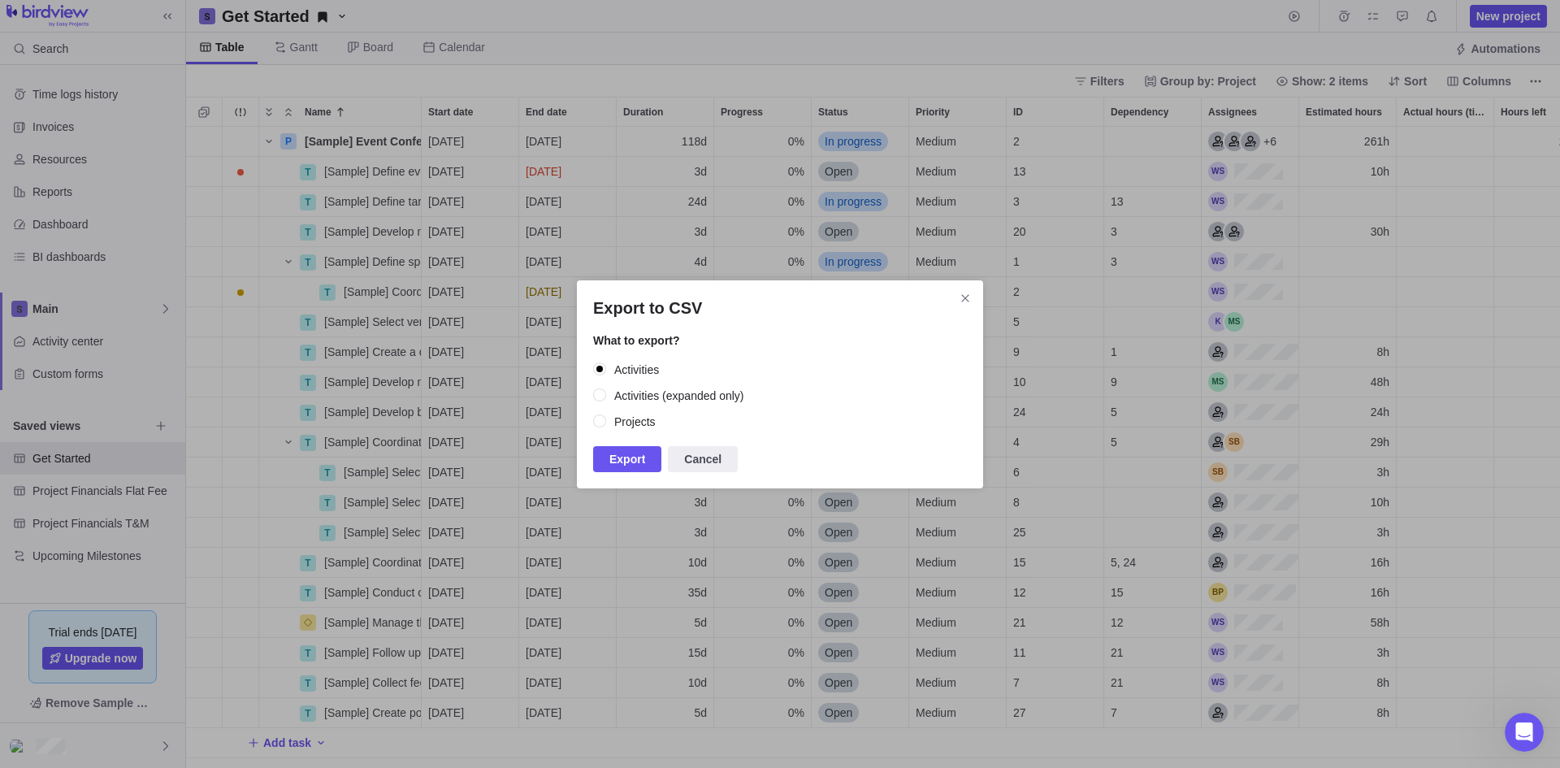
click at [610, 425] on label "Projects" at bounding box center [780, 421] width 374 height 23
click at [608, 425] on input "Projects" at bounding box center [600, 421] width 15 height 15
radio input "true"
click at [636, 463] on span "Export" at bounding box center [627, 459] width 36 height 20
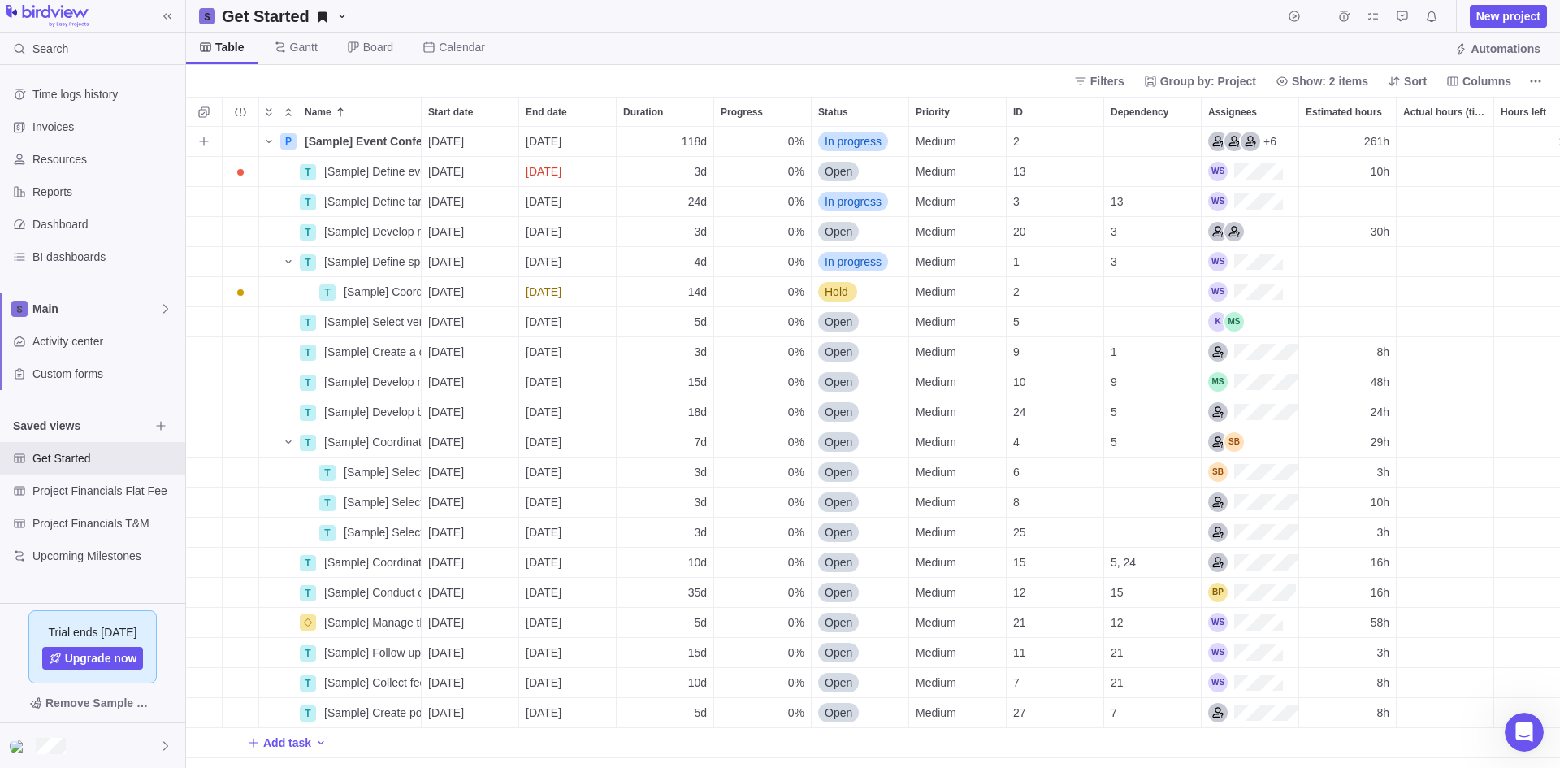
click at [853, 135] on span "In progress" at bounding box center [853, 141] width 57 height 16
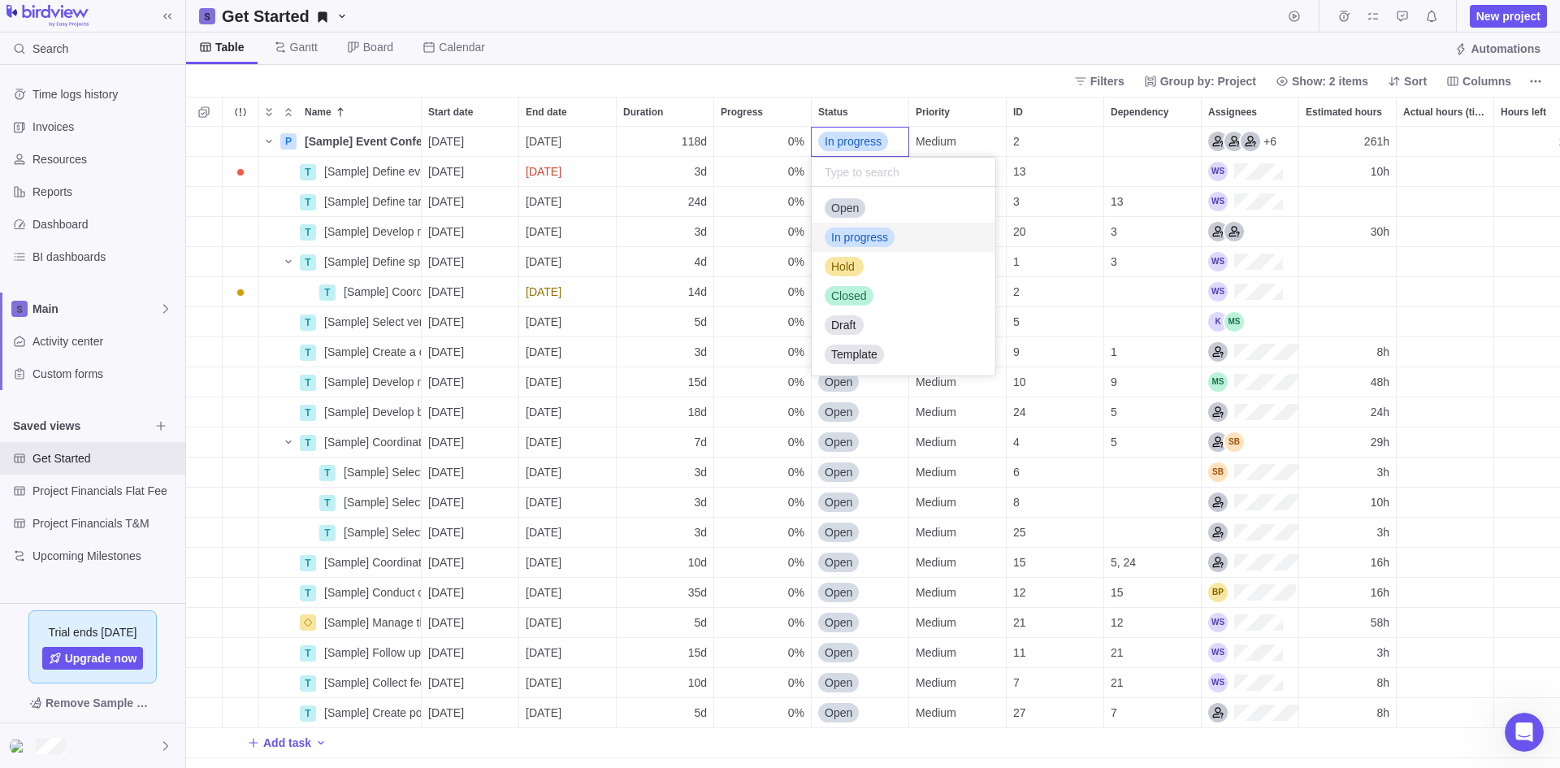
click at [1128, 228] on div "P [Sample] Event Conference Details [DATE] [DATE] 118d 0% In progress Medium 2 …" at bounding box center [873, 447] width 1374 height 641
